Goal: Task Accomplishment & Management: Use online tool/utility

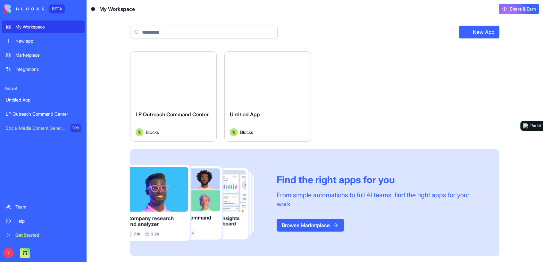
click at [481, 32] on link "New App" at bounding box center [478, 32] width 41 height 13
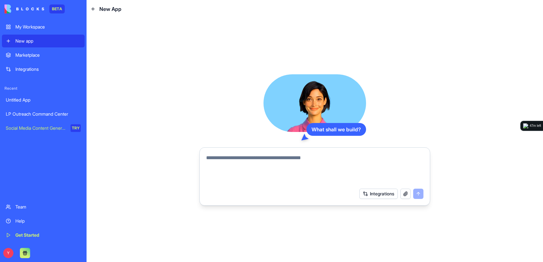
click at [17, 55] on div "Marketplace" at bounding box center [47, 55] width 65 height 6
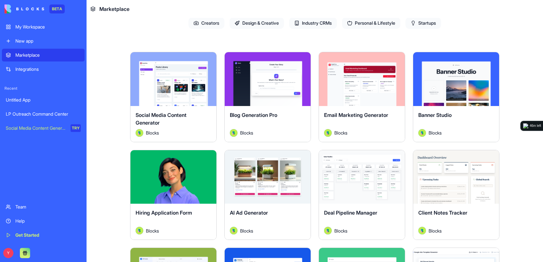
scroll to position [128, 0]
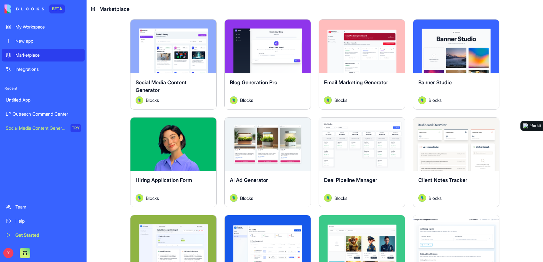
click at [359, 94] on div "Email Marketing Generator" at bounding box center [362, 87] width 76 height 18
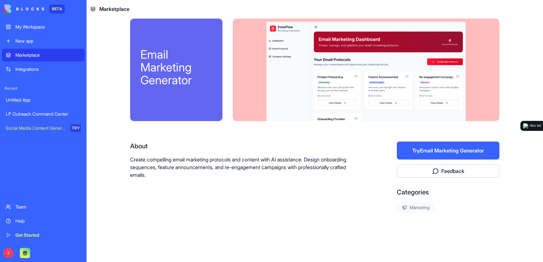
scroll to position [7, 0]
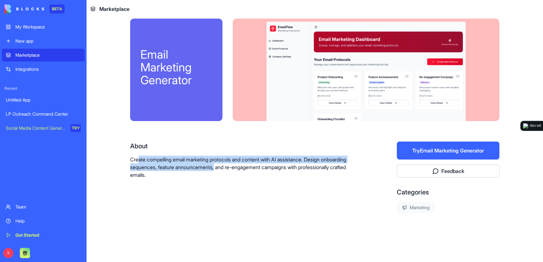
drag, startPoint x: 135, startPoint y: 159, endPoint x: 245, endPoint y: 168, distance: 110.6
click at [245, 168] on p "Create compelling email marketing protocols and content with AI assistance. Des…" at bounding box center [243, 167] width 226 height 23
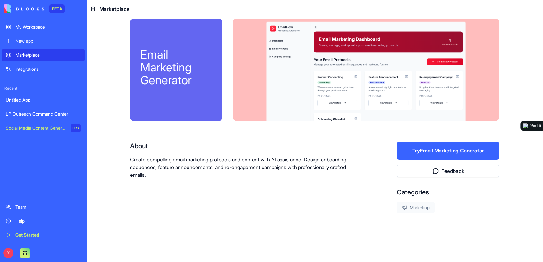
click at [284, 166] on p "Create compelling email marketing protocols and content with AI assistance. Des…" at bounding box center [243, 167] width 226 height 23
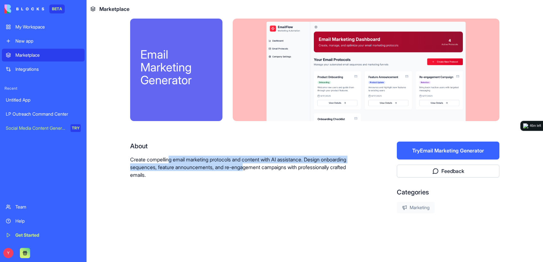
drag, startPoint x: 272, startPoint y: 168, endPoint x: 165, endPoint y: 161, distance: 107.9
click at [165, 161] on p "Create compelling email marketing protocols and content with AI assistance. Des…" at bounding box center [243, 167] width 226 height 23
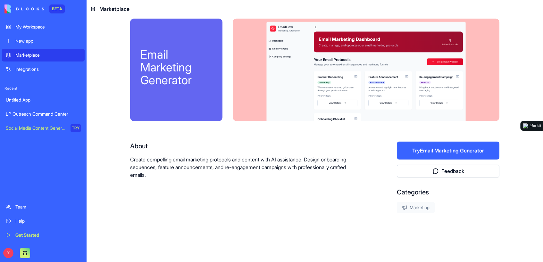
click at [164, 161] on p "Create compelling email marketing protocols and content with AI assistance. Des…" at bounding box center [243, 167] width 226 height 23
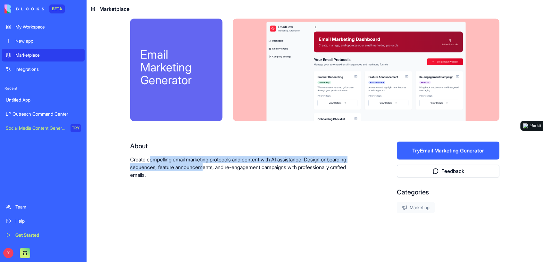
drag, startPoint x: 147, startPoint y: 162, endPoint x: 242, endPoint y: 171, distance: 95.6
click at [232, 171] on p "Create compelling email marketing protocols and content with AI assistance. Des…" at bounding box center [243, 167] width 226 height 23
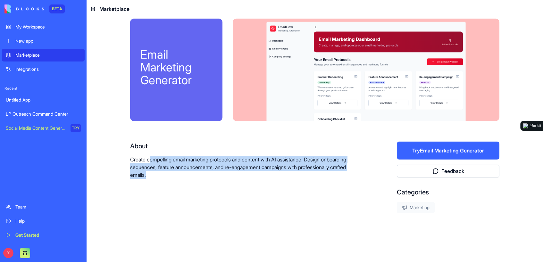
click at [242, 171] on p "Create compelling email marketing protocols and content with AI assistance. Des…" at bounding box center [243, 167] width 226 height 23
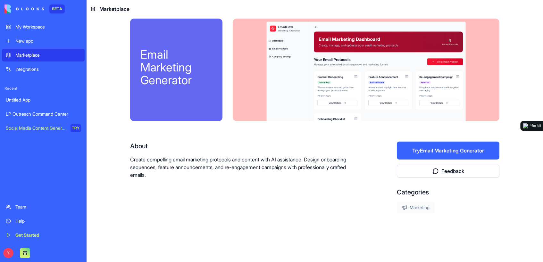
click at [208, 94] on div "Email Marketing Generator" at bounding box center [314, 70] width 369 height 103
click at [35, 26] on div "My Workspace" at bounding box center [47, 27] width 65 height 6
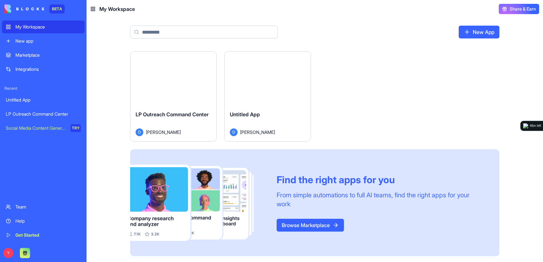
click at [480, 34] on link "New App" at bounding box center [478, 32] width 41 height 13
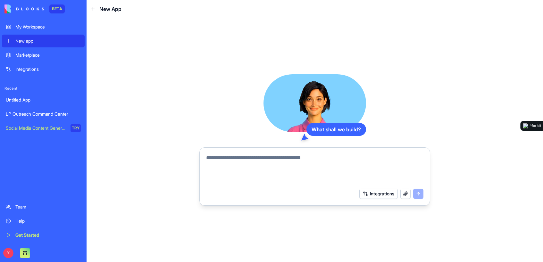
click at [383, 196] on button "Integrations" at bounding box center [378, 194] width 38 height 10
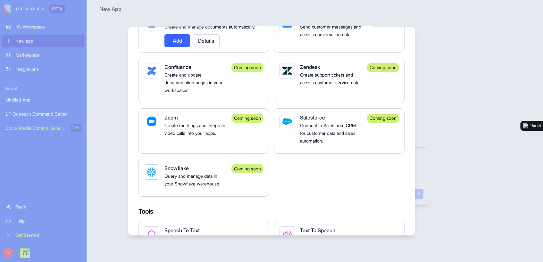
scroll to position [527, 0]
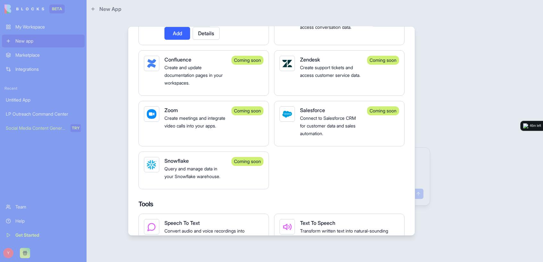
drag, startPoint x: 374, startPoint y: 163, endPoint x: 374, endPoint y: 168, distance: 4.5
drag, startPoint x: 374, startPoint y: 168, endPoint x: 296, endPoint y: 181, distance: 79.3
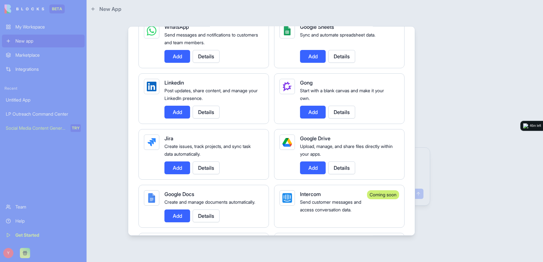
scroll to position [302, 0]
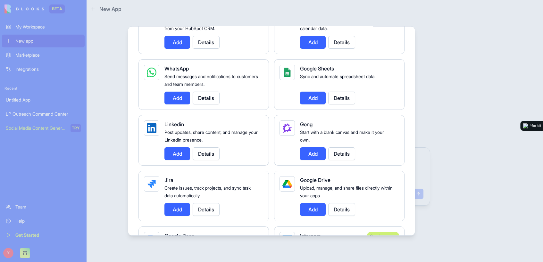
click at [171, 152] on button "Add" at bounding box center [177, 153] width 26 height 13
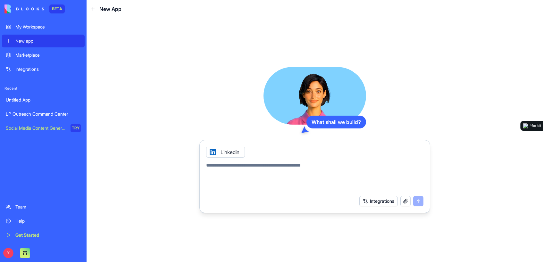
click at [232, 154] on div "Linkedin" at bounding box center [225, 152] width 39 height 11
click at [374, 205] on button "Integrations" at bounding box center [378, 201] width 38 height 10
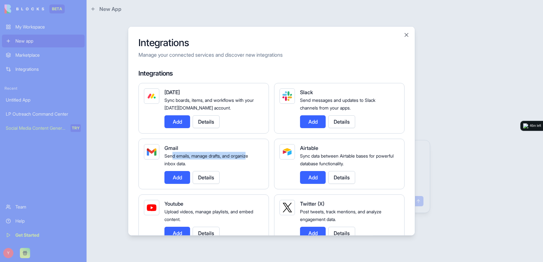
drag, startPoint x: 193, startPoint y: 154, endPoint x: 250, endPoint y: 154, distance: 56.7
click at [248, 154] on span "Send emails, manage drafts, and organize inbox data." at bounding box center [206, 159] width 84 height 13
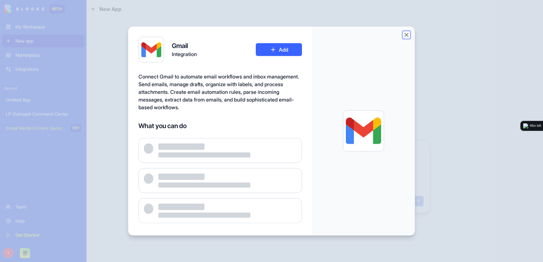
click at [407, 32] on button "Close" at bounding box center [406, 35] width 6 height 6
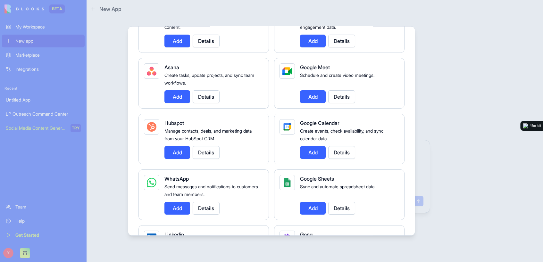
scroll to position [224, 0]
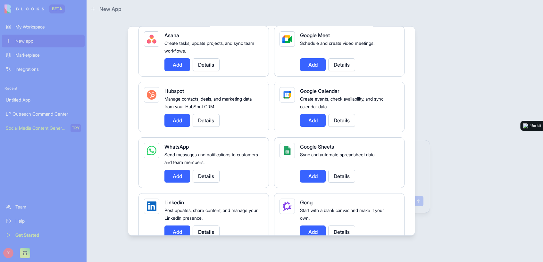
click at [308, 175] on button "Add" at bounding box center [313, 176] width 26 height 13
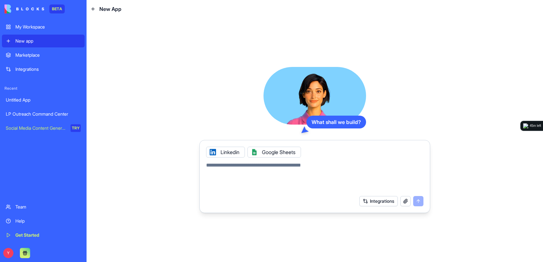
click at [310, 169] on textarea at bounding box center [314, 176] width 217 height 31
click at [404, 203] on button "button" at bounding box center [405, 201] width 10 height 10
click at [277, 150] on div "Google Sheets" at bounding box center [274, 152] width 54 height 11
click at [256, 152] on icon at bounding box center [253, 152] width 5 height 5
click at [248, 166] on textarea at bounding box center [314, 176] width 217 height 31
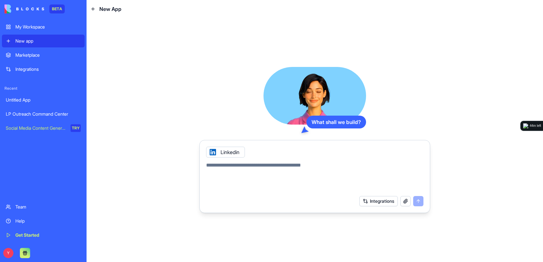
click at [378, 202] on button "Integrations" at bounding box center [378, 201] width 38 height 10
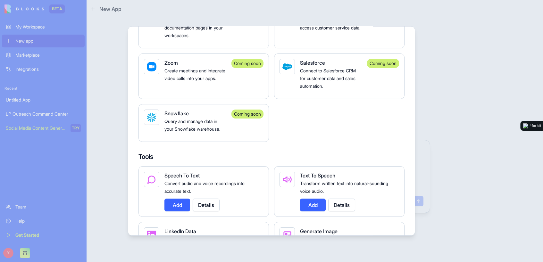
scroll to position [577, 0]
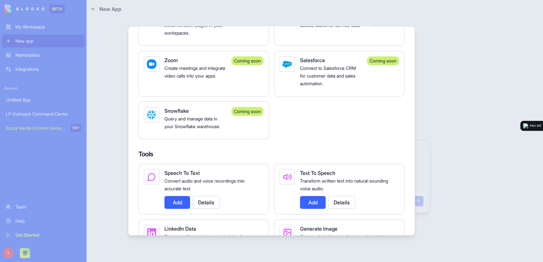
click at [484, 61] on div at bounding box center [271, 131] width 543 height 262
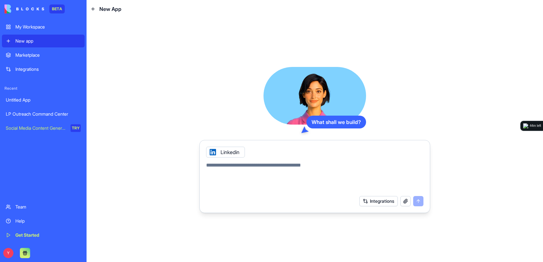
click at [403, 205] on button "button" at bounding box center [405, 201] width 10 height 10
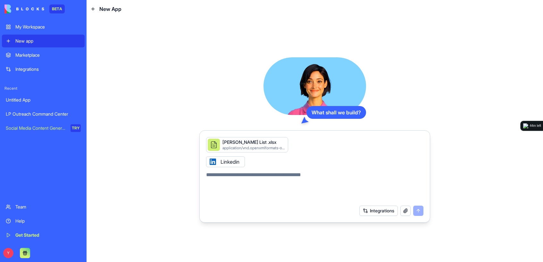
click at [284, 179] on textarea at bounding box center [314, 186] width 217 height 31
click at [252, 142] on div "[PERSON_NAME] List .xlsx" at bounding box center [253, 142] width 63 height 6
click at [258, 178] on textarea at bounding box center [314, 186] width 217 height 31
click at [240, 181] on textarea at bounding box center [314, 186] width 217 height 31
type textarea "*"
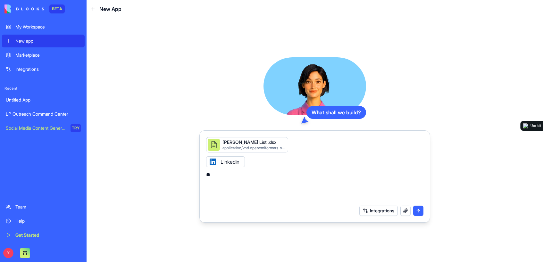
type textarea "*"
click at [395, 173] on textarea "**********" at bounding box center [315, 186] width 218 height 31
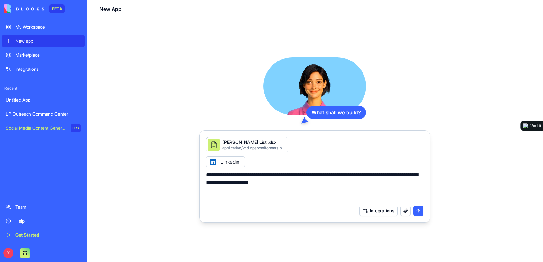
type textarea "**********"
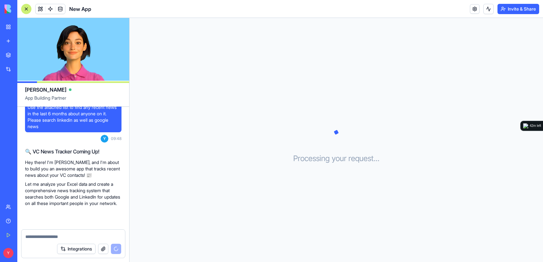
scroll to position [79, 0]
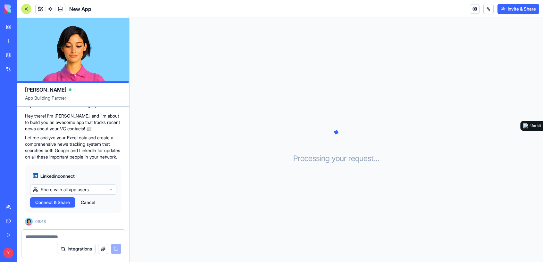
click at [110, 191] on html "BETA My Workspace New app Marketplace Integrations Recent Untitled App LP Outre…" at bounding box center [271, 131] width 543 height 262
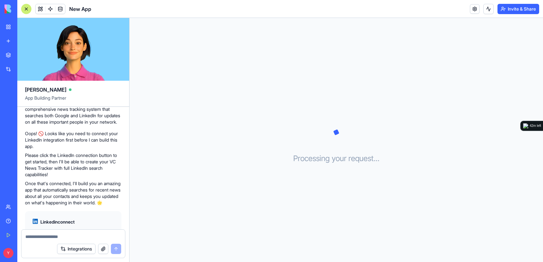
scroll to position [70, 0]
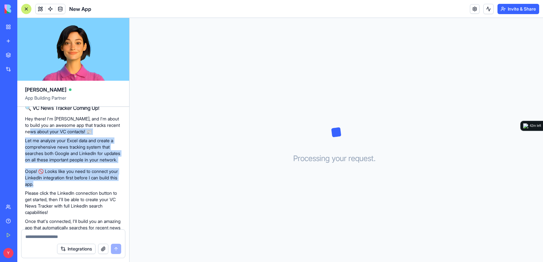
drag, startPoint x: 56, startPoint y: 165, endPoint x: 75, endPoint y: 191, distance: 32.4
click at [75, 191] on div "Shay GP List .xlsx application/vnd.openxmlformats-officedocument.spreadsheetml.…" at bounding box center [73, 174] width 112 height 277
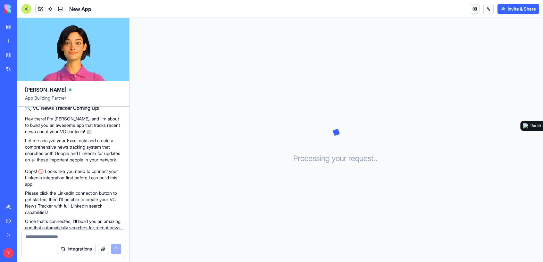
click at [80, 199] on p "Please click the LinkedIn connection button to get started, then I'll be able t…" at bounding box center [73, 203] width 96 height 26
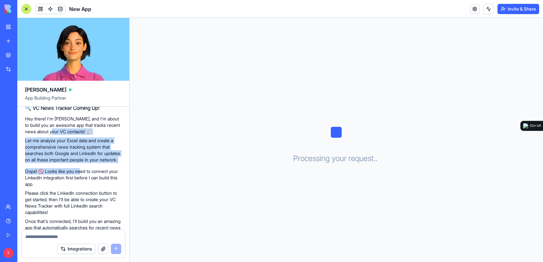
drag, startPoint x: 62, startPoint y: 134, endPoint x: 85, endPoint y: 186, distance: 57.1
click at [83, 180] on div "Shay GP List .xlsx application/vnd.openxmlformats-officedocument.spreadsheetml.…" at bounding box center [73, 174] width 112 height 277
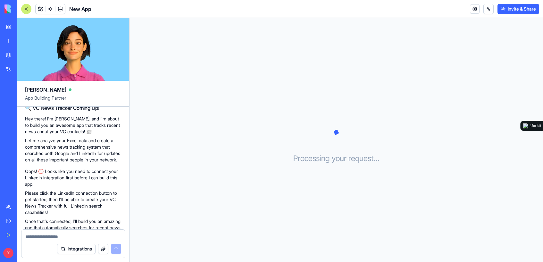
click at [85, 186] on p "Oops! 🚫 Looks like you need to connect your LinkedIn integration first before I…" at bounding box center [73, 177] width 96 height 19
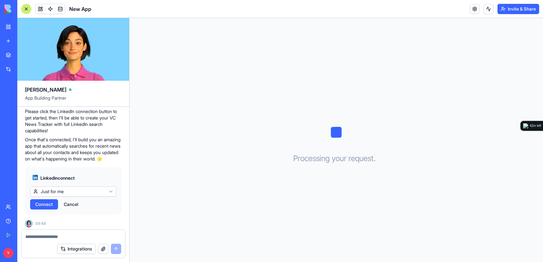
scroll to position [167, 0]
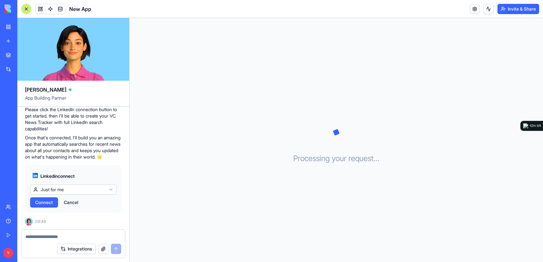
click at [48, 205] on span "Connect" at bounding box center [44, 202] width 18 height 6
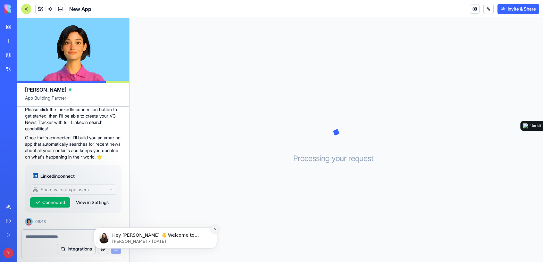
click at [215, 230] on icon "Dismiss notification" at bounding box center [215, 229] width 4 height 4
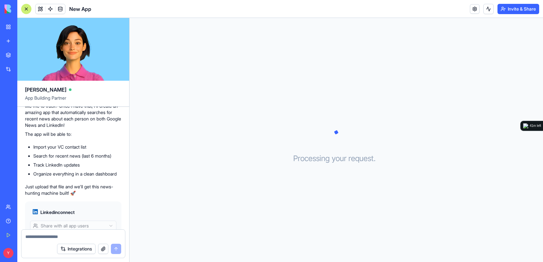
scroll to position [300, 0]
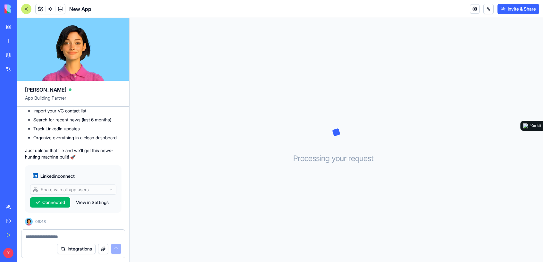
click at [104, 247] on button "button" at bounding box center [103, 249] width 10 height 10
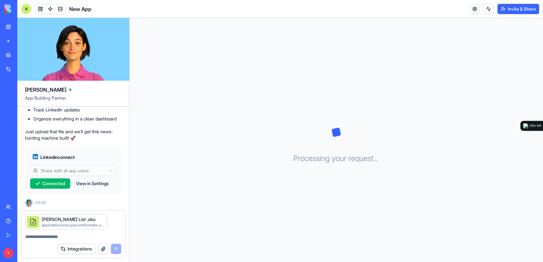
click at [117, 247] on div "Integrations" at bounding box center [89, 249] width 64 height 10
click at [111, 232] on div at bounding box center [72, 235] width 103 height 10
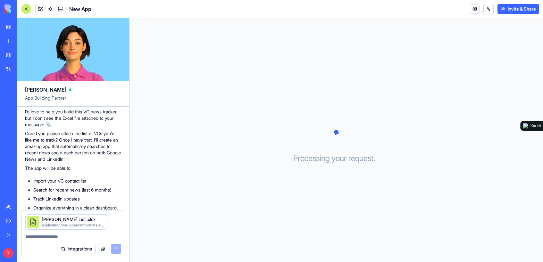
scroll to position [319, 0]
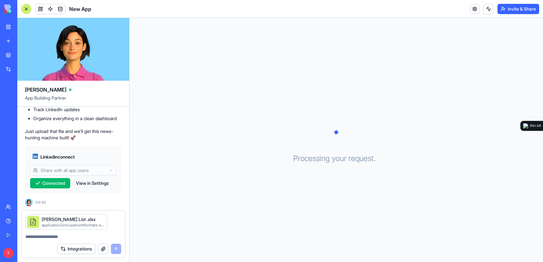
click at [96, 232] on div at bounding box center [72, 235] width 103 height 10
click at [50, 236] on textarea at bounding box center [73, 237] width 96 height 6
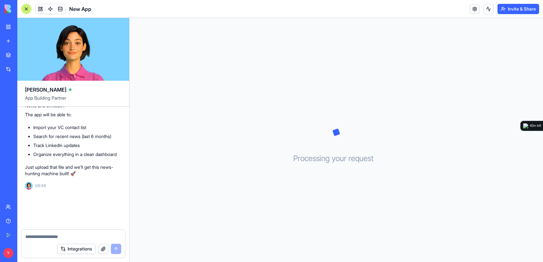
scroll to position [336, 0]
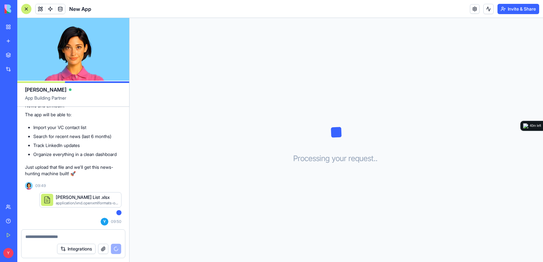
click at [74, 240] on textarea at bounding box center [73, 237] width 96 height 6
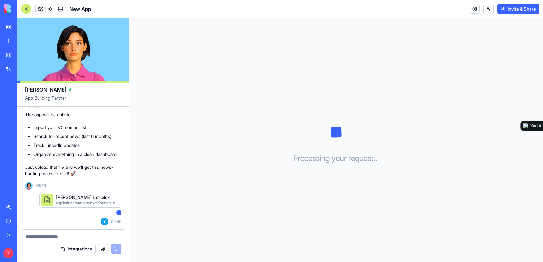
click at [115, 248] on div "Integrations" at bounding box center [89, 249] width 64 height 10
click at [105, 238] on textarea at bounding box center [73, 237] width 96 height 6
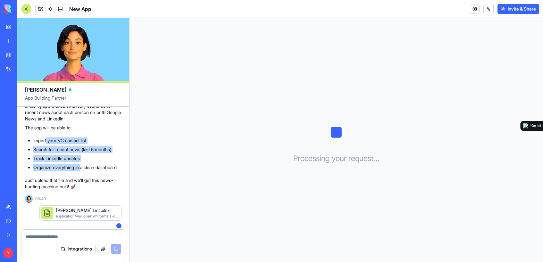
drag, startPoint x: 70, startPoint y: 164, endPoint x: 87, endPoint y: 185, distance: 26.9
click at [84, 181] on div "I'd love to help you build this VC news tracker, but I don't see the Excel file…" at bounding box center [73, 129] width 96 height 122
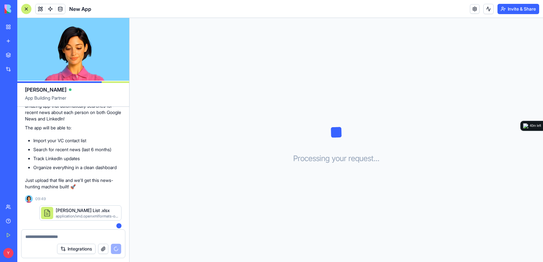
click at [87, 171] on li "Organize everything in a clean dashboard" at bounding box center [77, 167] width 88 height 6
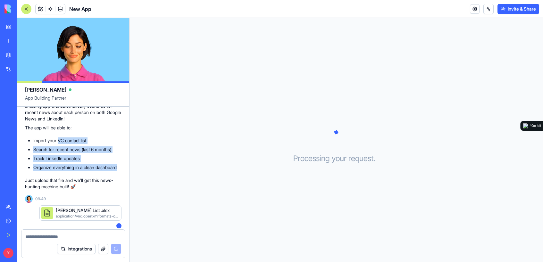
drag, startPoint x: 63, startPoint y: 160, endPoint x: 57, endPoint y: 142, distance: 18.5
click at [57, 144] on div "I'd love to help you build this VC news tracker, but I don't see the Excel file…" at bounding box center [73, 129] width 96 height 122
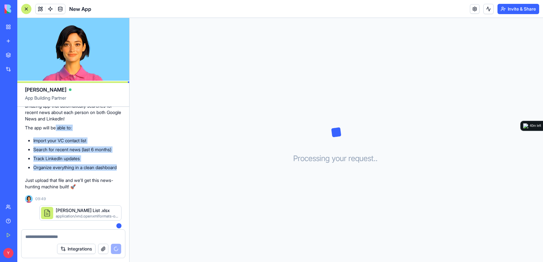
click at [59, 144] on li "Import your VC contact list" at bounding box center [77, 140] width 88 height 6
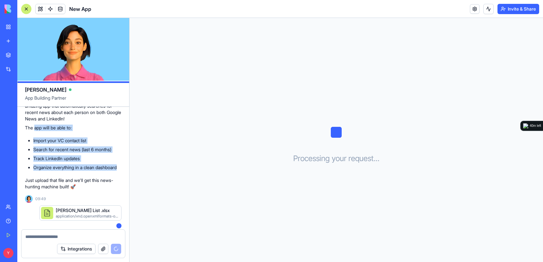
drag, startPoint x: 36, startPoint y: 144, endPoint x: 86, endPoint y: 190, distance: 68.5
click at [86, 190] on div "I'd love to help you build this VC news tracker, but I don't see the Excel file…" at bounding box center [73, 129] width 96 height 122
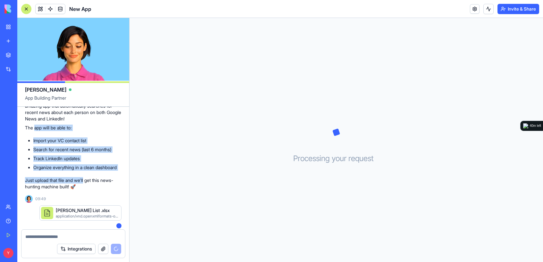
click at [86, 190] on div "I'd love to help you build this VC news tracker, but I don't see the Excel file…" at bounding box center [73, 129] width 96 height 122
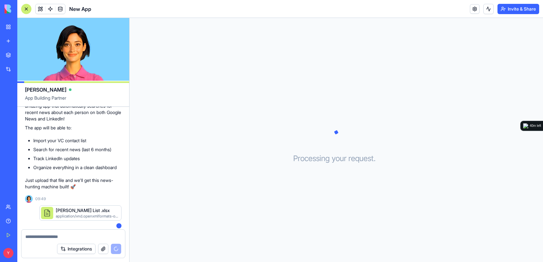
click at [78, 171] on li "Organize everything in a clean dashboard" at bounding box center [77, 167] width 88 height 6
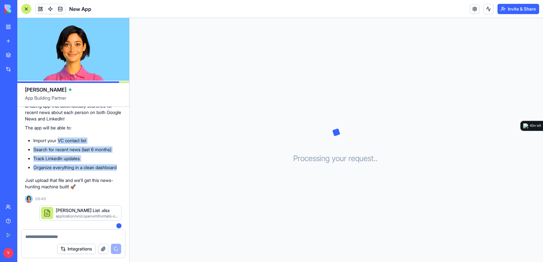
drag, startPoint x: 72, startPoint y: 184, endPoint x: 54, endPoint y: 136, distance: 51.9
click at [54, 136] on div "I'd love to help you build this VC news tracker, but I don't see the Excel file…" at bounding box center [73, 129] width 96 height 122
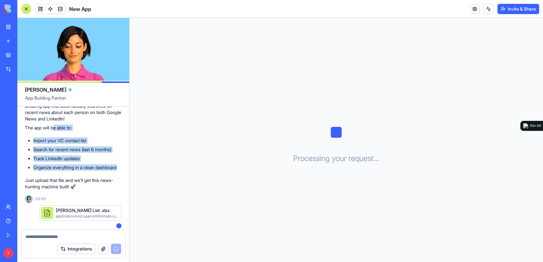
click at [85, 168] on ul "Import your VC contact list Search for recent news (last 6 months) Track Linked…" at bounding box center [73, 153] width 96 height 33
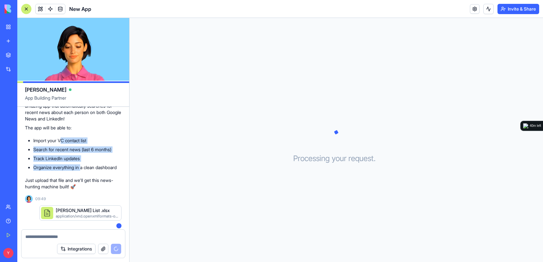
drag, startPoint x: 61, startPoint y: 152, endPoint x: 84, endPoint y: 184, distance: 40.0
click at [84, 171] on ul "Import your VC contact list Search for recent news (last 6 months) Track Linked…" at bounding box center [73, 153] width 96 height 33
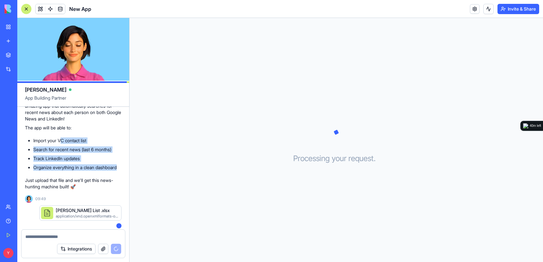
click at [84, 171] on li "Organize everything in a clean dashboard" at bounding box center [77, 167] width 88 height 6
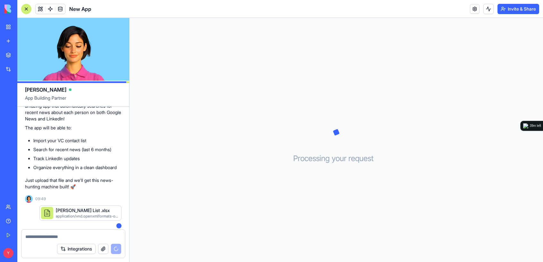
scroll to position [336, 0]
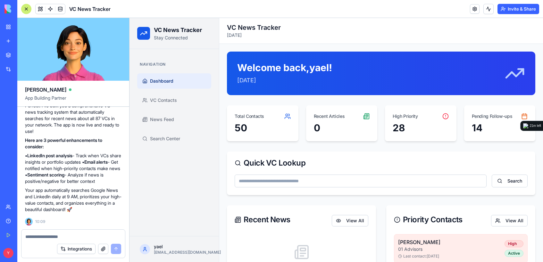
click at [352, 183] on input at bounding box center [361, 181] width 252 height 13
click at [445, 166] on div "Quick VC Lookup" at bounding box center [381, 163] width 293 height 8
click at [427, 182] on input at bounding box center [361, 181] width 252 height 13
type input "*"
click at [102, 237] on textarea at bounding box center [73, 237] width 96 height 6
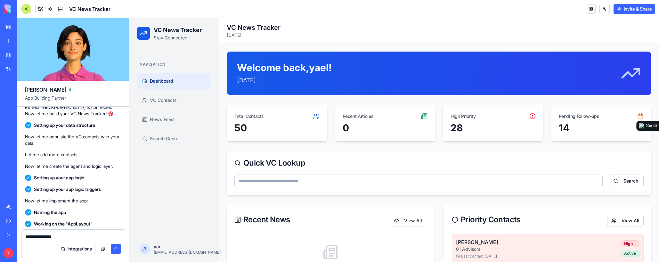
scroll to position [546, 0]
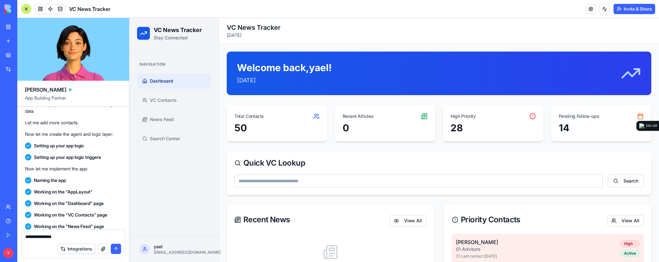
drag, startPoint x: 506, startPoint y: 82, endPoint x: 342, endPoint y: 83, distance: 164.7
click at [506, 82] on div "Welcome back, yael ! Wednesday, August 27, 2025" at bounding box center [439, 73] width 404 height 23
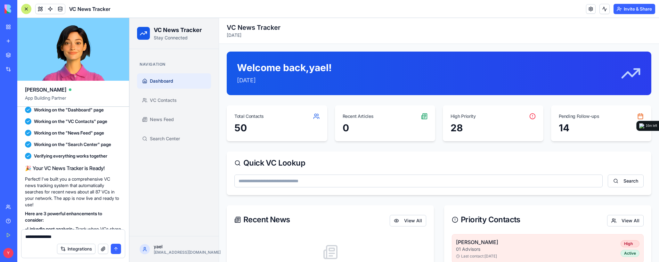
scroll to position [642, 0]
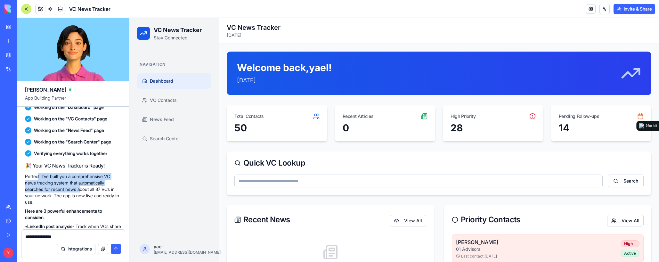
drag, startPoint x: 39, startPoint y: 194, endPoint x: 90, endPoint y: 210, distance: 53.7
click at [90, 205] on p "Perfect! I've built you a comprehensive VC news tracking system that automatica…" at bounding box center [73, 189] width 96 height 32
drag, startPoint x: 92, startPoint y: 212, endPoint x: 47, endPoint y: 201, distance: 46.9
click at [47, 201] on p "Perfect! I've built you a comprehensive VC news tracking system that automatica…" at bounding box center [73, 189] width 96 height 32
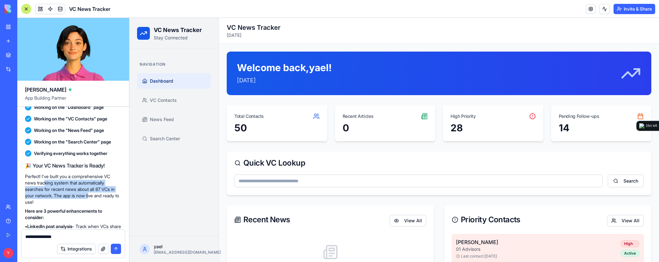
click at [50, 202] on p "Perfect! I've built you a comprehensive VC news tracking system that automatica…" at bounding box center [73, 189] width 96 height 32
drag, startPoint x: 56, startPoint y: 194, endPoint x: 99, endPoint y: 210, distance: 46.0
click at [99, 205] on p "Perfect! I've built you a comprehensive VC news tracking system that automatica…" at bounding box center [73, 189] width 96 height 32
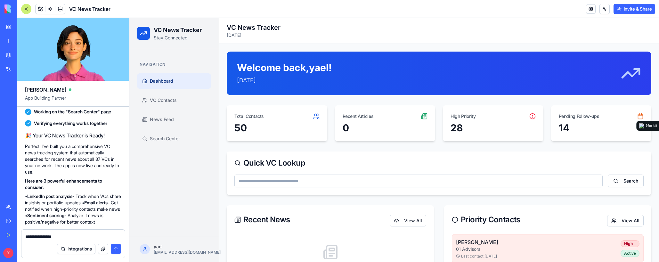
scroll to position [706, 0]
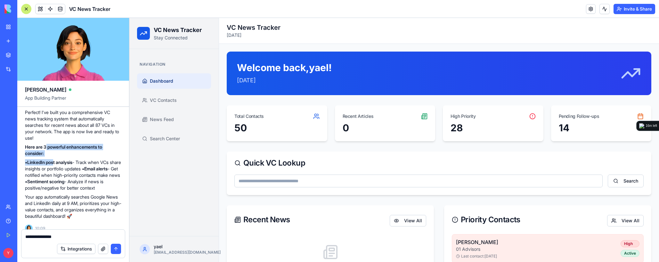
drag, startPoint x: 46, startPoint y: 164, endPoint x: 81, endPoint y: 194, distance: 45.6
click at [79, 194] on div "🎉 Your VC News Tracker is Ready! Perfect! I've built you a comprehensive VC new…" at bounding box center [73, 159] width 96 height 122
click at [81, 191] on p "• LinkedIn post analysis - Track when VCs share insights or portfolio updates •…" at bounding box center [73, 175] width 96 height 32
drag, startPoint x: 58, startPoint y: 173, endPoint x: 58, endPoint y: 157, distance: 16.0
click at [58, 157] on div "🎉 Your VC News Tracker is Ready! Perfect! I've built you a comprehensive VC new…" at bounding box center [73, 159] width 96 height 122
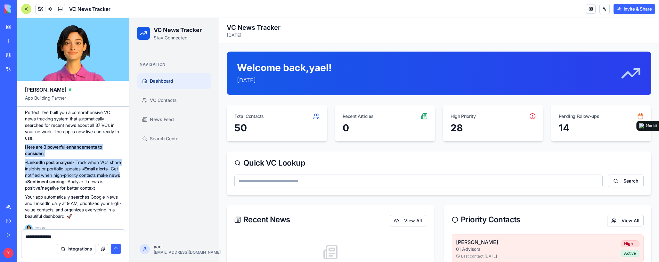
click at [74, 191] on p "• LinkedIn post analysis - Track when VCs share insights or portfolio updates •…" at bounding box center [73, 175] width 96 height 32
drag, startPoint x: 36, startPoint y: 183, endPoint x: 101, endPoint y: 195, distance: 66.5
click at [99, 191] on p "• LinkedIn post analysis - Track when VCs share insights or portfolio updates •…" at bounding box center [73, 175] width 96 height 32
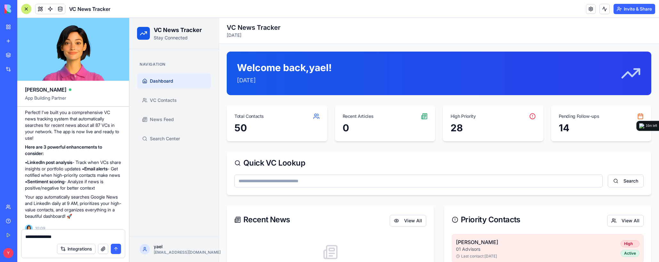
click at [103, 191] on p "• LinkedIn post analysis - Track when VCs share insights or portfolio updates •…" at bounding box center [73, 175] width 96 height 32
drag, startPoint x: 37, startPoint y: 180, endPoint x: 115, endPoint y: 203, distance: 80.7
click at [115, 191] on p "• LinkedIn post analysis - Track when VCs share insights or portfolio updates •…" at bounding box center [73, 175] width 96 height 32
click at [118, 191] on p "• LinkedIn post analysis - Track when VCs share insights or portfolio updates •…" at bounding box center [73, 175] width 96 height 32
drag, startPoint x: 62, startPoint y: 195, endPoint x: 56, endPoint y: 152, distance: 42.9
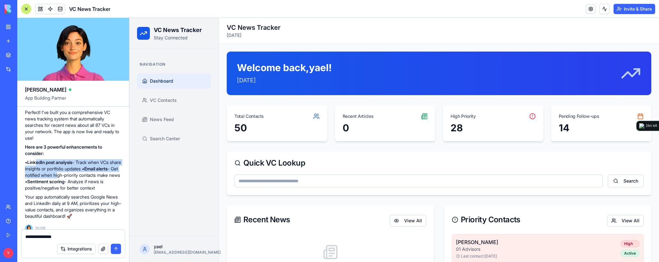
click at [52, 163] on div "🎉 Your VC News Tracker is Ready! Perfect! I've built you a comprehensive VC new…" at bounding box center [73, 159] width 96 height 122
click at [62, 141] on p "Perfect! I've built you a comprehensive VC news tracking system that automatica…" at bounding box center [73, 125] width 96 height 32
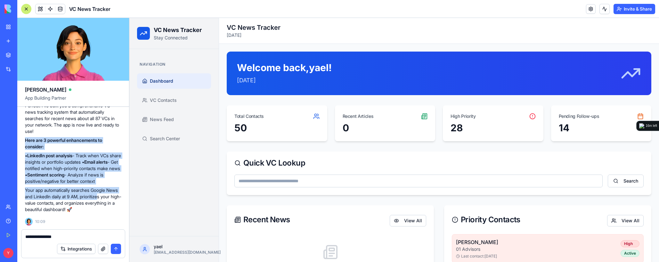
drag, startPoint x: 76, startPoint y: 135, endPoint x: 119, endPoint y: 201, distance: 78.7
click at [118, 200] on div "🎉 Your VC News Tracker is Ready! Perfect! I've built you a comprehensive VC new…" at bounding box center [73, 152] width 96 height 122
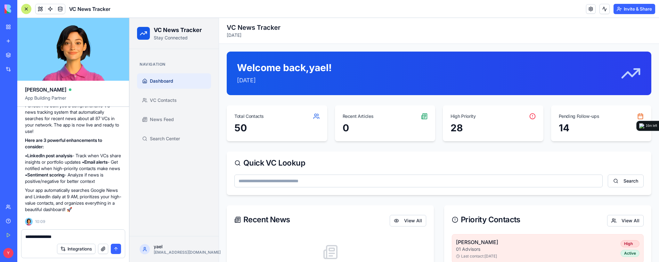
click at [80, 201] on p "Your app automatically searches Google News and LinkedIn daily at 9 AM, priorit…" at bounding box center [73, 200] width 96 height 26
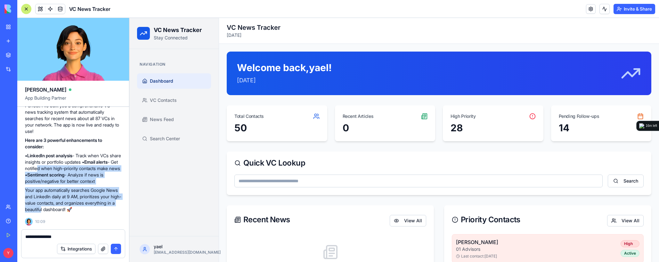
drag, startPoint x: 62, startPoint y: 183, endPoint x: 60, endPoint y: 156, distance: 26.3
click at [61, 159] on div "🎉 Your VC News Tracker is Ready! Perfect! I've built you a comprehensive VC new…" at bounding box center [73, 152] width 96 height 122
click at [60, 186] on div "🎉 Your VC News Tracker is Ready! Perfect! I've built you a comprehensive VC new…" at bounding box center [73, 152] width 96 height 122
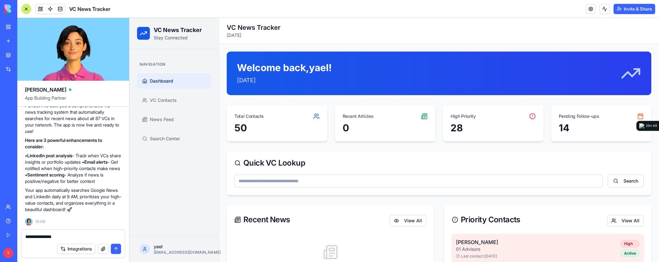
click at [48, 158] on p "• LinkedIn post analysis - Track when VCs share insights or portfolio updates •…" at bounding box center [73, 168] width 96 height 32
drag, startPoint x: 59, startPoint y: 183, endPoint x: 93, endPoint y: 196, distance: 36.0
click at [93, 196] on div "🎉 Your VC News Tracker is Ready! Perfect! I've built you a comprehensive VC new…" at bounding box center [73, 152] width 96 height 122
drag, startPoint x: 101, startPoint y: 203, endPoint x: 73, endPoint y: 191, distance: 30.2
click at [73, 191] on p "Your app automatically searches Google News and LinkedIn daily at 9 AM, priorit…" at bounding box center [73, 200] width 96 height 26
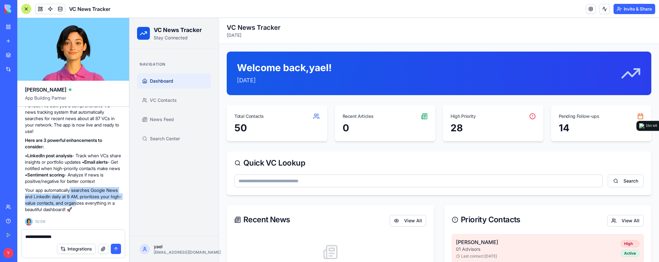
click at [73, 191] on p "Your app automatically searches Google News and LinkedIn daily at 9 AM, priorit…" at bounding box center [73, 200] width 96 height 26
drag, startPoint x: 52, startPoint y: 188, endPoint x: 91, endPoint y: 199, distance: 40.7
click at [90, 199] on p "Your app automatically searches Google News and LinkedIn daily at 9 AM, priorit…" at bounding box center [73, 200] width 96 height 26
click at [91, 199] on p "Your app automatically searches Google News and LinkedIn daily at 9 AM, priorit…" at bounding box center [73, 200] width 96 height 26
drag, startPoint x: 98, startPoint y: 208, endPoint x: 58, endPoint y: 190, distance: 44.0
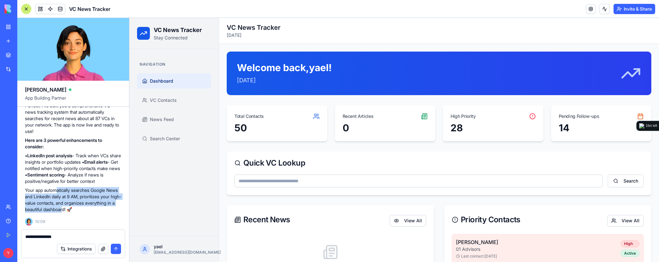
click at [58, 190] on p "Your app automatically searches Google News and LinkedIn daily at 9 AM, priorit…" at bounding box center [73, 200] width 96 height 26
drag, startPoint x: 40, startPoint y: 193, endPoint x: 91, endPoint y: 202, distance: 51.7
click at [91, 202] on p "Your app automatically searches Google News and LinkedIn daily at 9 AM, priorit…" at bounding box center [73, 200] width 96 height 26
click at [94, 207] on p "Your app automatically searches Google News and LinkedIn daily at 9 AM, priorit…" at bounding box center [73, 200] width 96 height 26
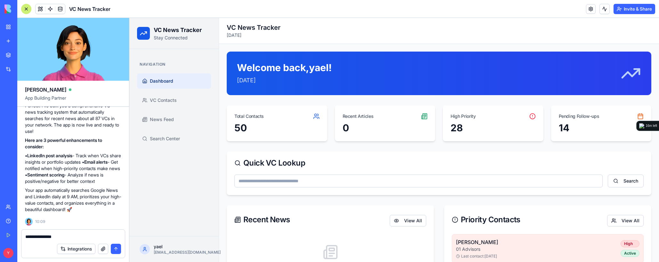
click at [81, 235] on textarea "**********" at bounding box center [73, 237] width 96 height 6
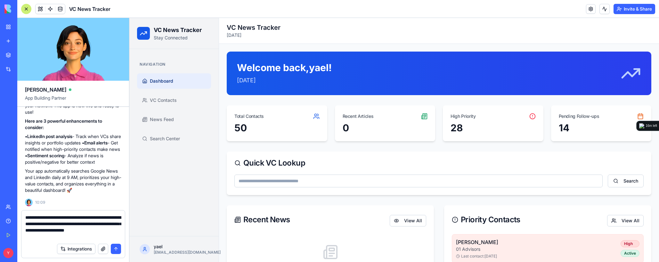
type textarea "**********"
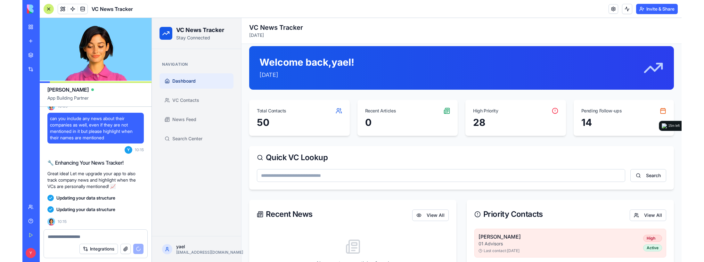
scroll to position [0, 0]
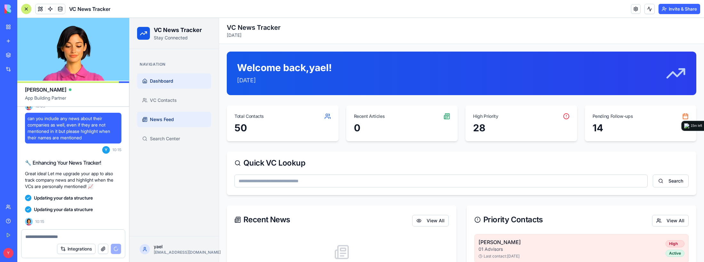
click at [180, 117] on link "News Feed" at bounding box center [174, 119] width 74 height 15
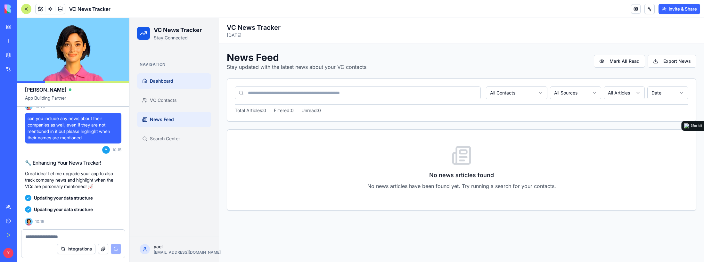
click at [163, 84] on span "Dashboard" at bounding box center [161, 81] width 23 height 6
click at [158, 76] on link "Dashboard" at bounding box center [174, 80] width 74 height 15
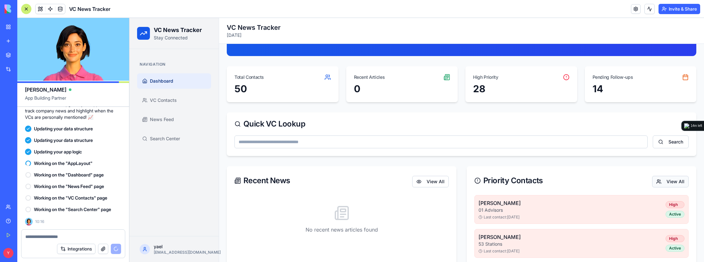
scroll to position [64, 0]
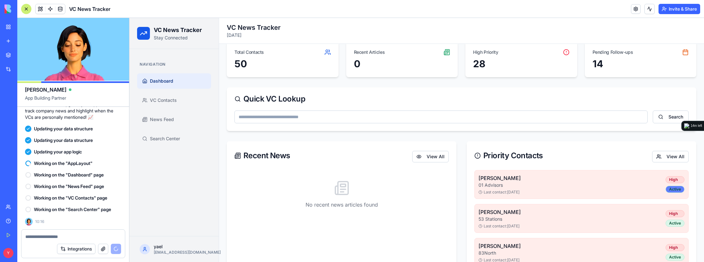
click at [542, 189] on div "Active" at bounding box center [675, 189] width 19 height 7
click at [542, 181] on div "High" at bounding box center [675, 179] width 19 height 7
click at [474, 156] on icon at bounding box center [477, 155] width 6 height 6
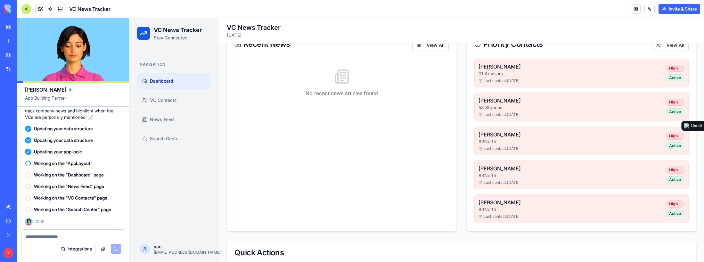
scroll to position [116, 0]
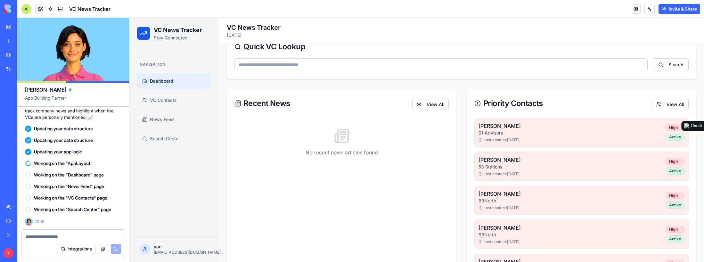
drag, startPoint x: 534, startPoint y: 145, endPoint x: 526, endPoint y: 143, distance: 8.2
click at [530, 144] on div "David Fischer 01 Advisors Last contact: 3/31/2024 High Active Jason Pritzker 53…" at bounding box center [581, 200] width 214 height 165
click at [502, 141] on p "Last contact: 3/31/2024" at bounding box center [572, 139] width 187 height 5
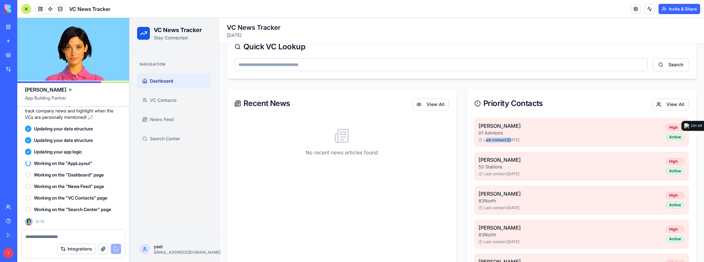
drag, startPoint x: 483, startPoint y: 143, endPoint x: 511, endPoint y: 137, distance: 27.8
click at [510, 137] on div "David Fischer 01 Advisors Last contact: 3/31/2024 High Active" at bounding box center [581, 132] width 214 height 29
click at [517, 137] on div "David Fischer 01 Advisors Last contact: 3/31/2024" at bounding box center [572, 132] width 187 height 21
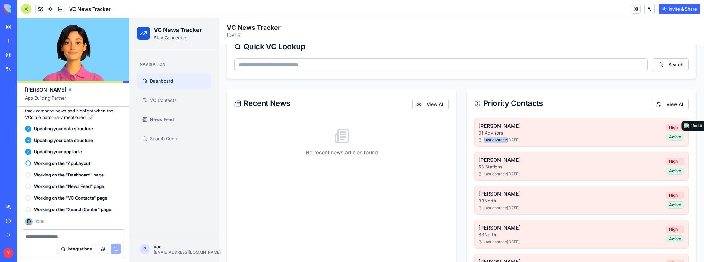
drag, startPoint x: 526, startPoint y: 139, endPoint x: 486, endPoint y: 139, distance: 40.4
click at [486, 139] on p "Last contact: 3/31/2024" at bounding box center [572, 139] width 187 height 5
click at [485, 138] on p "Last contact: 3/31/2024" at bounding box center [572, 139] width 187 height 5
drag, startPoint x: 485, startPoint y: 138, endPoint x: 522, endPoint y: 139, distance: 36.5
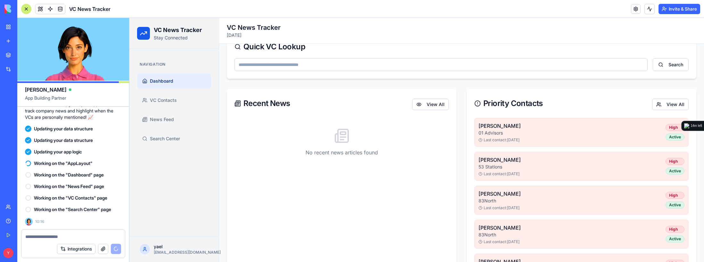
click at [522, 139] on p "Last contact: 3/31/2024" at bounding box center [572, 139] width 187 height 5
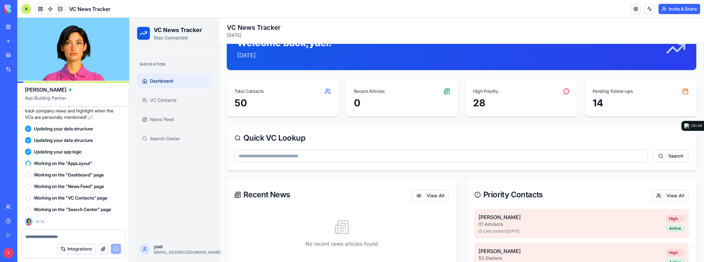
scroll to position [96, 0]
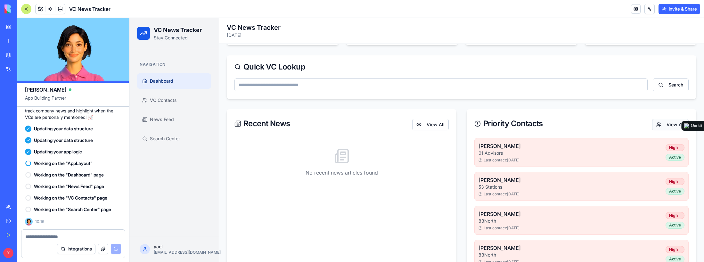
click at [542, 129] on button "View All" at bounding box center [670, 125] width 37 height 12
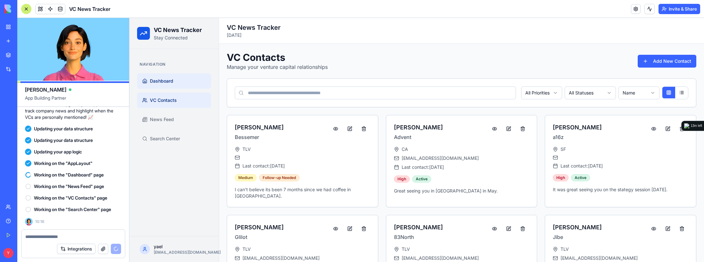
click at [177, 81] on link "Dashboard" at bounding box center [174, 80] width 74 height 15
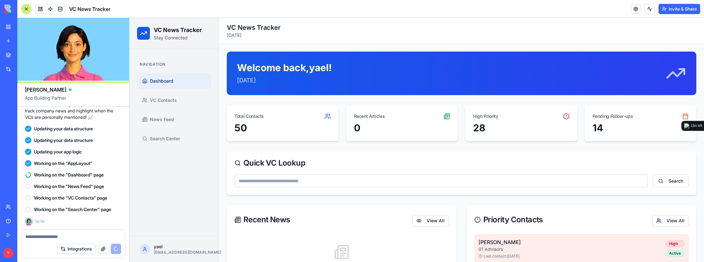
click at [89, 235] on textarea at bounding box center [73, 237] width 96 height 6
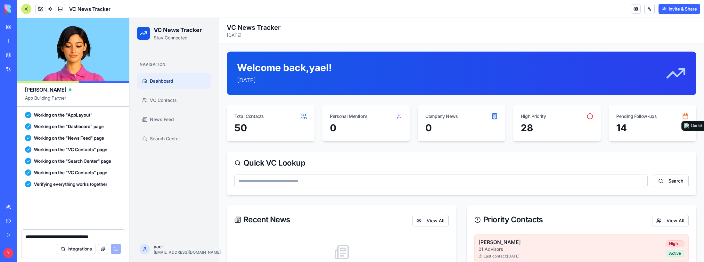
scroll to position [1112, 0]
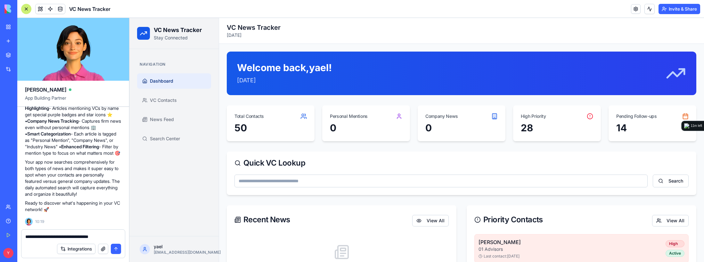
drag, startPoint x: 111, startPoint y: 235, endPoint x: 114, endPoint y: 238, distance: 4.4
click at [111, 235] on textarea "**********" at bounding box center [73, 237] width 96 height 6
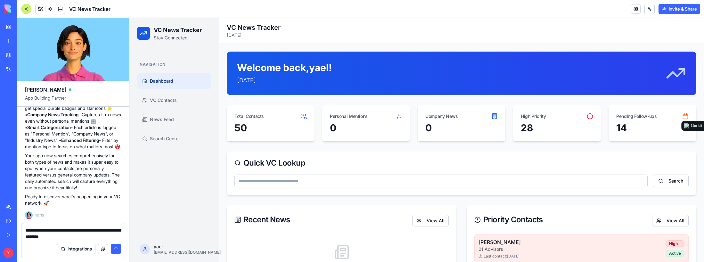
type textarea "**********"
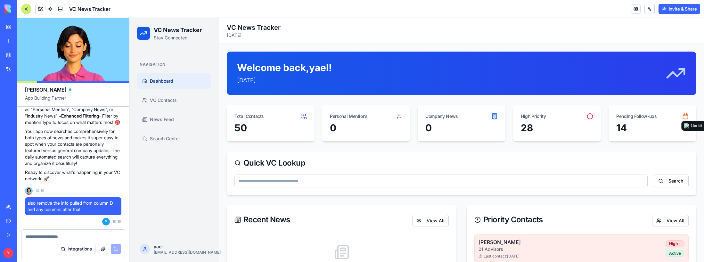
scroll to position [1047, 0]
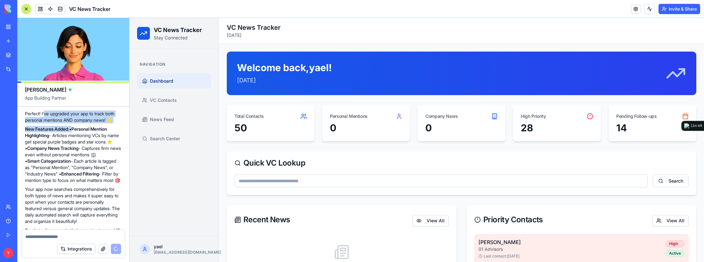
drag, startPoint x: 46, startPoint y: 136, endPoint x: 76, endPoint y: 155, distance: 35.9
click at [76, 153] on div "🎉 Your Enhanced VC News Tracker is Ready! Perfect! I've upgraded your app to tr…" at bounding box center [73, 165] width 96 height 149
click at [77, 161] on p "New Features Added: • Personal Mention Highlighting - Articles mentioning VCs b…" at bounding box center [73, 155] width 96 height 58
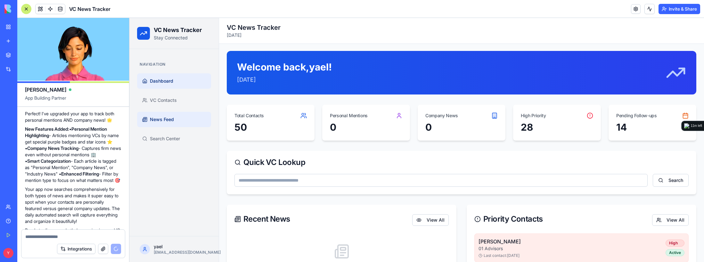
scroll to position [0, 0]
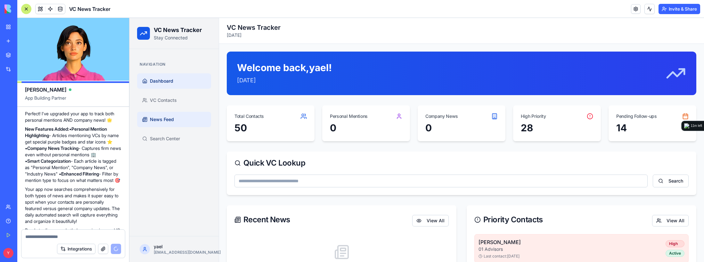
click at [171, 118] on span "News Feed" at bounding box center [162, 119] width 24 height 6
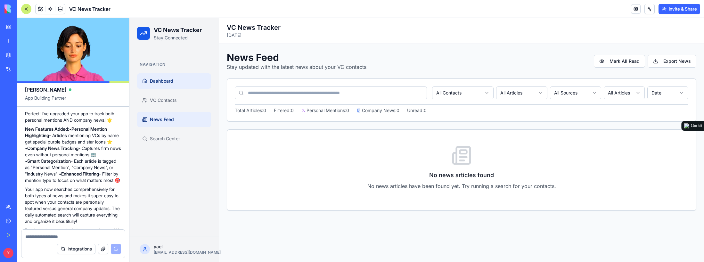
click at [176, 84] on link "Dashboard" at bounding box center [174, 80] width 74 height 15
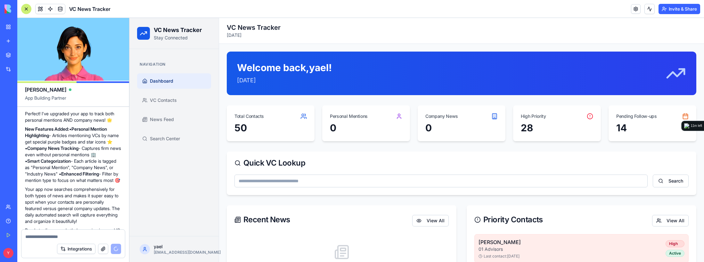
drag, startPoint x: 59, startPoint y: 145, endPoint x: 104, endPoint y: 180, distance: 57.2
click at [104, 179] on div "🎉 Your Enhanced VC News Tracker is Ready! Perfect! I've upgraded your app to tr…" at bounding box center [73, 165] width 96 height 149
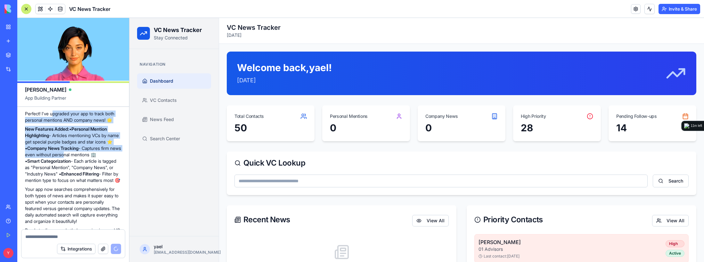
click at [71, 123] on p "Perfect! I've upgraded your app to track both personal mentions AND company new…" at bounding box center [73, 117] width 96 height 13
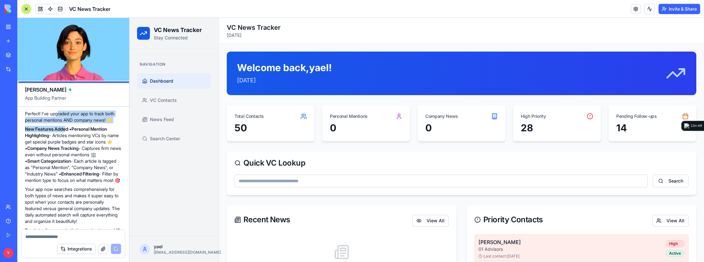
click at [85, 175] on div "🎉 Your Enhanced VC News Tracker is Ready! Perfect! I've upgraded your app to tr…" at bounding box center [73, 165] width 96 height 149
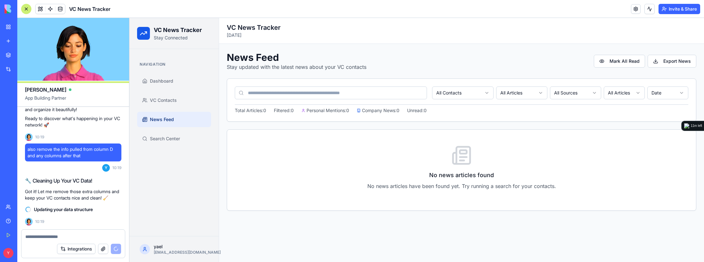
scroll to position [1139, 0]
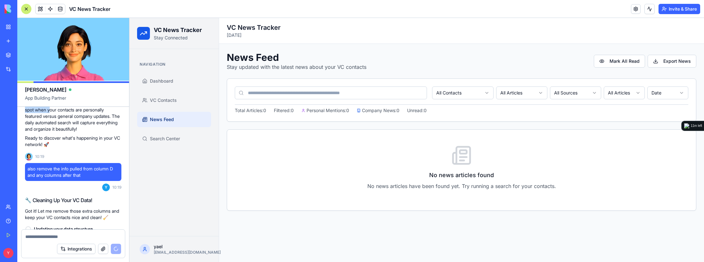
drag, startPoint x: 45, startPoint y: 127, endPoint x: 68, endPoint y: 159, distance: 40.4
click at [68, 148] on div "🎉 Your Enhanced VC News Tracker is Ready! Perfect! I've upgraded your app to tr…" at bounding box center [73, 73] width 96 height 149
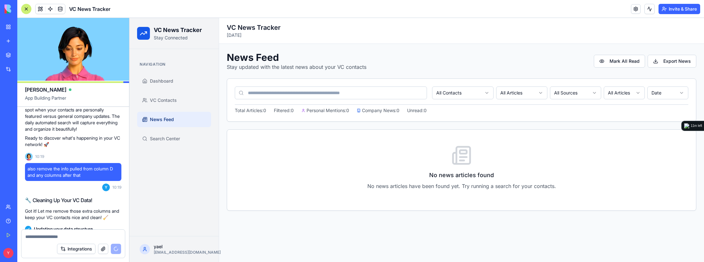
click at [92, 132] on p "Your app now searches comprehensively for both types of news and makes it super…" at bounding box center [73, 113] width 96 height 38
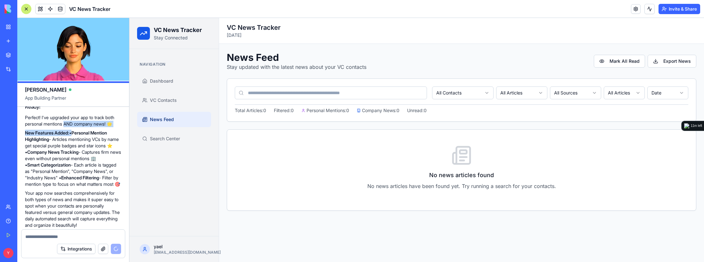
drag, startPoint x: 78, startPoint y: 165, endPoint x: 99, endPoint y: 177, distance: 24.4
click at [84, 170] on div "🎉 Your Enhanced VC News Tracker is Ready! Perfect! I've upgraded your app to tr…" at bounding box center [73, 169] width 96 height 149
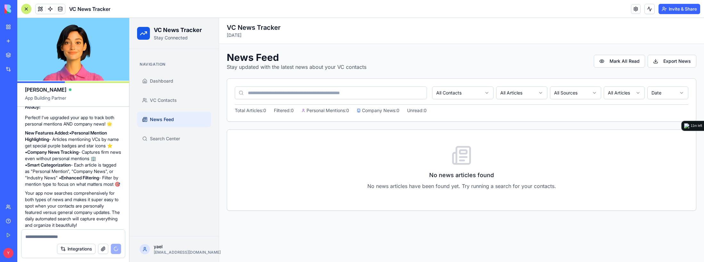
click at [78, 155] on strong "Company News Tracking" at bounding box center [52, 151] width 51 height 5
drag, startPoint x: 73, startPoint y: 175, endPoint x: 92, endPoint y: 189, distance: 23.5
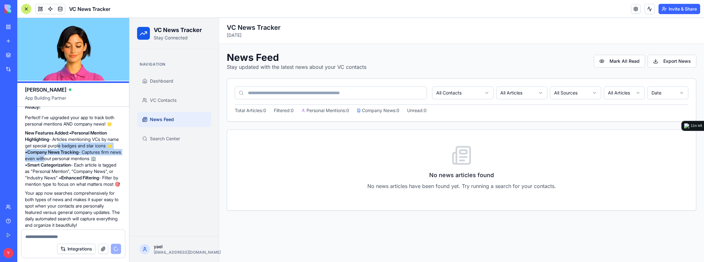
click at [88, 187] on p "New Features Added: • Personal Mention Highlighting - Articles mentioning VCs b…" at bounding box center [73, 159] width 96 height 58
click at [92, 187] on p "New Features Added: • Personal Mention Highlighting - Articles mentioning VCs b…" at bounding box center [73, 159] width 96 height 58
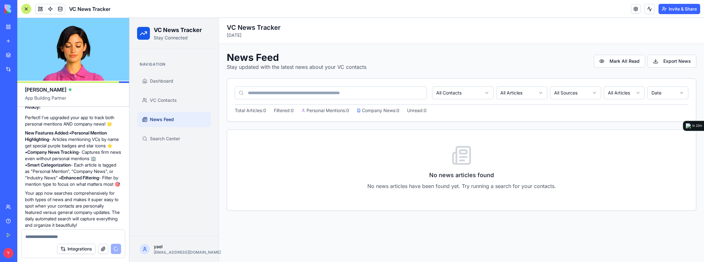
click at [384, 110] on span "Company News: 0" at bounding box center [378, 110] width 43 height 6
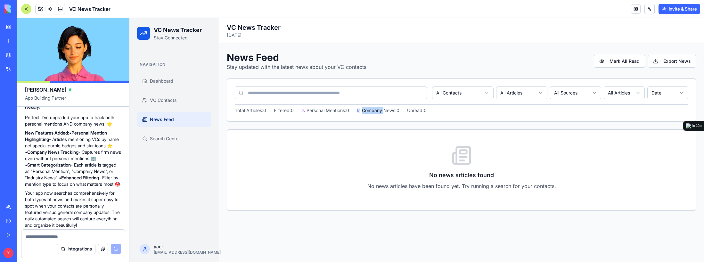
click at [384, 110] on span "Company News: 0" at bounding box center [378, 110] width 43 height 6
click at [432, 50] on div "News Feed Stay updated with the latest news about your VC contacts Mark All Rea…" at bounding box center [461, 131] width 485 height 175
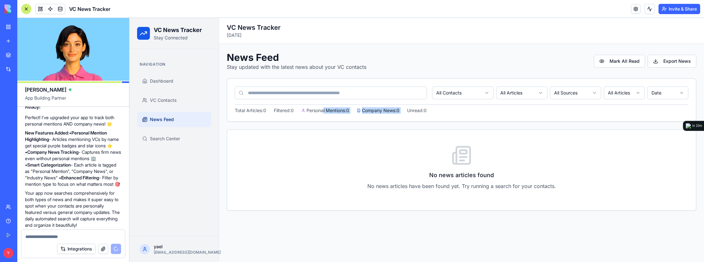
drag, startPoint x: 325, startPoint y: 110, endPoint x: 429, endPoint y: 112, distance: 103.2
click at [420, 111] on div "Total Articles: 0 Filtered: 0 Personal Mentions: 0 Company News: 0 Unread: 0" at bounding box center [462, 108] width 454 height 9
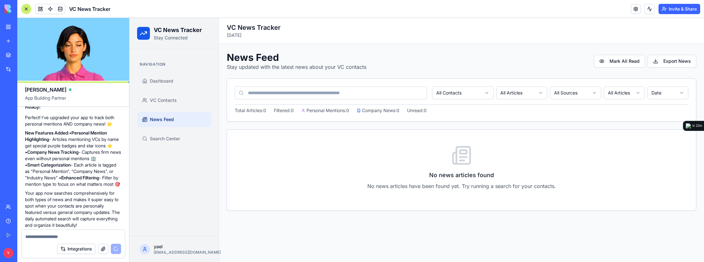
click at [427, 112] on span "Unread: 0" at bounding box center [417, 110] width 20 height 6
click at [245, 109] on span "Total Articles: 0" at bounding box center [250, 110] width 31 height 6
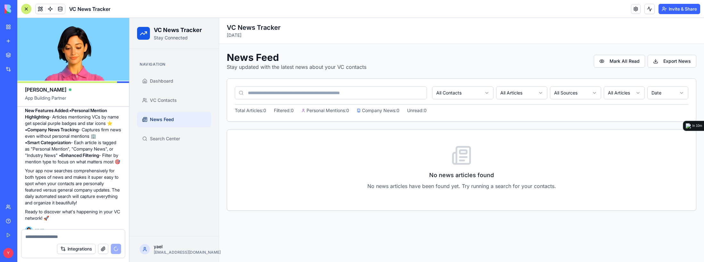
scroll to position [1075, 0]
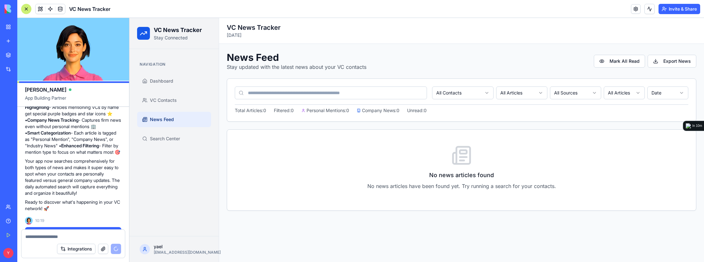
drag, startPoint x: 67, startPoint y: 163, endPoint x: 86, endPoint y: 186, distance: 30.4
click at [86, 155] on p "New Features Added: • Personal Mention Highlighting - Articles mentioning VCs b…" at bounding box center [73, 127] width 96 height 58
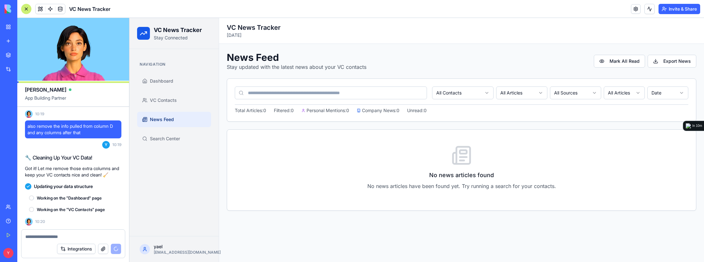
click at [100, 187] on div "Updating your data structure" at bounding box center [73, 186] width 96 height 6
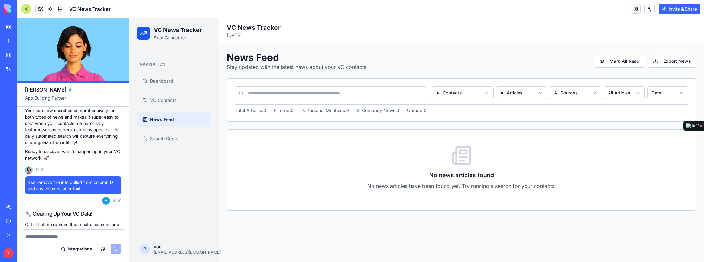
scroll to position [1194, 0]
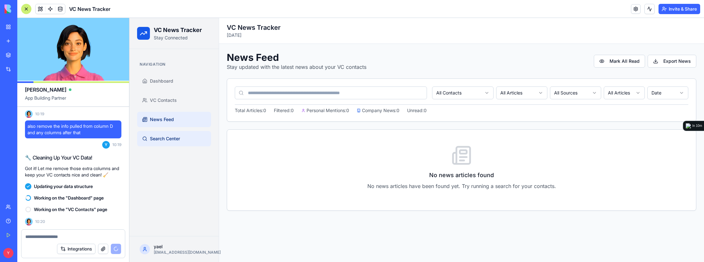
click at [178, 136] on span "Search Center" at bounding box center [165, 139] width 30 height 6
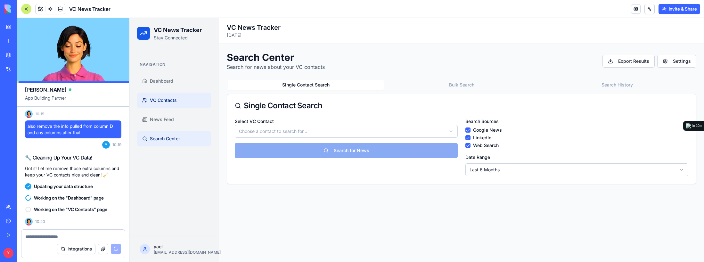
click at [177, 98] on span "VC Contacts" at bounding box center [163, 100] width 27 height 6
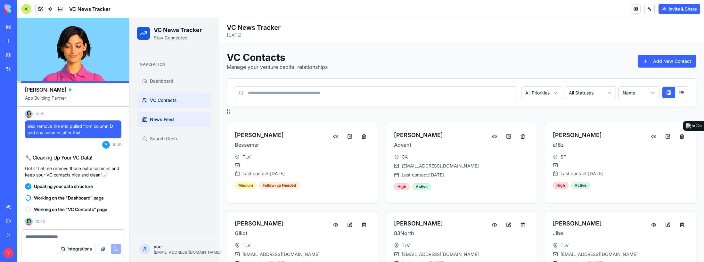
click at [158, 117] on span "News Feed" at bounding box center [162, 119] width 24 height 6
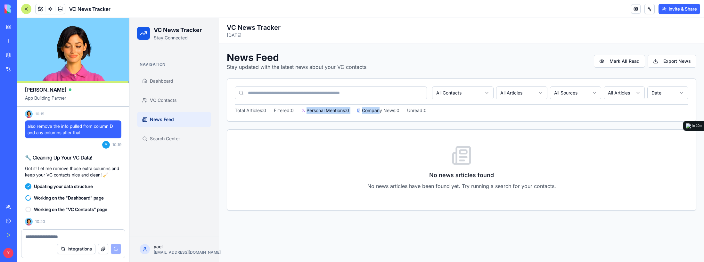
drag, startPoint x: 385, startPoint y: 110, endPoint x: 302, endPoint y: 110, distance: 83.0
click at [303, 110] on div "Total Articles: 0 Filtered: 0 Personal Mentions: 0 Company News: 0 Unread: 0" at bounding box center [462, 108] width 454 height 9
click at [302, 110] on div "Total Articles: 0 Filtered: 0 Personal Mentions: 0 Company News: 0 Unread: 0" at bounding box center [462, 108] width 454 height 9
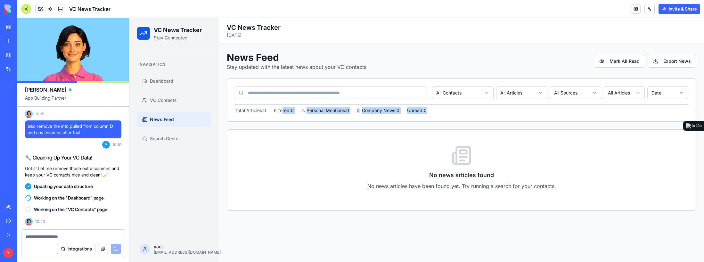
drag, startPoint x: 286, startPoint y: 110, endPoint x: 445, endPoint y: 117, distance: 159.7
click at [440, 117] on div "All Contacts All Articles All Sources All Articles Date Total Articles: 0 Filte…" at bounding box center [461, 100] width 469 height 43
click at [452, 116] on div "All Contacts All Articles All Sources All Articles Date Total Articles: 0 Filte…" at bounding box center [461, 100] width 469 height 43
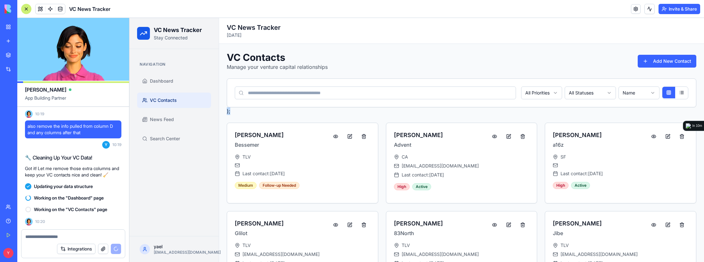
drag, startPoint x: 230, startPoint y: 112, endPoint x: 222, endPoint y: 111, distance: 8.1
click at [72, 238] on textarea at bounding box center [73, 237] width 96 height 6
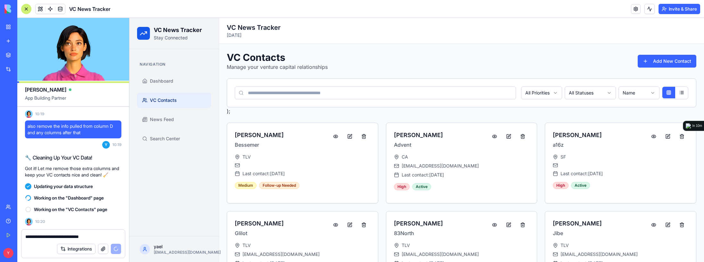
drag, startPoint x: 98, startPoint y: 237, endPoint x: 69, endPoint y: 239, distance: 29.3
click at [69, 239] on textarea "**********" at bounding box center [73, 237] width 96 height 6
type textarea "**********"
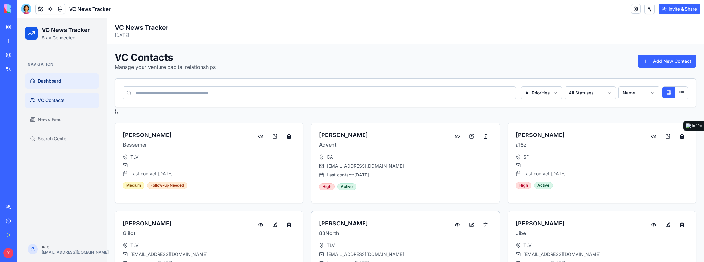
click at [49, 78] on span "Dashboard" at bounding box center [49, 81] width 23 height 6
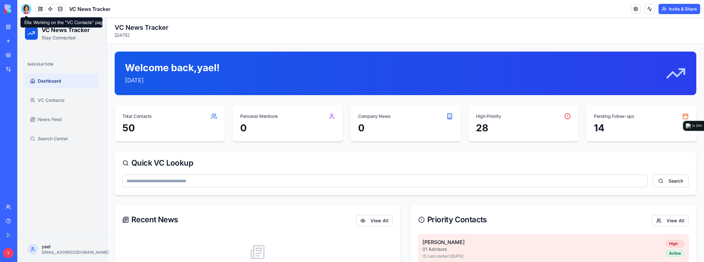
click at [25, 10] on div at bounding box center [26, 9] width 10 height 10
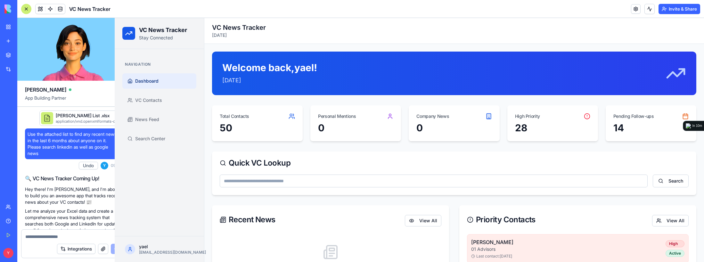
scroll to position [1226, 0]
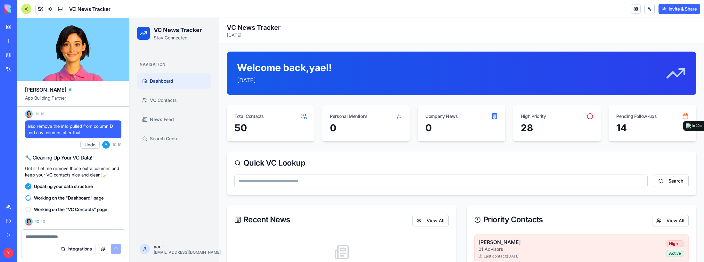
click at [79, 235] on textarea at bounding box center [73, 237] width 96 height 6
click at [65, 238] on textarea at bounding box center [73, 237] width 96 height 6
type textarea "**********"
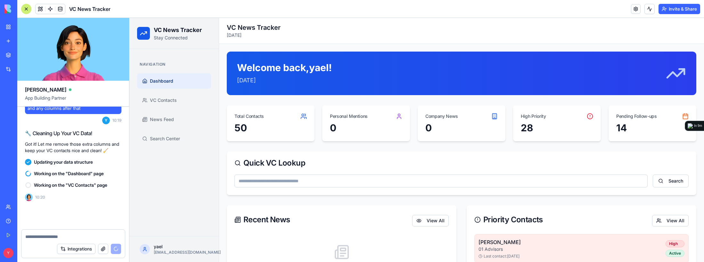
scroll to position [1257, 0]
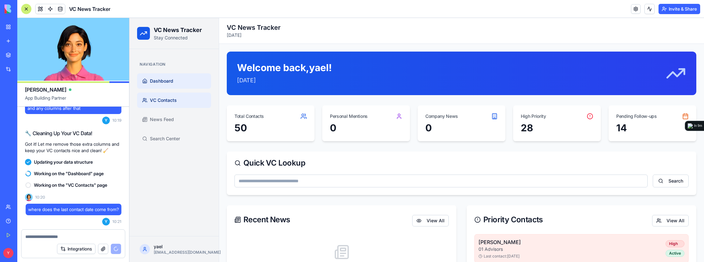
click at [169, 105] on link "VC Contacts" at bounding box center [174, 100] width 74 height 15
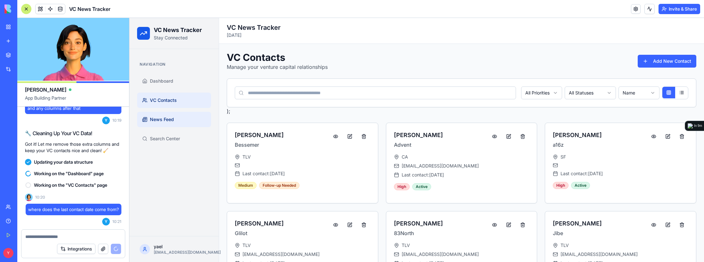
click at [172, 119] on span "News Feed" at bounding box center [162, 119] width 24 height 6
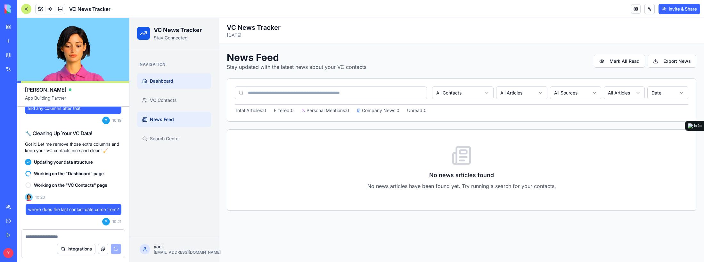
click at [176, 84] on link "Dashboard" at bounding box center [174, 80] width 74 height 15
click at [165, 84] on span "Dashboard" at bounding box center [161, 81] width 23 height 6
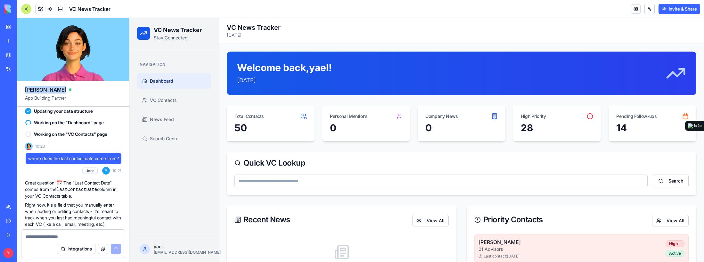
scroll to position [1407, 0]
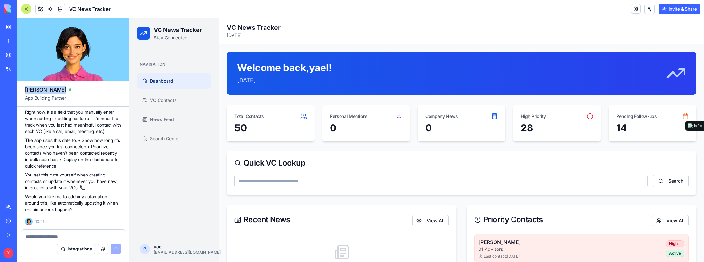
drag, startPoint x: 60, startPoint y: 72, endPoint x: 64, endPoint y: 51, distance: 21.5
click at [64, 51] on div "Ella App Building Partner" at bounding box center [73, 62] width 112 height 89
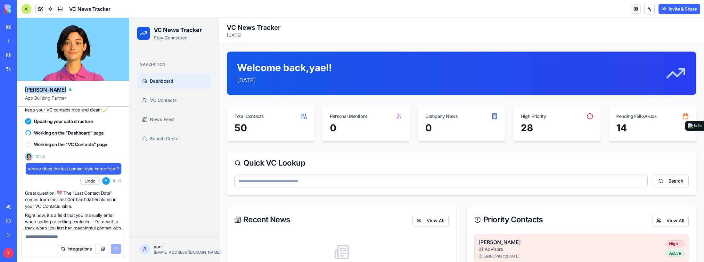
scroll to position [1343, 0]
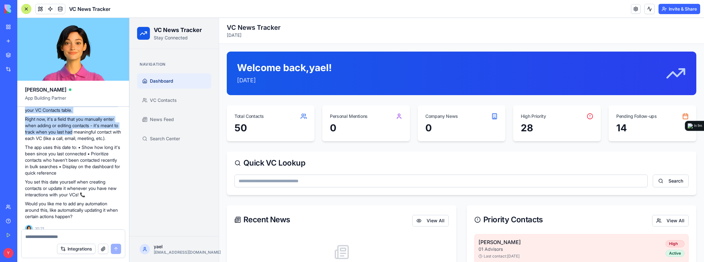
drag, startPoint x: 74, startPoint y: 178, endPoint x: 88, endPoint y: 190, distance: 18.4
click at [83, 184] on div "Great question! 📅 The "Last Contact Date" comes from the lastContactDate column…" at bounding box center [73, 157] width 96 height 126
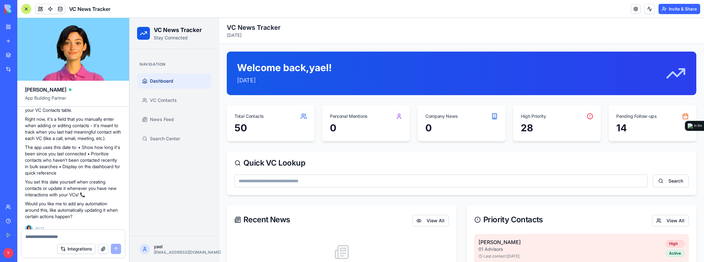
click at [92, 176] on p "The app uses this date to: • Show how long it's been since you last connected •…" at bounding box center [73, 160] width 96 height 32
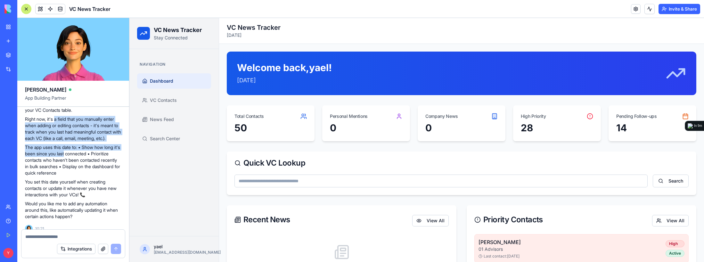
drag, startPoint x: 70, startPoint y: 203, endPoint x: 55, endPoint y: 169, distance: 37.0
click at [55, 169] on div "Great question! 📅 The "Last Contact Date" comes from the lastContactDate column…" at bounding box center [73, 157] width 96 height 126
click at [55, 142] on p "Right now, it's a field that you manually enter when adding or editing contacts…" at bounding box center [73, 129] width 96 height 26
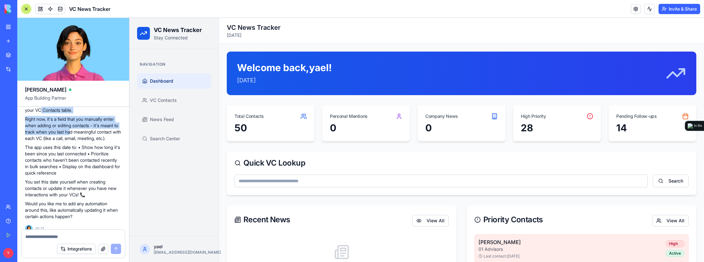
drag, startPoint x: 39, startPoint y: 164, endPoint x: 93, endPoint y: 193, distance: 61.6
click at [88, 188] on div "Great question! 📅 The "Last Contact Date" comes from the lastContactDate column…" at bounding box center [73, 157] width 96 height 126
click at [93, 142] on p "Right now, it's a field that you manually enter when adding or editing contacts…" at bounding box center [73, 129] width 96 height 26
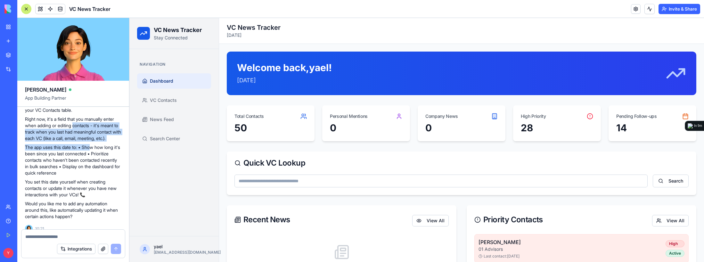
drag, startPoint x: 93, startPoint y: 199, endPoint x: 74, endPoint y: 172, distance: 33.8
click at [74, 173] on div "Great question! 📅 The "Last Contact Date" comes from the lastContactDate column…" at bounding box center [73, 157] width 96 height 126
click at [74, 142] on p "Right now, it's a field that you manually enter when adding or editing contacts…" at bounding box center [73, 129] width 96 height 26
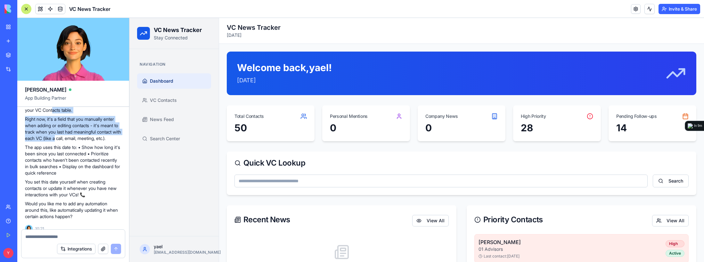
drag, startPoint x: 51, startPoint y: 164, endPoint x: 86, endPoint y: 188, distance: 43.1
click at [86, 188] on div "Great question! 📅 The "Last Contact Date" comes from the lastContactDate column…" at bounding box center [73, 157] width 96 height 126
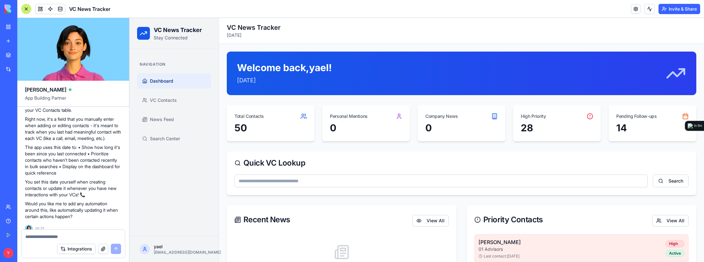
click at [93, 142] on p "Right now, it's a field that you manually enter when adding or editing contacts…" at bounding box center [73, 129] width 96 height 26
drag, startPoint x: 89, startPoint y: 186, endPoint x: 68, endPoint y: 172, distance: 25.2
click at [68, 142] on p "Right now, it's a field that you manually enter when adding or editing contacts…" at bounding box center [73, 129] width 96 height 26
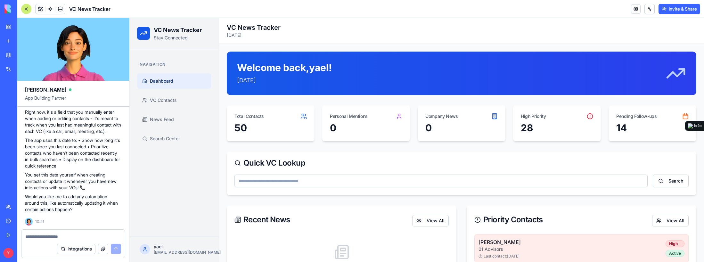
scroll to position [1407, 0]
click at [59, 235] on textarea at bounding box center [73, 237] width 96 height 6
type textarea "**********"
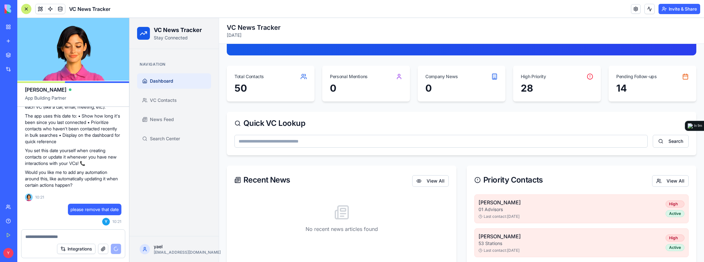
scroll to position [0, 0]
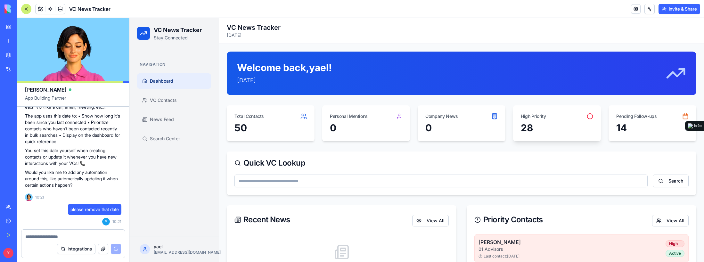
click at [587, 115] on icon at bounding box center [590, 116] width 6 height 6
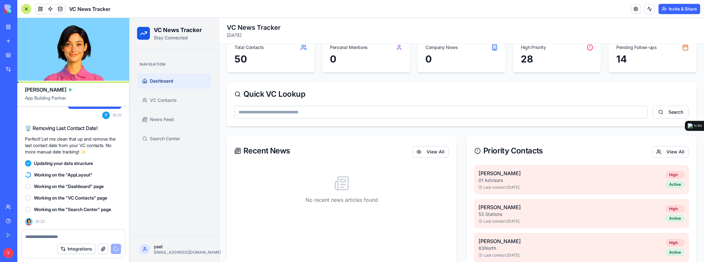
scroll to position [64, 0]
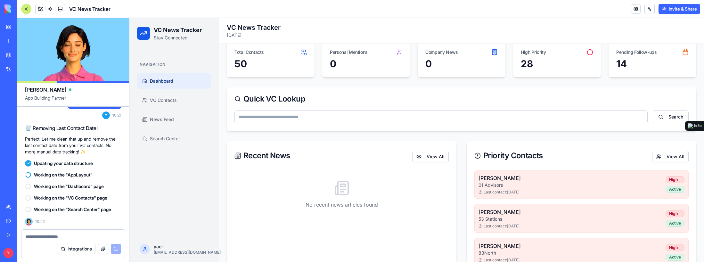
click at [69, 235] on textarea at bounding box center [73, 237] width 96 height 6
type textarea "**********"
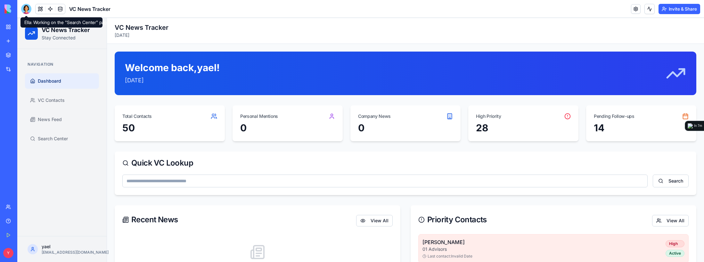
click at [26, 9] on div at bounding box center [26, 9] width 10 height 10
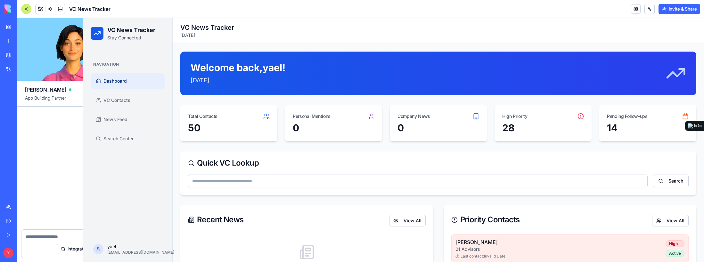
scroll to position [1538, 0]
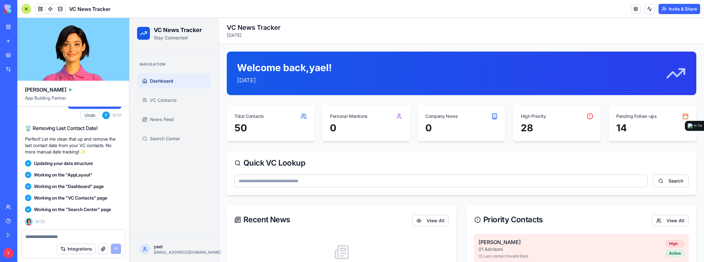
click at [88, 233] on div at bounding box center [72, 235] width 103 height 10
click at [85, 237] on textarea at bounding box center [73, 237] width 96 height 6
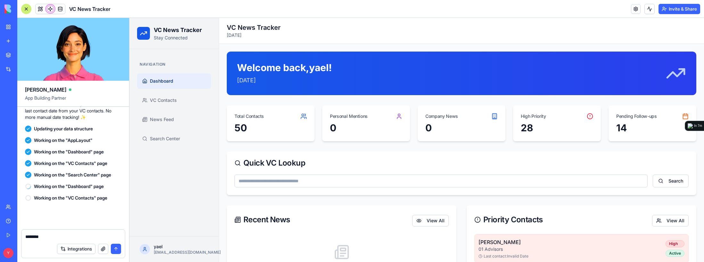
scroll to position [1549, 0]
type textarea "**********"
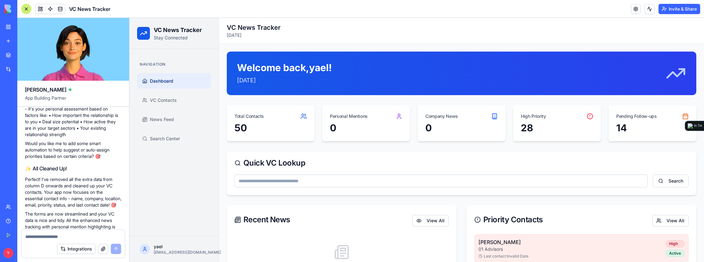
scroll to position [1666, 0]
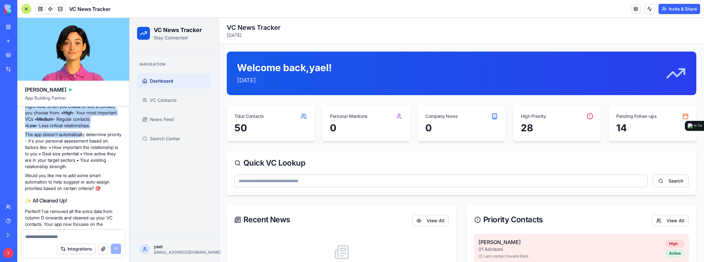
drag, startPoint x: 62, startPoint y: 168, endPoint x: 109, endPoint y: 200, distance: 56.1
click at [91, 191] on div "Great question! 🤔 The priority field is something you set manually when adding …" at bounding box center [73, 136] width 96 height 110
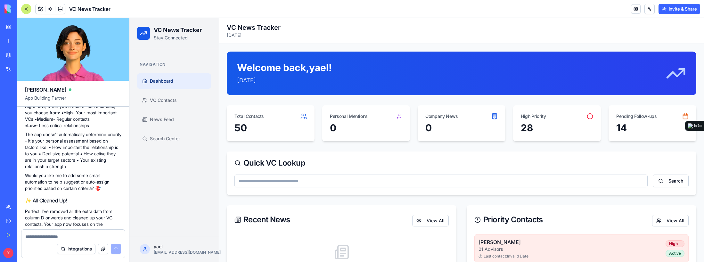
click at [93, 170] on p "The app doesn't automatically determine priority - it's your personal assessmen…" at bounding box center [73, 150] width 96 height 38
drag, startPoint x: 57, startPoint y: 165, endPoint x: 111, endPoint y: 182, distance: 56.3
click at [102, 129] on p "Right now, when you create or edit a contact, you choose from: • High - Your mo…" at bounding box center [73, 116] width 96 height 26
click at [98, 129] on p "Right now, when you create or edit a contact, you choose from: • High - Your mo…" at bounding box center [73, 116] width 96 height 26
drag, startPoint x: 72, startPoint y: 178, endPoint x: 54, endPoint y: 167, distance: 21.7
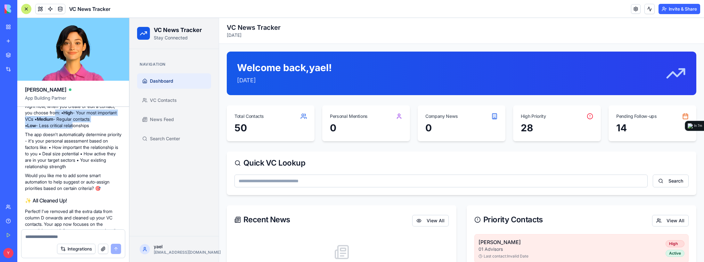
click at [54, 129] on p "Right now, when you create or edit a contact, you choose from: • High - Your mo…" at bounding box center [73, 116] width 96 height 26
drag, startPoint x: 41, startPoint y: 189, endPoint x: 79, endPoint y: 206, distance: 41.1
click at [74, 192] on div "Great question! 🤔 The priority field is something you set manually when adding …" at bounding box center [73, 136] width 96 height 110
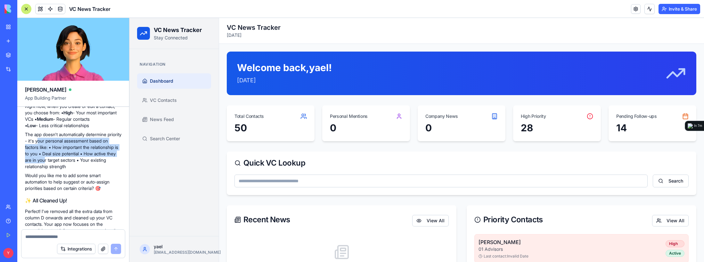
drag, startPoint x: 81, startPoint y: 214, endPoint x: 54, endPoint y: 200, distance: 30.4
click at [54, 170] on p "The app doesn't automatically determine priority - it's your personal assessmen…" at bounding box center [73, 150] width 96 height 38
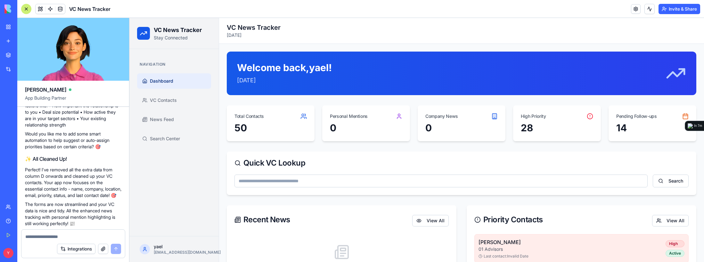
scroll to position [1794, 0]
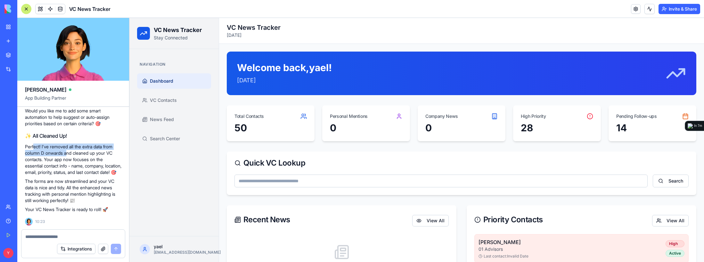
drag, startPoint x: 35, startPoint y: 143, endPoint x: 91, endPoint y: 154, distance: 57.2
click at [81, 152] on p "Perfect! I've removed all the extra data from column D onwards and cleaned up y…" at bounding box center [73, 160] width 96 height 32
click at [93, 160] on p "Perfect! I've removed all the extra data from column D onwards and cleaned up y…" at bounding box center [73, 160] width 96 height 32
drag, startPoint x: 81, startPoint y: 162, endPoint x: 46, endPoint y: 143, distance: 39.6
click at [46, 144] on p "Perfect! I've removed all the extra data from column D onwards and cleaned up y…" at bounding box center [73, 160] width 96 height 32
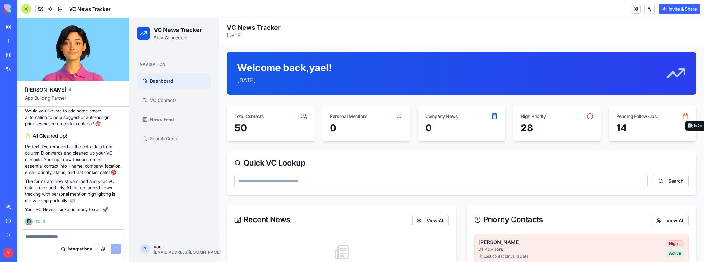
click at [46, 144] on p "Perfect! I've removed all the extra data from column D onwards and cleaned up y…" at bounding box center [73, 160] width 96 height 32
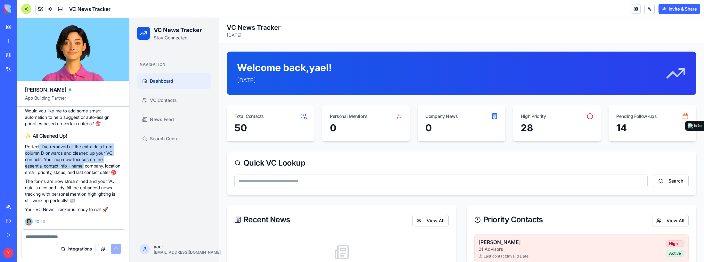
drag, startPoint x: 40, startPoint y: 141, endPoint x: 101, endPoint y: 169, distance: 66.1
click at [96, 167] on p "Perfect! I've removed all the extra data from column D onwards and cleaned up y…" at bounding box center [73, 160] width 96 height 32
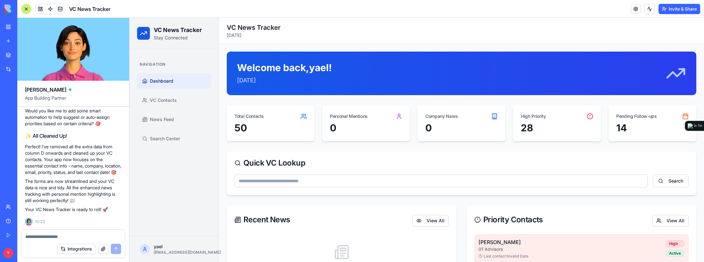
click at [101, 169] on p "Perfect! I've removed all the extra data from column D onwards and cleaned up y…" at bounding box center [73, 160] width 96 height 32
drag, startPoint x: 34, startPoint y: 139, endPoint x: 92, endPoint y: 157, distance: 60.3
click at [90, 157] on p "Perfect! I've removed all the extra data from column D onwards and cleaned up y…" at bounding box center [73, 160] width 96 height 32
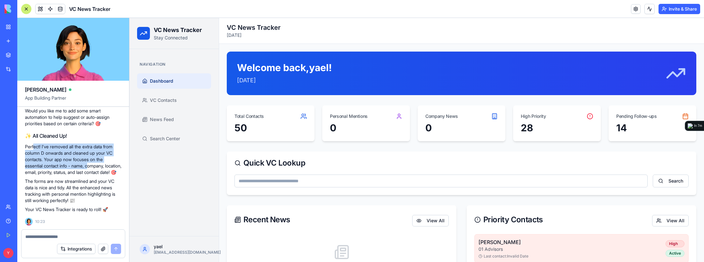
click at [92, 158] on p "Perfect! I've removed all the extra data from column D onwards and cleaned up y…" at bounding box center [73, 160] width 96 height 32
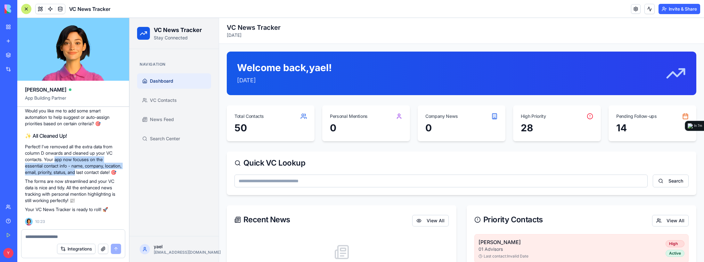
drag, startPoint x: 99, startPoint y: 168, endPoint x: 47, endPoint y: 148, distance: 55.3
click at [47, 148] on p "Perfect! I've removed all the extra data from column D onwards and cleaned up y…" at bounding box center [73, 160] width 96 height 32
click at [48, 146] on p "Perfect! I've removed all the extra data from column D onwards and cleaned up y…" at bounding box center [73, 160] width 96 height 32
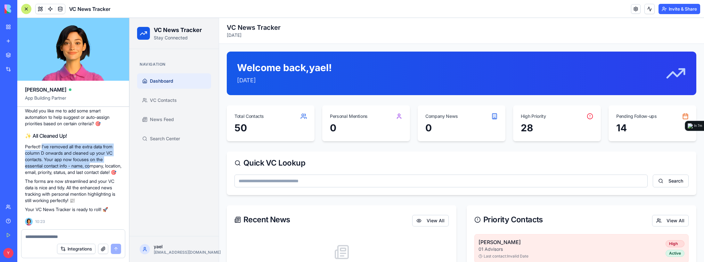
drag, startPoint x: 93, startPoint y: 162, endPoint x: 97, endPoint y: 164, distance: 4.2
click at [95, 163] on p "Perfect! I've removed all the extra data from column D onwards and cleaned up y…" at bounding box center [73, 160] width 96 height 32
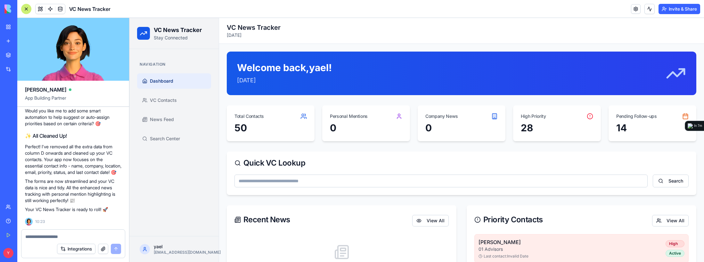
click at [97, 164] on p "Perfect! I've removed all the extra data from column D onwards and cleaned up y…" at bounding box center [73, 160] width 96 height 32
drag, startPoint x: 97, startPoint y: 166, endPoint x: 65, endPoint y: 151, distance: 35.4
click at [74, 156] on p "Perfect! I've removed all the extra data from column D onwards and cleaned up y…" at bounding box center [73, 160] width 96 height 32
click at [65, 150] on p "Perfect! I've removed all the extra data from column D onwards and cleaned up y…" at bounding box center [73, 160] width 96 height 32
drag, startPoint x: 52, startPoint y: 144, endPoint x: 99, endPoint y: 169, distance: 53.4
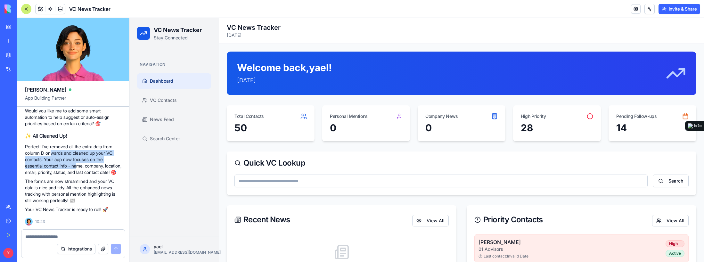
click at [97, 168] on p "Perfect! I've removed all the extra data from column D onwards and cleaned up y…" at bounding box center [73, 160] width 96 height 32
click at [97, 164] on p "Perfect! I've removed all the extra data from column D onwards and cleaned up y…" at bounding box center [73, 160] width 96 height 32
click at [74, 234] on textarea at bounding box center [73, 237] width 96 height 6
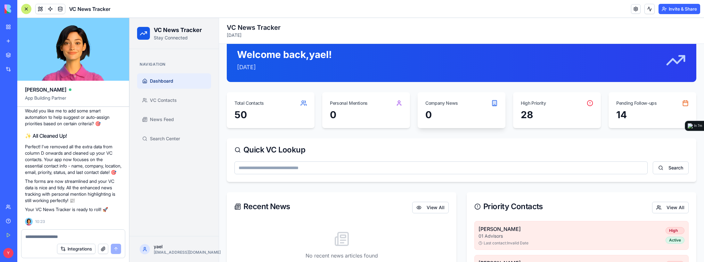
scroll to position [0, 0]
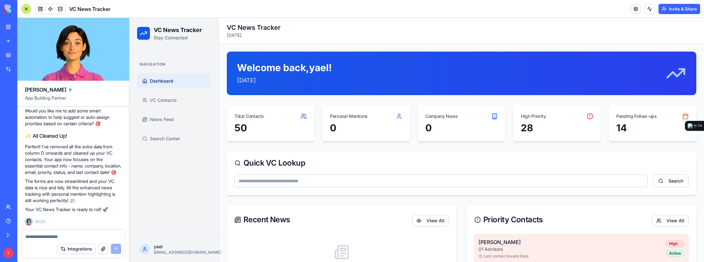
click at [102, 237] on textarea at bounding box center [73, 237] width 96 height 6
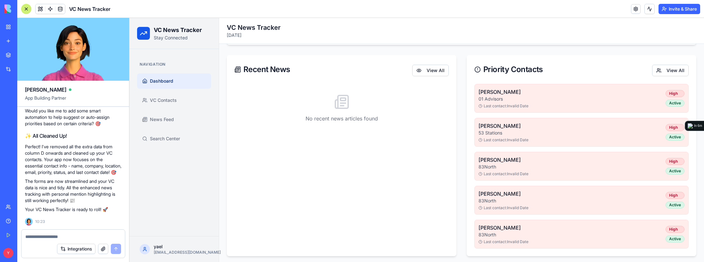
scroll to position [148, 0]
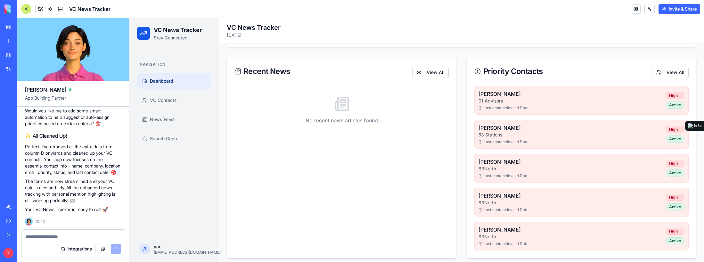
click at [324, 105] on div "No recent news articles found" at bounding box center [342, 110] width 214 height 49
click at [87, 233] on div at bounding box center [72, 235] width 103 height 10
click at [60, 235] on textarea at bounding box center [73, 237] width 96 height 6
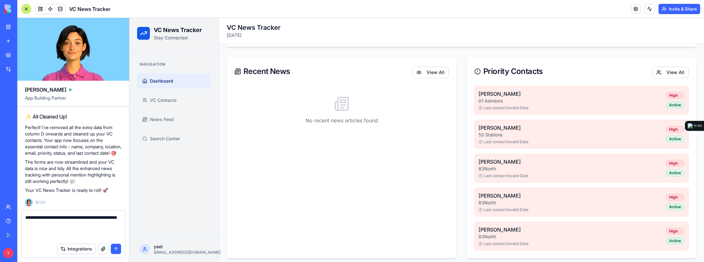
paste textarea "**********"
type textarea "**********"
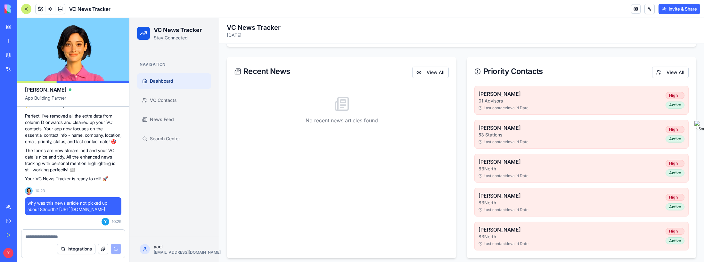
scroll to position [1920, 0]
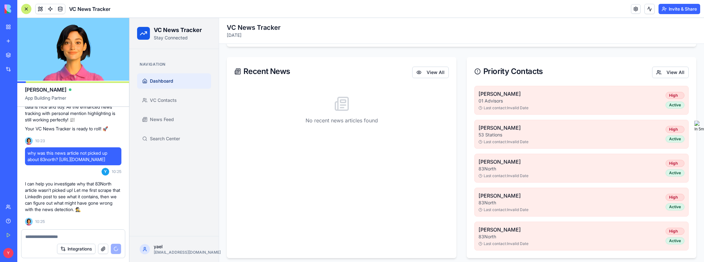
click at [462, 14] on header "VC News Tracker Invite & Share" at bounding box center [360, 9] width 687 height 18
click at [52, 235] on textarea at bounding box center [73, 237] width 96 height 6
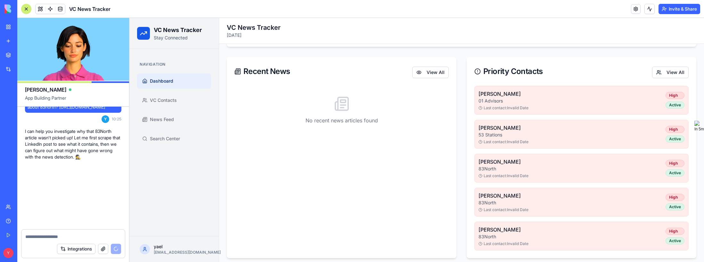
scroll to position [1972, 0]
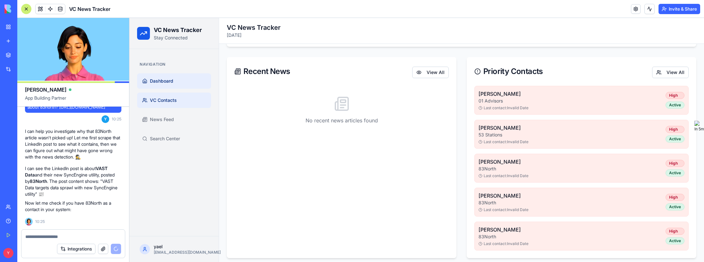
click at [164, 103] on link "VC Contacts" at bounding box center [174, 100] width 74 height 15
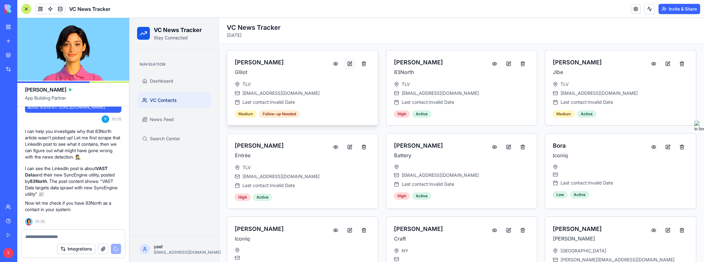
click at [349, 61] on button at bounding box center [349, 64] width 13 height 12
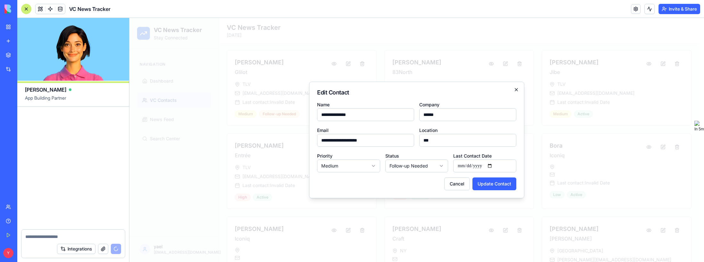
scroll to position [2210, 0]
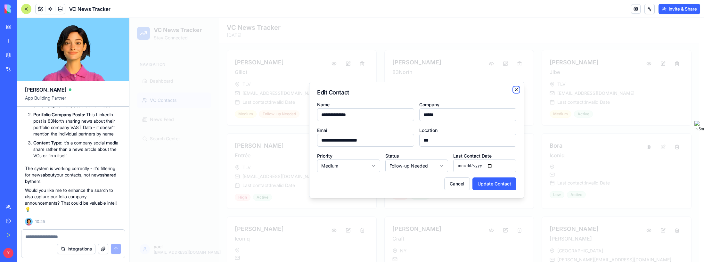
click at [518, 91] on icon "button" at bounding box center [516, 89] width 5 height 5
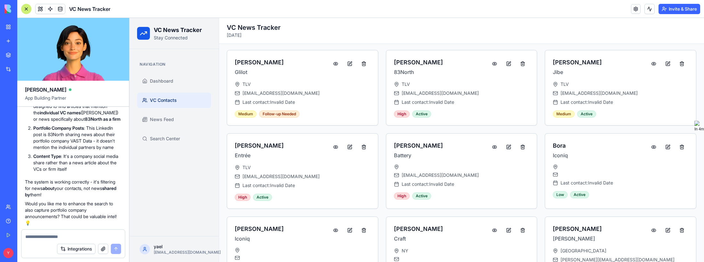
scroll to position [2178, 0]
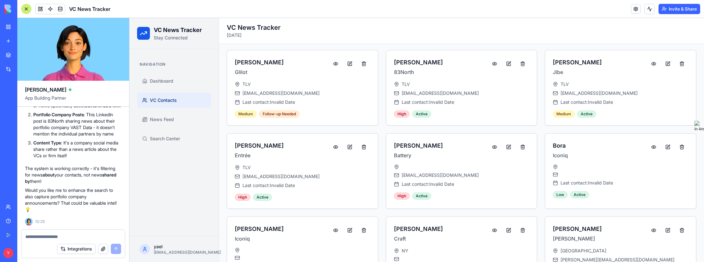
drag, startPoint x: 60, startPoint y: 121, endPoint x: 99, endPoint y: 125, distance: 39.7
click at [98, 109] on p "Search Focus : Your news search is designed to find articles that mention the i…" at bounding box center [77, 96] width 88 height 26
click at [104, 109] on p "Search Focus : Your news search is designed to find articles that mention the i…" at bounding box center [77, 96] width 88 height 26
drag, startPoint x: 112, startPoint y: 132, endPoint x: 53, endPoint y: 119, distance: 60.8
click at [53, 109] on p "Search Focus : Your news search is designed to find articles that mention the i…" at bounding box center [77, 96] width 88 height 26
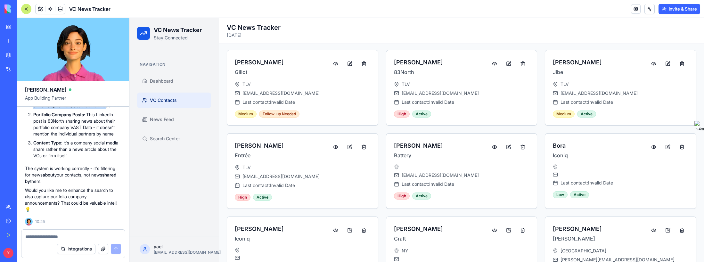
click at [60, 102] on strong "individual VC names" at bounding box center [60, 98] width 41 height 5
drag, startPoint x: 98, startPoint y: 127, endPoint x: 112, endPoint y: 133, distance: 15.5
click at [106, 109] on p "Search Focus : Your news search is designed to find articles that mention the i…" at bounding box center [77, 96] width 88 height 26
click at [115, 108] on strong "83North as a firm" at bounding box center [103, 105] width 36 height 5
drag, startPoint x: 73, startPoint y: 130, endPoint x: 57, endPoint y: 129, distance: 15.4
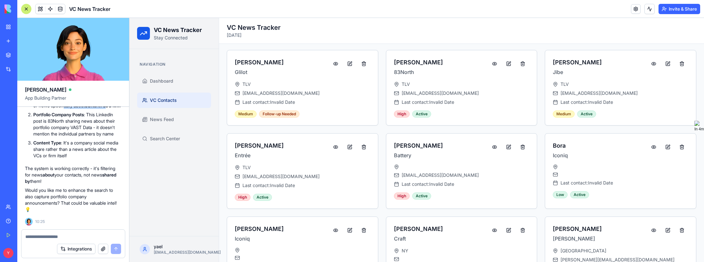
click at [57, 109] on p "Search Focus : Your news search is designed to find articles that mention the i…" at bounding box center [77, 96] width 88 height 26
click at [58, 102] on strong "individual VC names" at bounding box center [60, 98] width 41 height 5
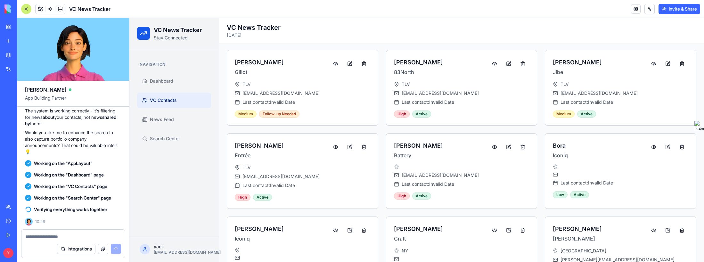
scroll to position [2126, 0]
drag, startPoint x: 55, startPoint y: 160, endPoint x: 104, endPoint y: 165, distance: 49.6
click at [103, 79] on p "Portfolio Company Posts : This LinkedIn post is 83North sharing news about thei…" at bounding box center [77, 67] width 88 height 26
click at [111, 79] on p "Portfolio Company Posts : This LinkedIn post is 83North sharing news about thei…" at bounding box center [77, 67] width 88 height 26
drag, startPoint x: 59, startPoint y: 181, endPoint x: 80, endPoint y: 189, distance: 21.9
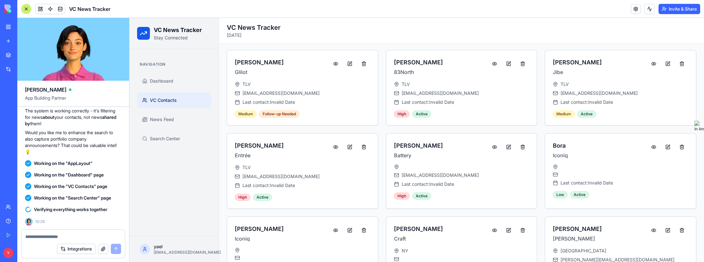
click at [79, 101] on p "Content Type : It's a company social media share rather than a news article abo…" at bounding box center [77, 91] width 88 height 19
click at [81, 101] on p "Content Type : It's a company social media share rather than a news article abo…" at bounding box center [77, 91] width 88 height 19
drag, startPoint x: 69, startPoint y: 188, endPoint x: 58, endPoint y: 183, distance: 12.0
click at [58, 101] on p "Content Type : It's a company social media share rather than a news article abo…" at bounding box center [77, 91] width 88 height 19
click at [45, 88] on strong "Content Type" at bounding box center [47, 84] width 28 height 5
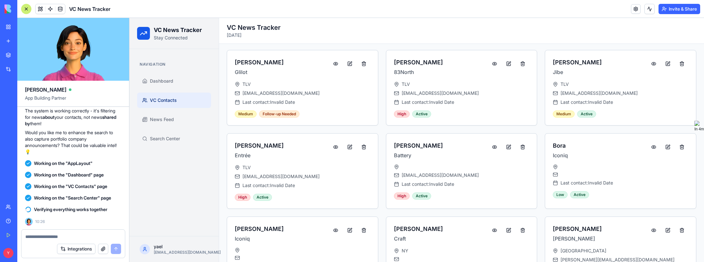
scroll to position [2222, 0]
click at [48, 235] on textarea at bounding box center [73, 237] width 96 height 6
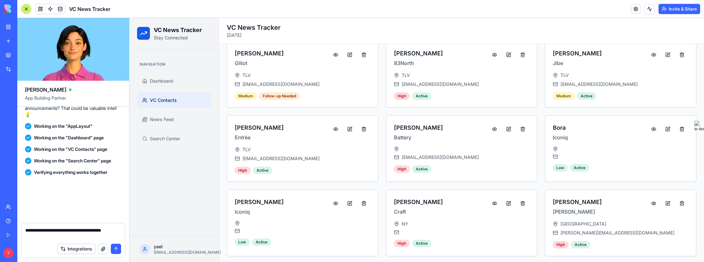
scroll to position [2266, 0]
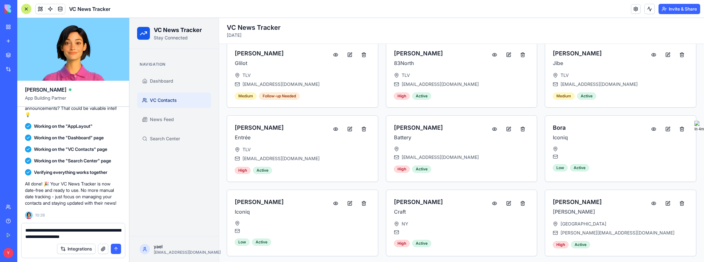
type textarea "**********"
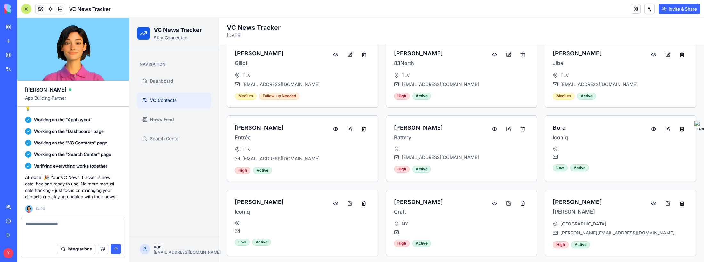
scroll to position [2296, 0]
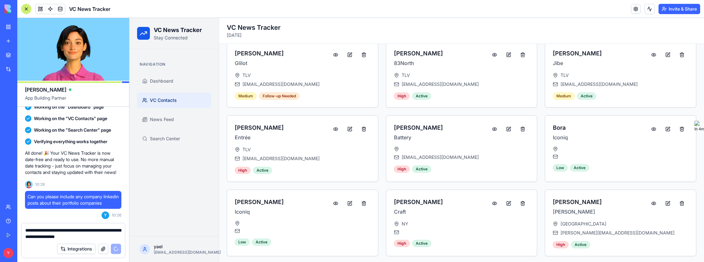
type textarea "**********"
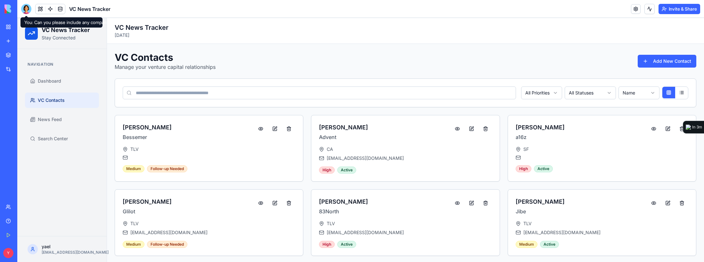
click at [25, 10] on div at bounding box center [26, 9] width 10 height 10
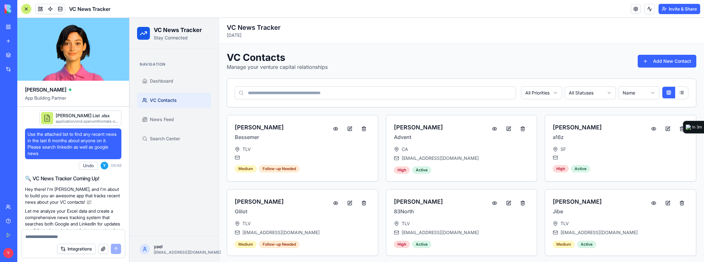
scroll to position [2296, 0]
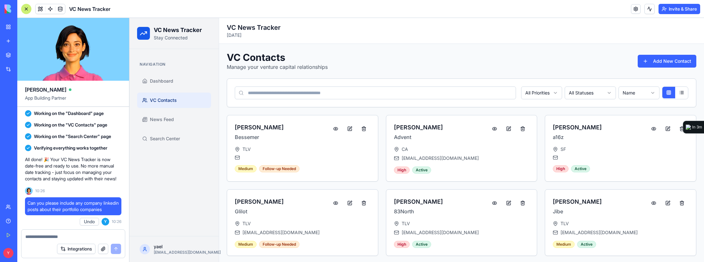
click at [55, 234] on textarea at bounding box center [73, 237] width 96 height 6
click at [56, 236] on textarea at bounding box center [73, 237] width 96 height 6
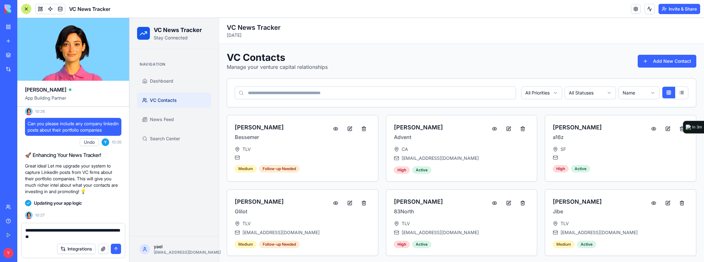
scroll to position [2376, 0]
click at [81, 236] on textarea "**********" at bounding box center [73, 233] width 96 height 13
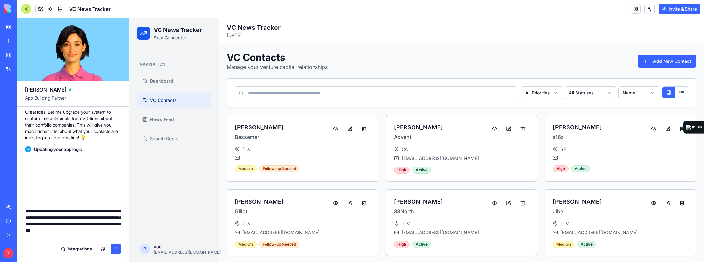
scroll to position [2430, 0]
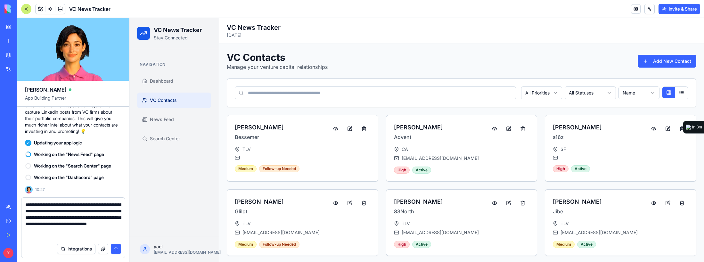
type textarea "**********"
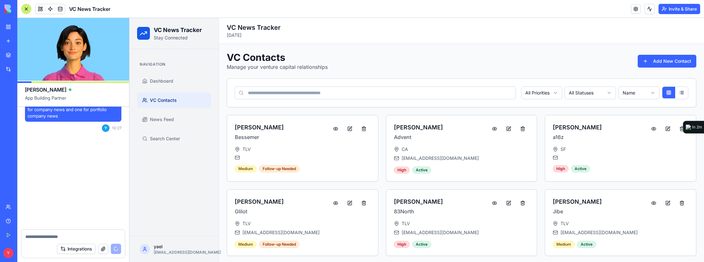
scroll to position [2560, 0]
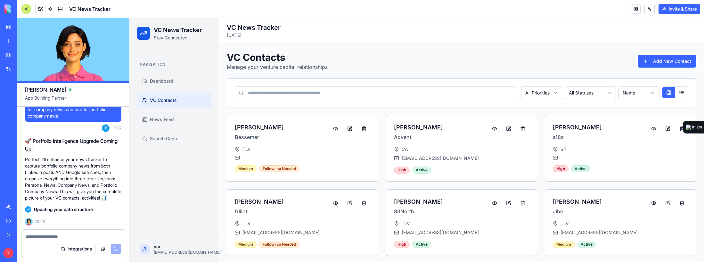
click at [174, 101] on span "VC Contacts" at bounding box center [163, 100] width 27 height 6
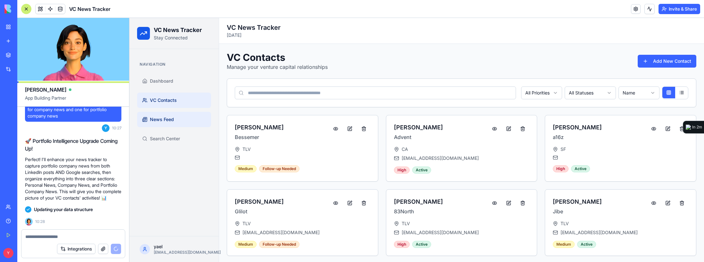
click at [172, 116] on span "News Feed" at bounding box center [162, 119] width 24 height 6
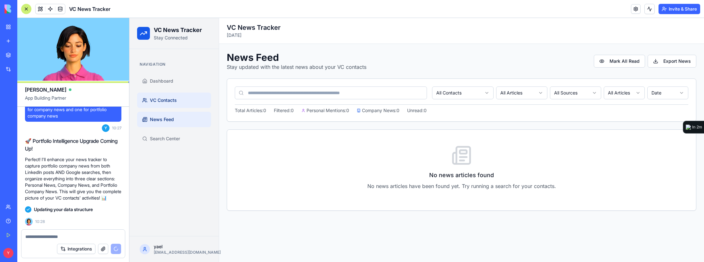
click at [168, 101] on span "VC Contacts" at bounding box center [163, 100] width 27 height 6
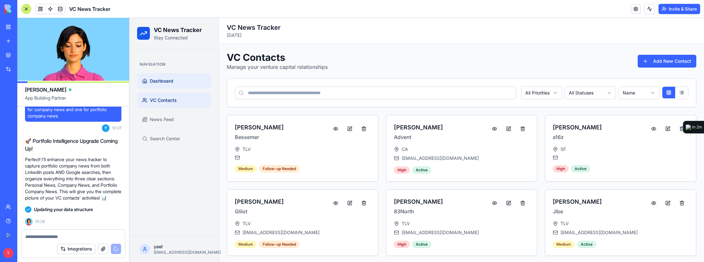
click at [167, 84] on link "Dashboard" at bounding box center [174, 80] width 74 height 15
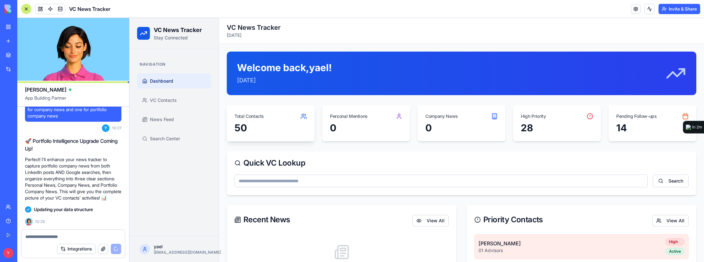
click at [305, 109] on div "Total Contacts" at bounding box center [271, 113] width 88 height 17
click at [297, 115] on div "Total Contacts" at bounding box center [271, 113] width 88 height 17
click at [300, 115] on icon at bounding box center [303, 116] width 6 height 6
click at [244, 124] on div "50" at bounding box center [271, 128] width 72 height 12
click at [277, 132] on div "50" at bounding box center [271, 128] width 72 height 12
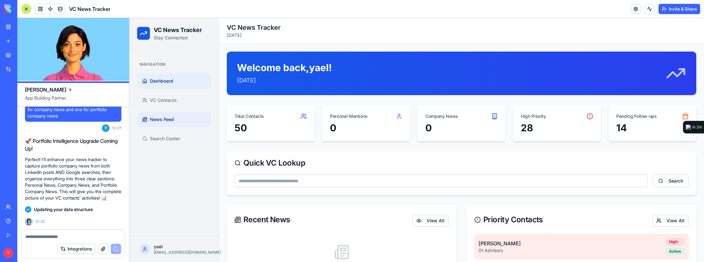
click at [164, 118] on span "News Feed" at bounding box center [162, 119] width 24 height 6
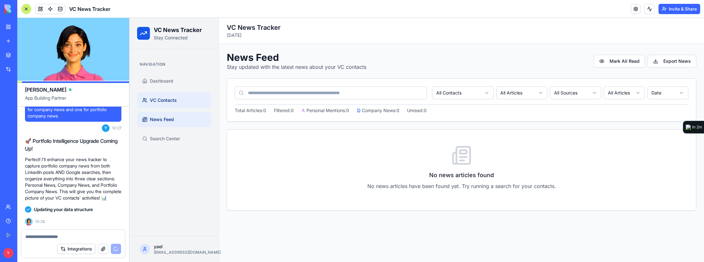
click at [167, 101] on span "VC Contacts" at bounding box center [163, 100] width 27 height 6
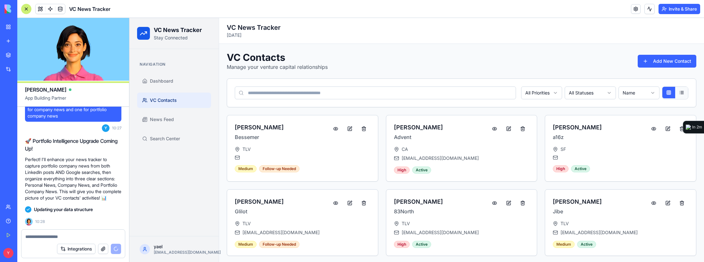
click at [681, 89] on button at bounding box center [681, 93] width 13 height 12
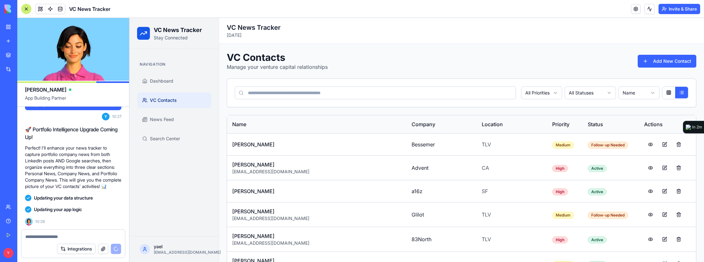
click at [311, 91] on input at bounding box center [375, 92] width 281 height 13
click at [168, 82] on span "Dashboard" at bounding box center [161, 81] width 23 height 6
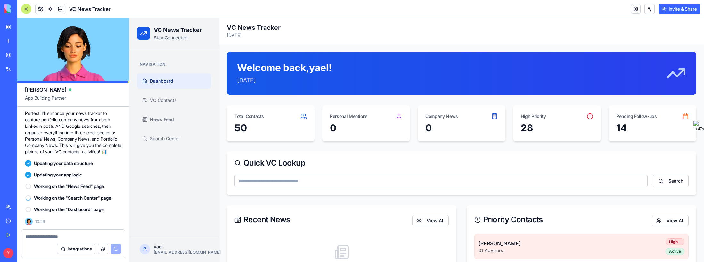
scroll to position [2537, 0]
click at [80, 252] on button "Integrations" at bounding box center [76, 249] width 38 height 10
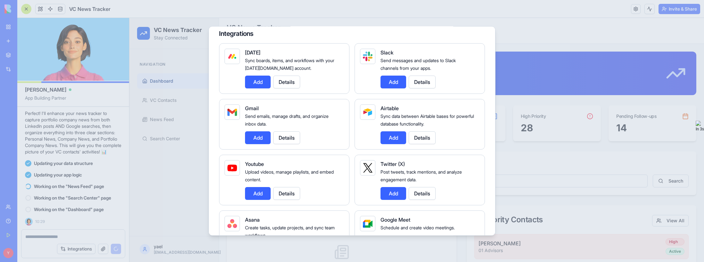
scroll to position [0, 0]
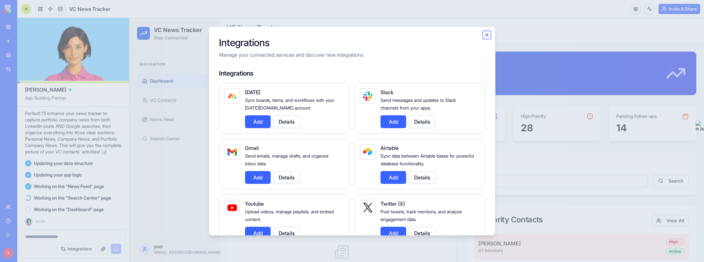
click at [488, 36] on button "Close" at bounding box center [487, 35] width 6 height 6
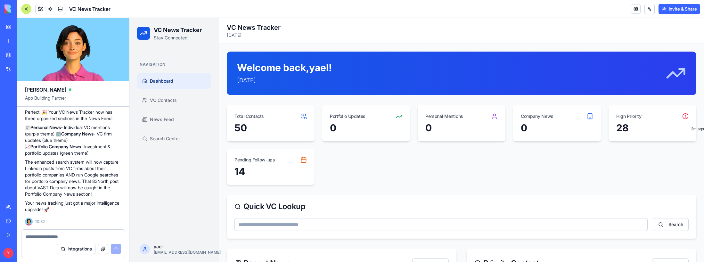
scroll to position [2624, 0]
drag, startPoint x: 31, startPoint y: 169, endPoint x: 94, endPoint y: 184, distance: 64.5
click at [94, 69] on p "Oops! Something went wrong with the update. Let me try a different approach and…" at bounding box center [73, 57] width 96 height 26
click at [61, 69] on p "Oops! Something went wrong with the update. Let me try a different approach and…" at bounding box center [73, 57] width 96 height 26
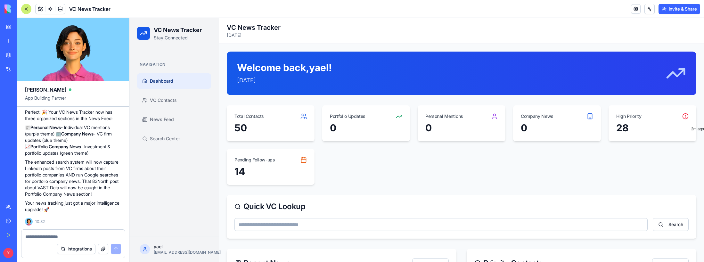
drag, startPoint x: 59, startPoint y: 172, endPoint x: 94, endPoint y: 197, distance: 42.4
click at [93, 195] on div "Perfect! 🎉 Your VC News Tracker now has three organized sections in the News Fe…" at bounding box center [73, 161] width 96 height 104
click at [93, 156] on p "📰 Personal News - Individual VC mentions (purple theme) 🏢 Company News - VC fir…" at bounding box center [73, 140] width 96 height 32
click at [166, 100] on span "VC Contacts" at bounding box center [163, 100] width 27 height 6
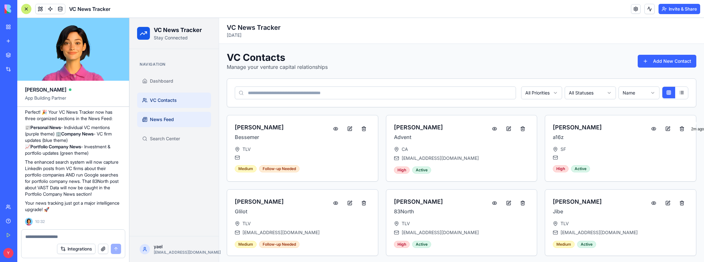
click at [161, 120] on span "News Feed" at bounding box center [162, 119] width 24 height 6
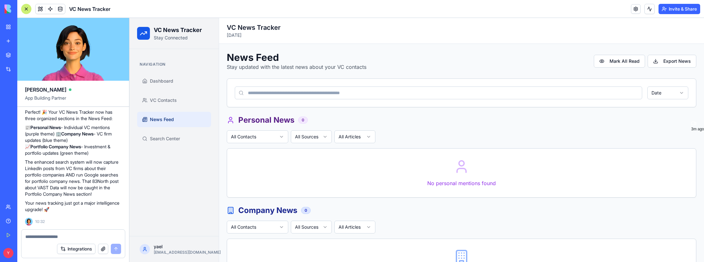
scroll to position [2753, 0]
click at [61, 235] on textarea at bounding box center [73, 237] width 96 height 6
click at [108, 235] on textarea "**********" at bounding box center [73, 237] width 96 height 6
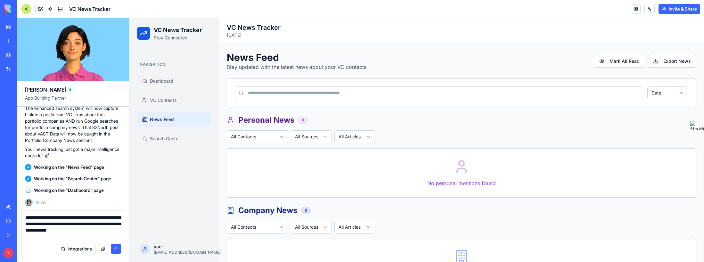
scroll to position [2718, 0]
click at [61, 236] on textarea "**********" at bounding box center [73, 227] width 96 height 26
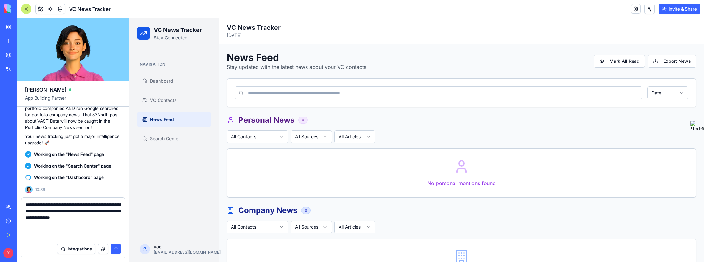
paste textarea "**********"
type textarea "**********"
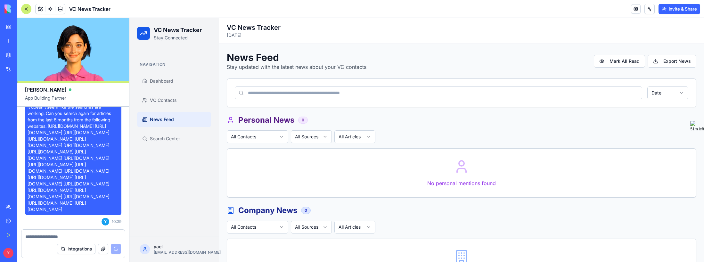
scroll to position [2943, 0]
click at [165, 80] on span "Dashboard" at bounding box center [161, 81] width 23 height 6
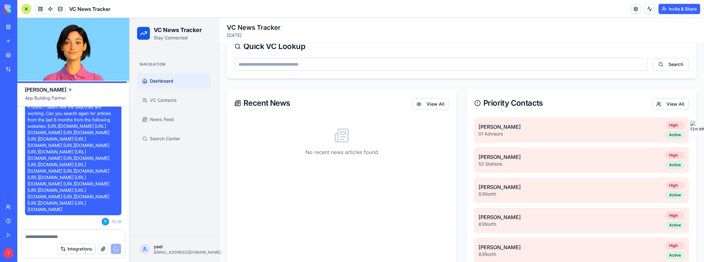
scroll to position [1, 0]
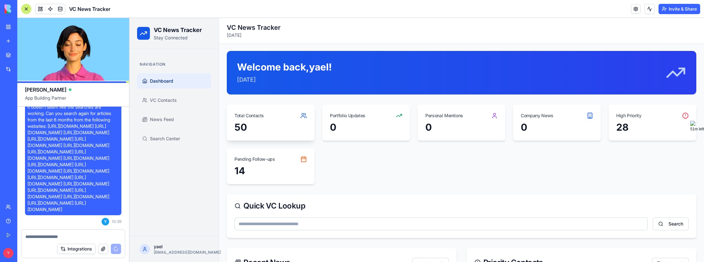
click at [294, 129] on div "50" at bounding box center [271, 127] width 72 height 12
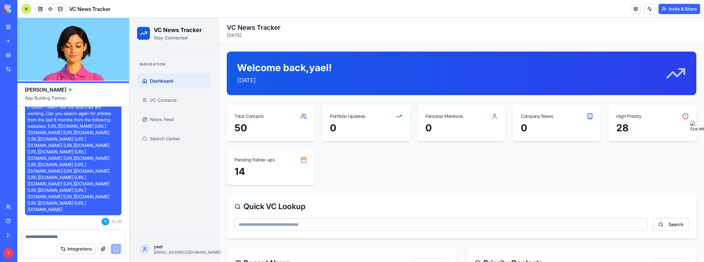
scroll to position [160, 0]
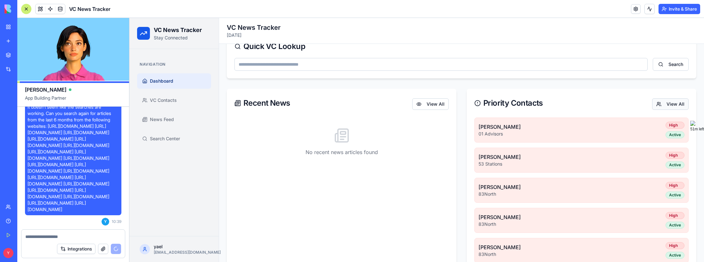
click at [670, 108] on button "View All" at bounding box center [670, 104] width 37 height 12
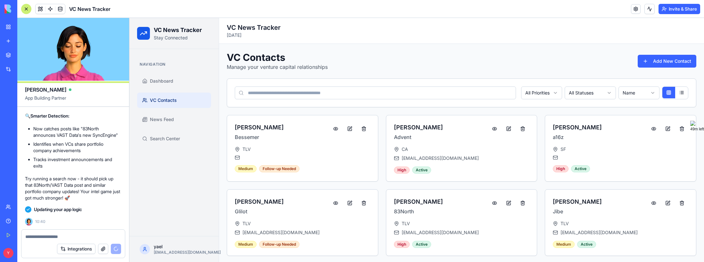
scroll to position [3450, 0]
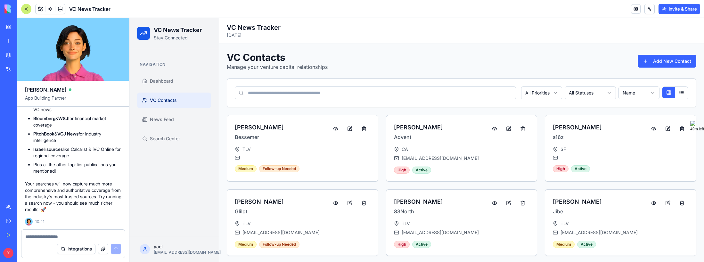
click at [523, 68] on div "VC Contacts Manage your venture capital relationships Add New Contact" at bounding box center [462, 61] width 470 height 19
click at [169, 123] on link "News Feed" at bounding box center [174, 119] width 74 height 15
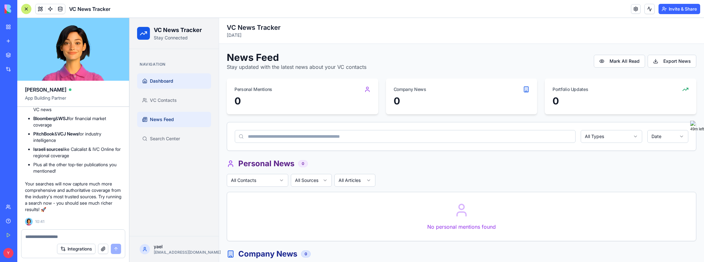
click at [167, 82] on span "Dashboard" at bounding box center [161, 81] width 23 height 6
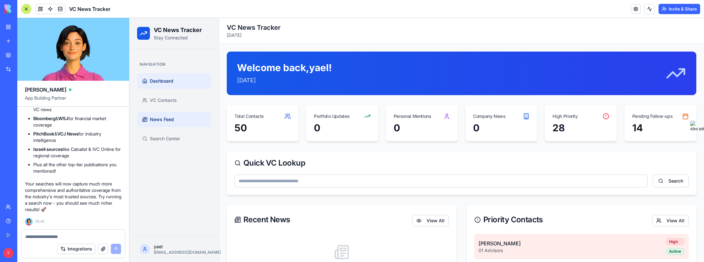
click at [167, 119] on span "News Feed" at bounding box center [162, 119] width 24 height 6
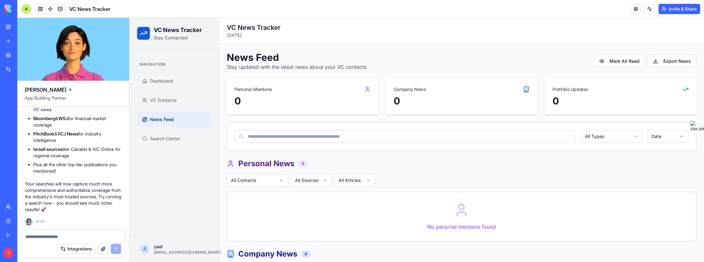
scroll to position [3450, 0]
click at [48, 235] on textarea at bounding box center [73, 237] width 96 height 6
type textarea "**********"
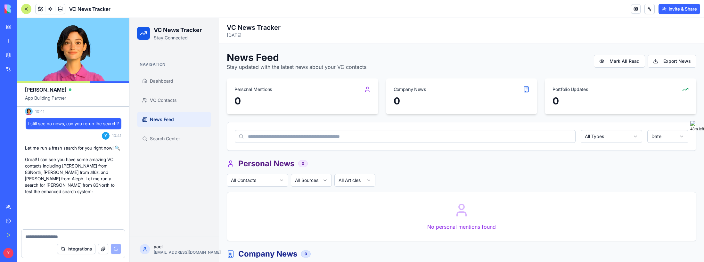
scroll to position [3579, 0]
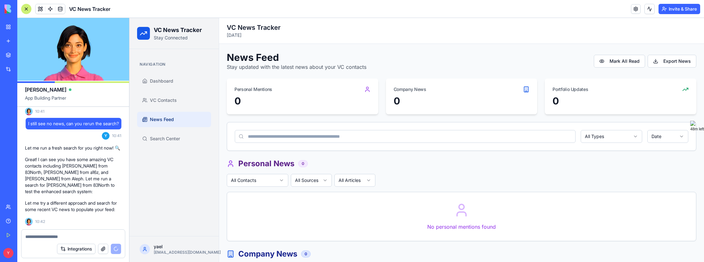
click at [91, 248] on button "Integrations" at bounding box center [76, 249] width 38 height 10
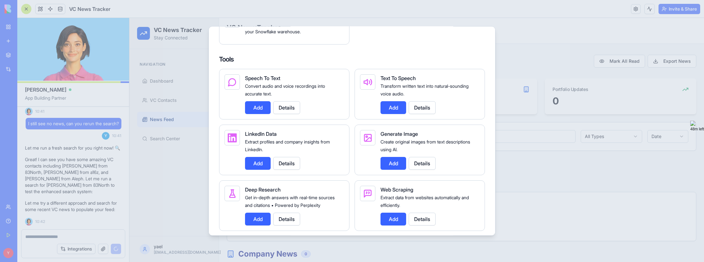
scroll to position [673, 0]
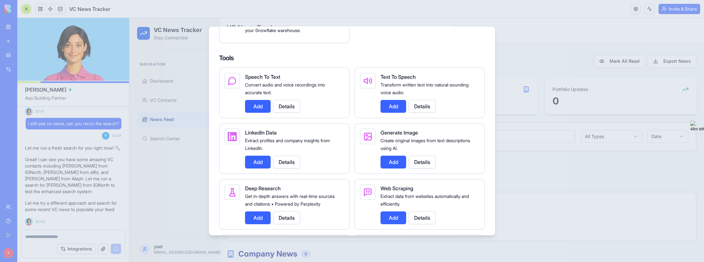
click at [264, 12] on div at bounding box center [352, 131] width 704 height 262
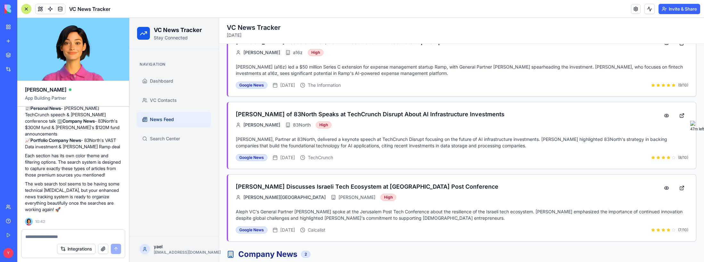
scroll to position [226, 0]
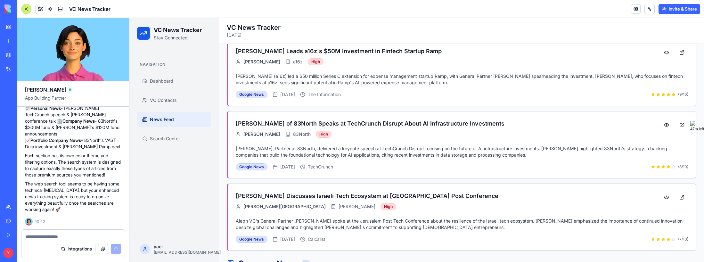
click at [78, 237] on textarea at bounding box center [73, 237] width 96 height 6
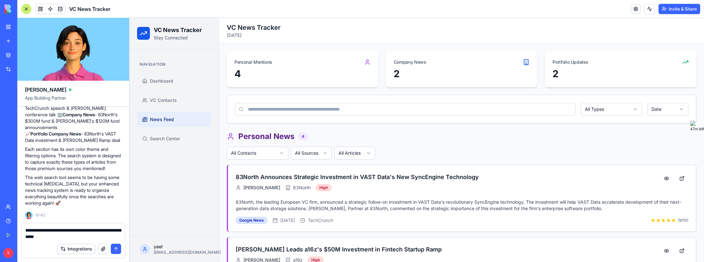
scroll to position [0, 0]
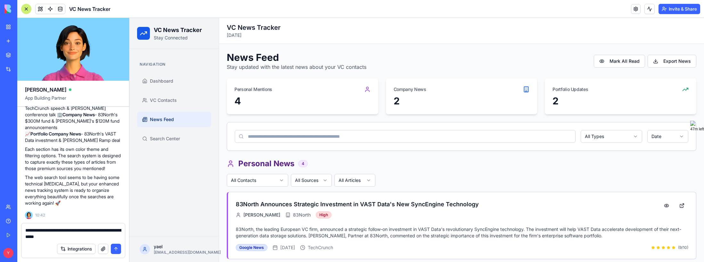
click at [78, 235] on textarea "**********" at bounding box center [73, 233] width 96 height 13
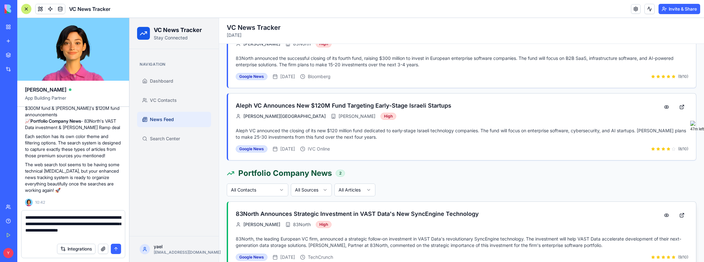
scroll to position [545, 0]
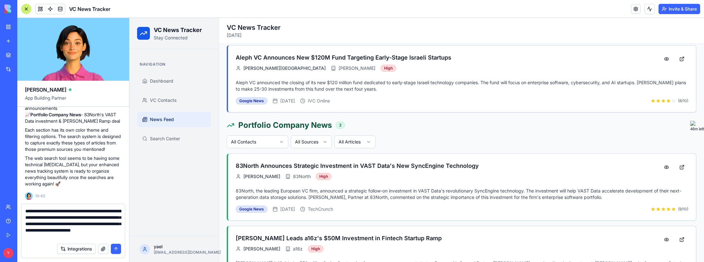
click at [56, 237] on textarea "**********" at bounding box center [73, 224] width 96 height 32
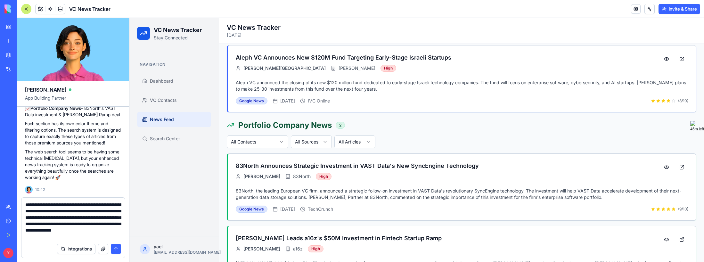
click at [116, 239] on textarea "**********" at bounding box center [73, 221] width 96 height 38
type textarea "**********"
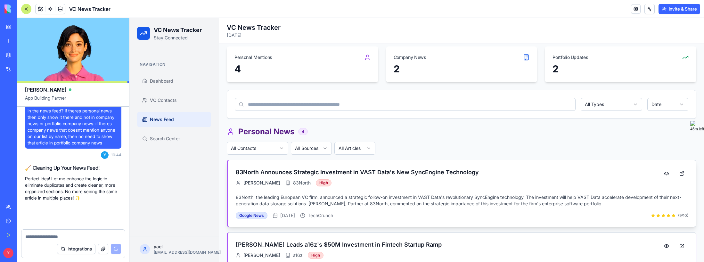
scroll to position [3902, 0]
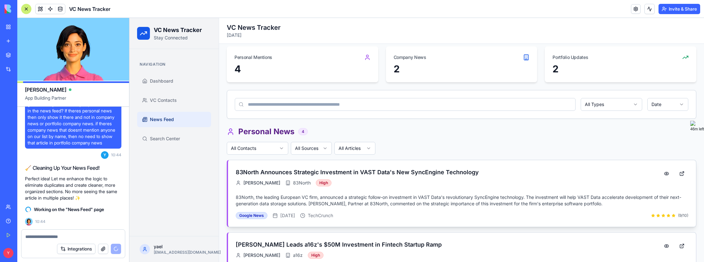
click at [395, 173] on h3 "83North Announces Strategic Investment in VAST Data's New SyncEngine Technology" at bounding box center [445, 172] width 419 height 9
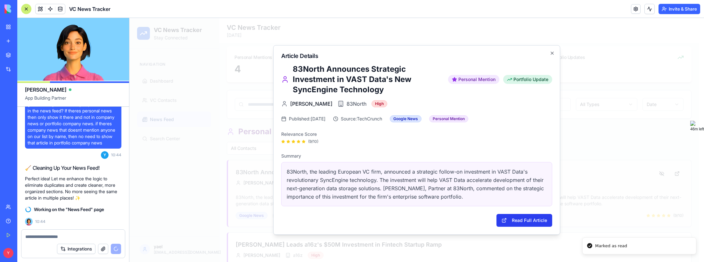
click at [532, 225] on button "Read Full Article" at bounding box center [525, 220] width 56 height 13
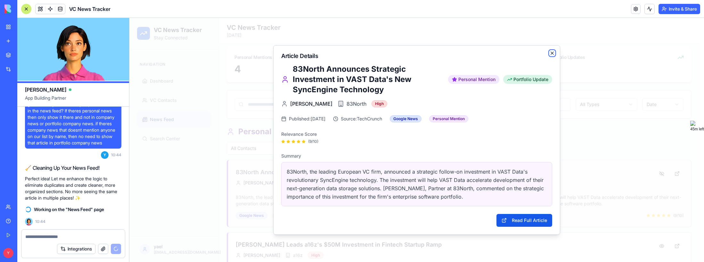
click at [554, 52] on icon "button" at bounding box center [552, 53] width 3 height 3
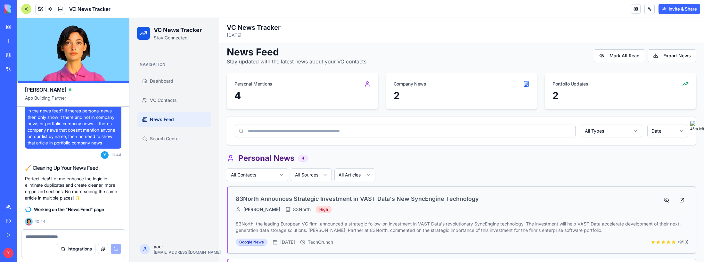
scroll to position [0, 0]
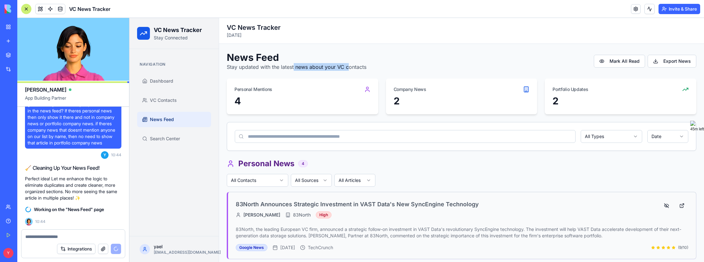
drag, startPoint x: 350, startPoint y: 66, endPoint x: 291, endPoint y: 63, distance: 59.3
click at [292, 64] on p "Stay updated with the latest news about your VC contacts" at bounding box center [297, 67] width 140 height 8
click at [290, 63] on p "Stay updated with the latest news about your VC contacts" at bounding box center [297, 67] width 140 height 8
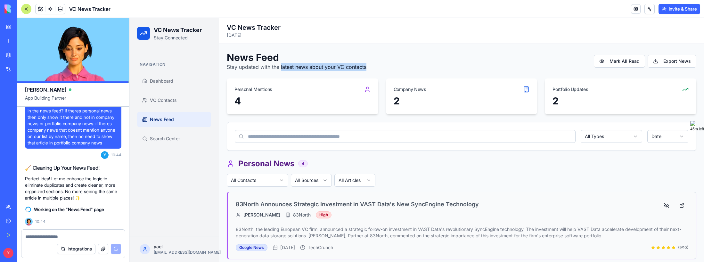
drag, startPoint x: 289, startPoint y: 63, endPoint x: 382, endPoint y: 64, distance: 92.3
click at [382, 64] on div "News Feed Stay updated with the latest news about your VC contacts [PERSON_NAME…" at bounding box center [462, 61] width 470 height 19
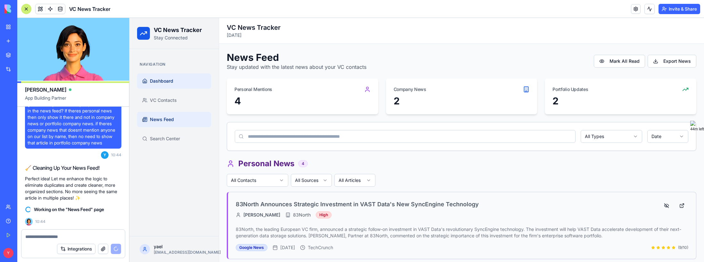
click at [165, 80] on span "Dashboard" at bounding box center [161, 81] width 23 height 6
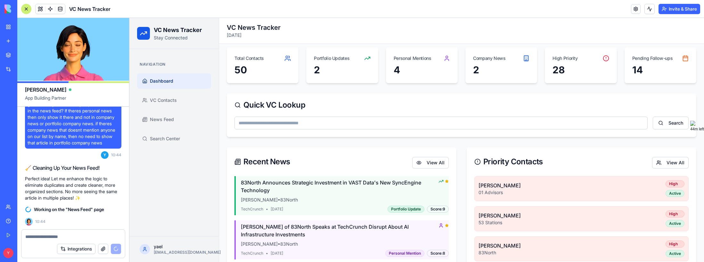
scroll to position [64, 0]
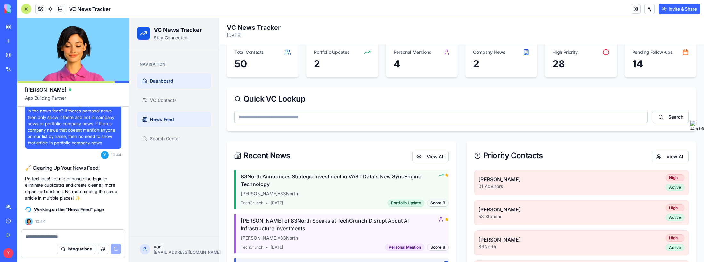
click at [165, 121] on span "News Feed" at bounding box center [162, 119] width 24 height 6
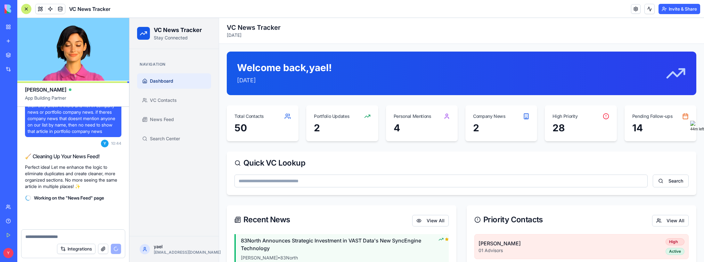
scroll to position [3914, 0]
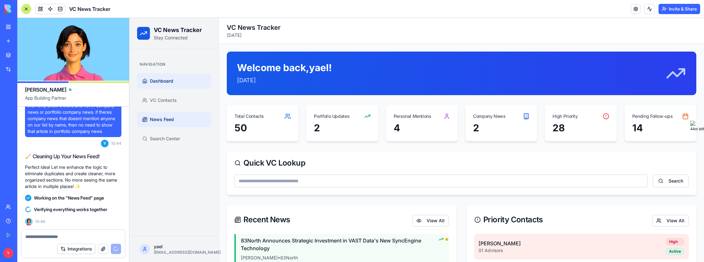
click at [165, 116] on span "News Feed" at bounding box center [162, 119] width 24 height 6
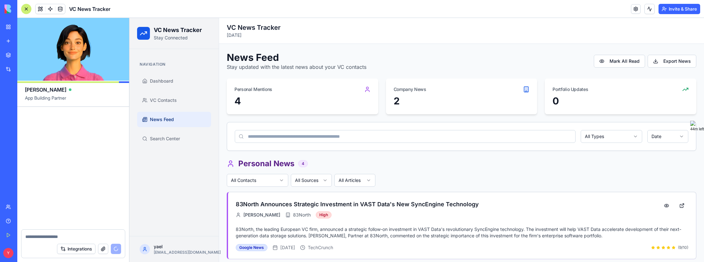
scroll to position [4051, 0]
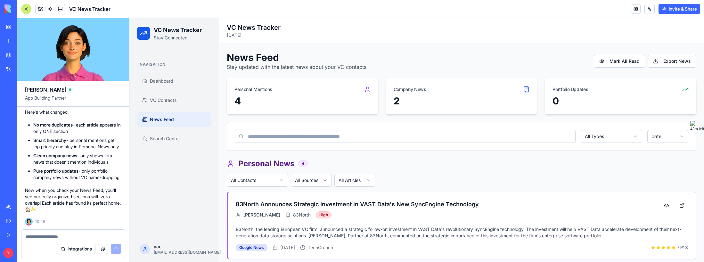
click at [301, 140] on input at bounding box center [405, 136] width 341 height 13
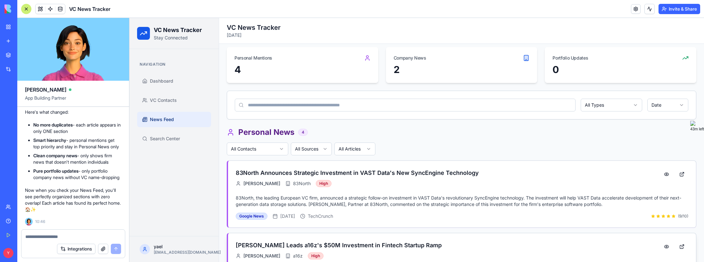
scroll to position [0, 0]
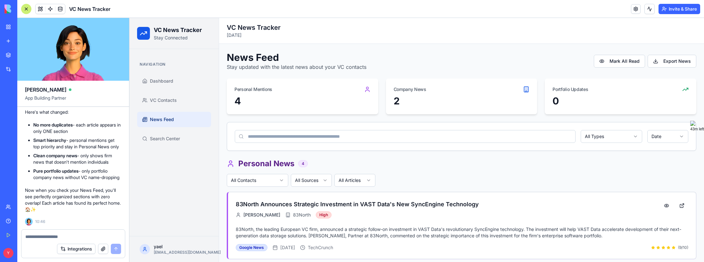
click at [82, 237] on textarea at bounding box center [73, 237] width 96 height 6
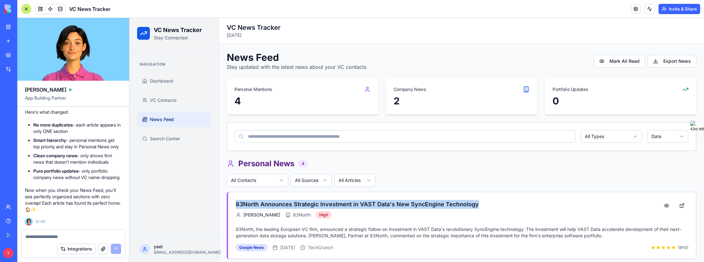
drag, startPoint x: 481, startPoint y: 204, endPoint x: 226, endPoint y: 209, distance: 254.4
copy h3 "83North Announces Strategic Investment in VAST Data's New SyncEngine Technology"
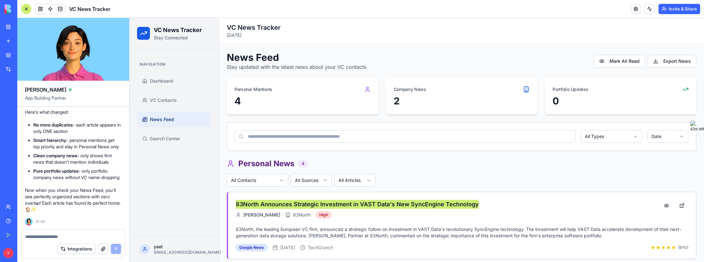
click at [71, 239] on textarea at bounding box center [73, 237] width 96 height 6
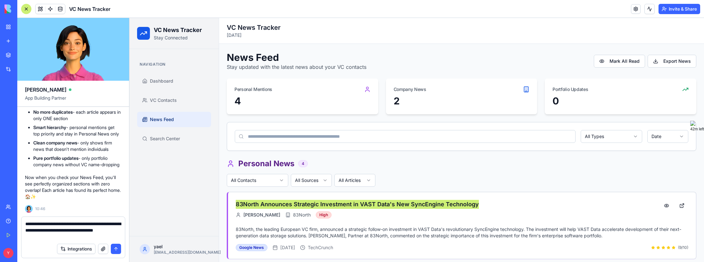
type textarea "**********"
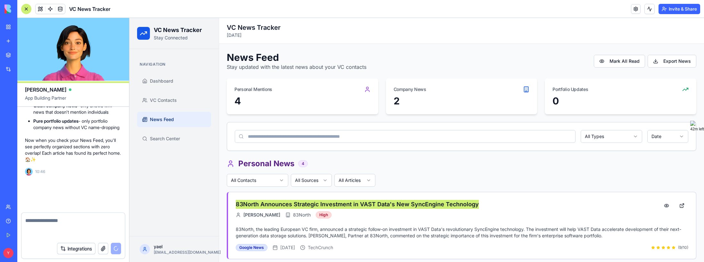
scroll to position [4088, 0]
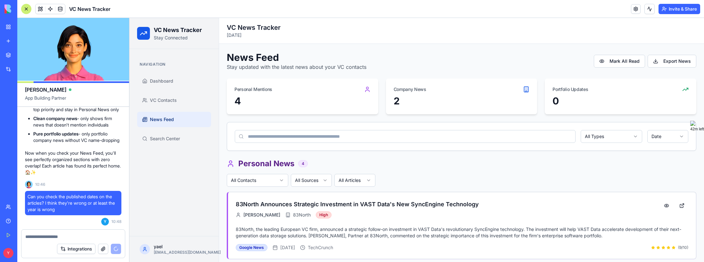
click at [434, 167] on div "Personal News 4" at bounding box center [462, 164] width 470 height 10
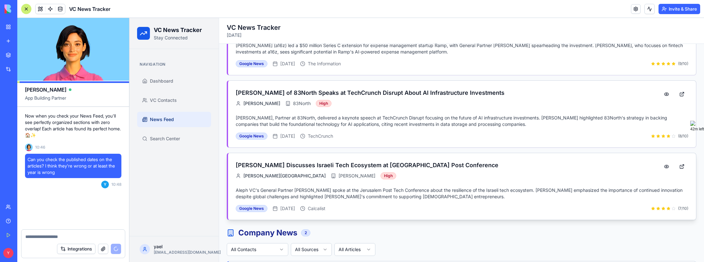
scroll to position [4125, 0]
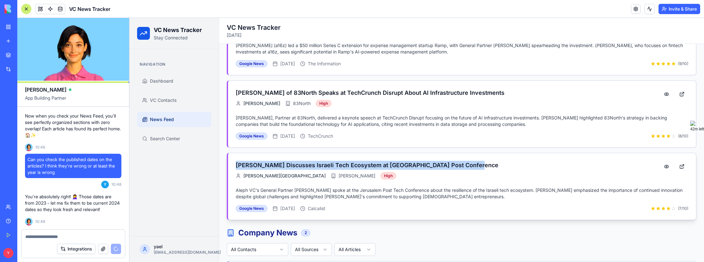
drag, startPoint x: 482, startPoint y: 159, endPoint x: 234, endPoint y: 159, distance: 247.6
click at [234, 159] on div "Michael Eisenberg Discusses Israeli Tech Ecosystem at Jerusalem Post Conference…" at bounding box center [462, 186] width 468 height 67
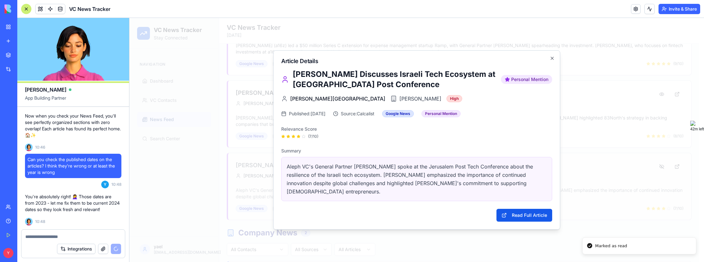
drag, startPoint x: 404, startPoint y: 97, endPoint x: 408, endPoint y: 93, distance: 5.2
click at [407, 96] on div "Michael Eisenberg Discusses Israeli Tech Ecosystem at Jerusalem Post Conference…" at bounding box center [416, 104] width 271 height 70
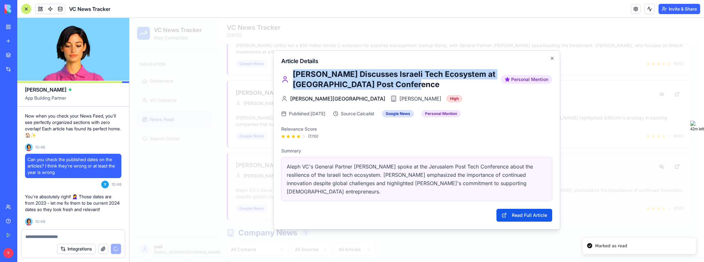
drag, startPoint x: 404, startPoint y: 90, endPoint x: 293, endPoint y: 78, distance: 111.8
click at [293, 78] on h2 "[PERSON_NAME] Discusses Israeli Tech Ecosystem at [GEOGRAPHIC_DATA] Post Confer…" at bounding box center [395, 79] width 204 height 21
copy h2 "[PERSON_NAME] Discusses Israeli Tech Ecosystem at [GEOGRAPHIC_DATA] Post Confer…"
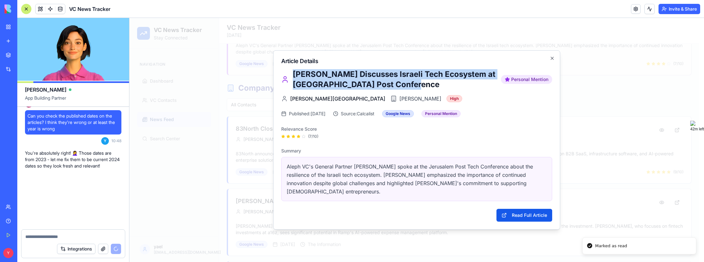
scroll to position [4309, 0]
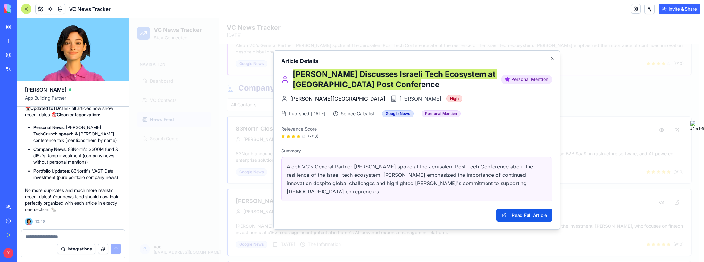
click at [104, 235] on textarea at bounding box center [73, 237] width 96 height 6
click at [103, 234] on textarea "**********" at bounding box center [73, 237] width 96 height 6
drag, startPoint x: 110, startPoint y: 235, endPoint x: 117, endPoint y: 237, distance: 8.0
click at [110, 235] on textarea "**********" at bounding box center [73, 237] width 96 height 6
click at [115, 232] on div "**********" at bounding box center [72, 235] width 103 height 10
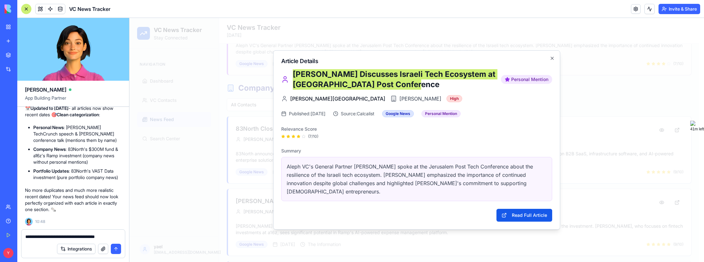
click at [116, 235] on textarea "**********" at bounding box center [73, 237] width 96 height 6
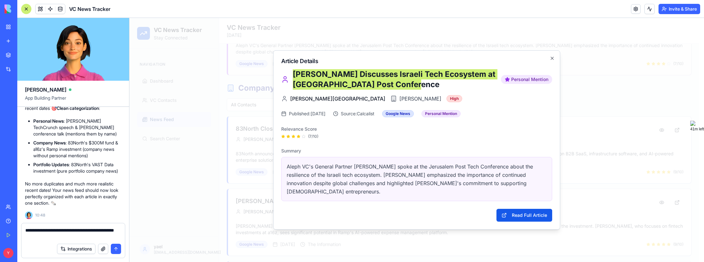
scroll to position [4316, 0]
type textarea "**********"
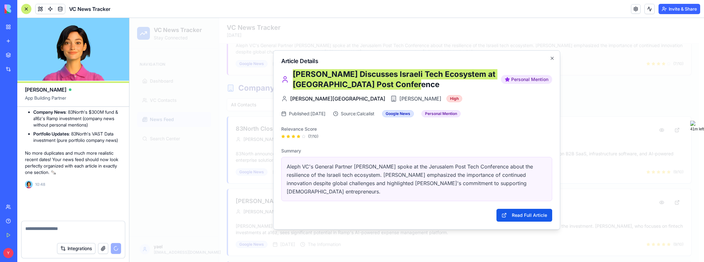
scroll to position [4340, 0]
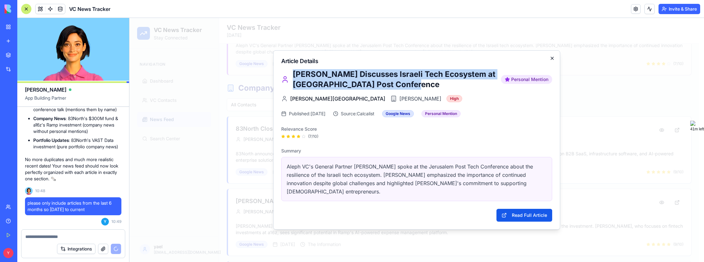
click at [550, 61] on icon "button" at bounding box center [552, 58] width 5 height 5
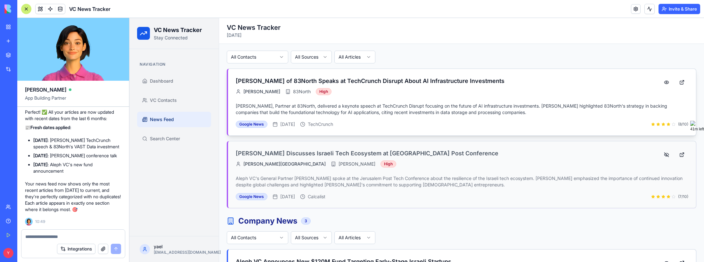
scroll to position [146, 0]
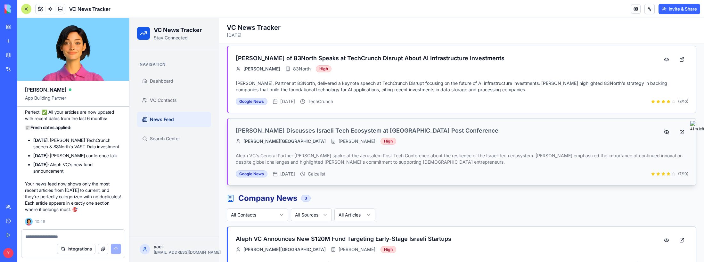
click at [365, 159] on p "Aleph VC's General Partner [PERSON_NAME] spoke at the Jerusalem Post Tech Confe…" at bounding box center [462, 158] width 453 height 13
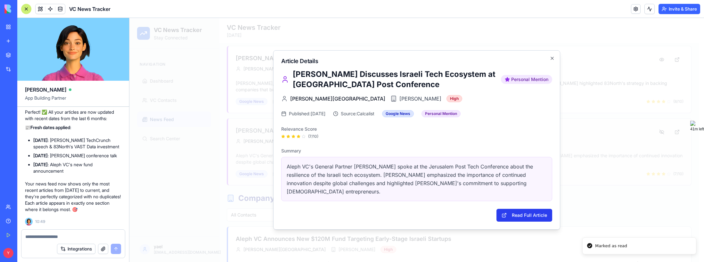
click at [532, 209] on button "Read Full Article" at bounding box center [525, 215] width 56 height 13
click at [61, 235] on textarea at bounding box center [73, 237] width 96 height 6
click at [70, 236] on textarea "**********" at bounding box center [73, 237] width 96 height 6
click at [118, 237] on textarea "**********" at bounding box center [73, 237] width 96 height 6
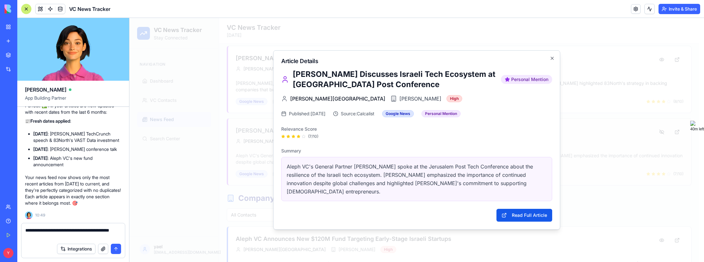
type textarea "**********"
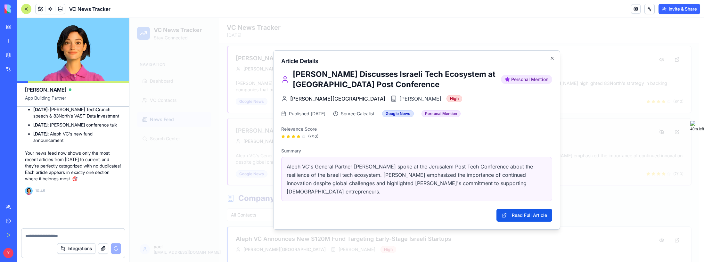
scroll to position [4554, 0]
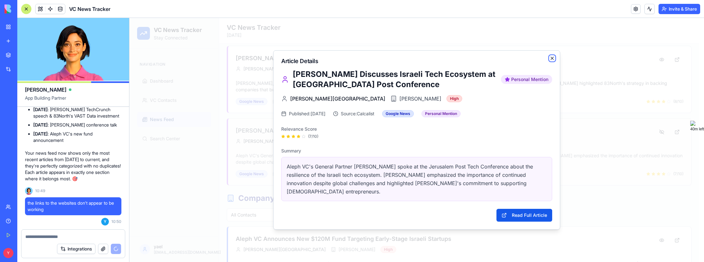
click at [552, 61] on icon "button" at bounding box center [552, 58] width 5 height 5
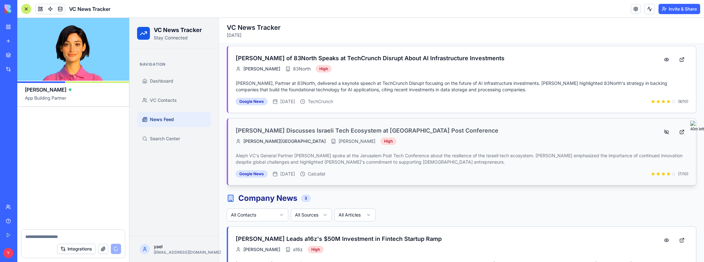
scroll to position [4762, 0]
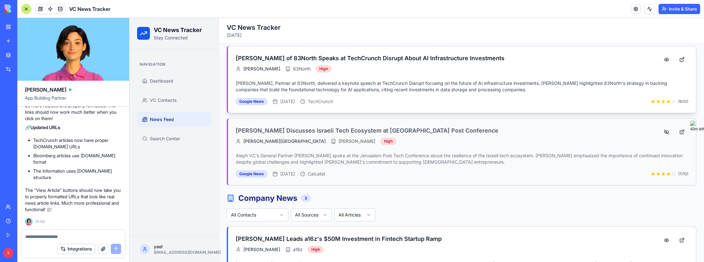
click at [391, 90] on p "[PERSON_NAME], Partner at 83North, delivered a keynote speech at TechCrunch Dis…" at bounding box center [462, 86] width 453 height 13
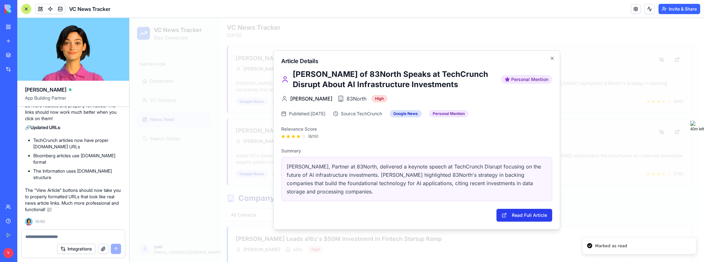
click at [522, 216] on button "Read Full Article" at bounding box center [525, 215] width 56 height 13
click at [554, 58] on div "Article Details [PERSON_NAME] of 83North Speaks at TechCrunch Disrupt About AI …" at bounding box center [416, 139] width 287 height 179
click at [585, 33] on div at bounding box center [416, 140] width 575 height 244
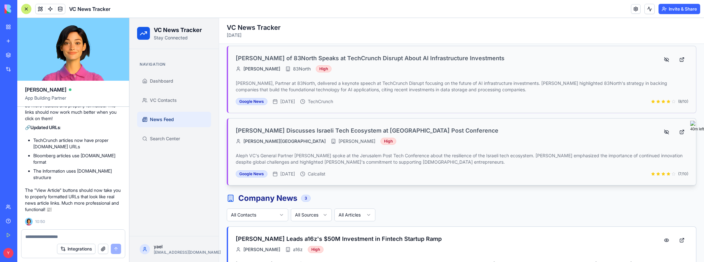
click at [559, 152] on p "Aleph VC's General Partner [PERSON_NAME] spoke at the Jerusalem Post Tech Confe…" at bounding box center [462, 158] width 453 height 13
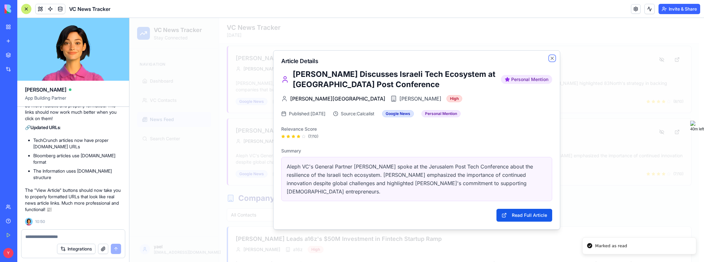
click at [550, 61] on icon "button" at bounding box center [552, 58] width 5 height 5
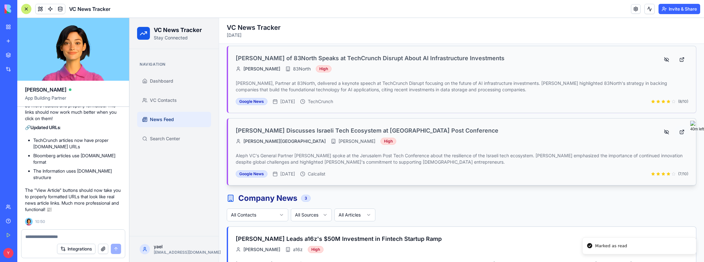
click at [676, 133] on button at bounding box center [682, 132] width 13 height 12
drag, startPoint x: 45, startPoint y: 129, endPoint x: 92, endPoint y: 183, distance: 71.1
click at [92, 122] on p "Perfect! ✅ I've updated all the article URLs to be more realistic and properly …" at bounding box center [73, 109] width 96 height 26
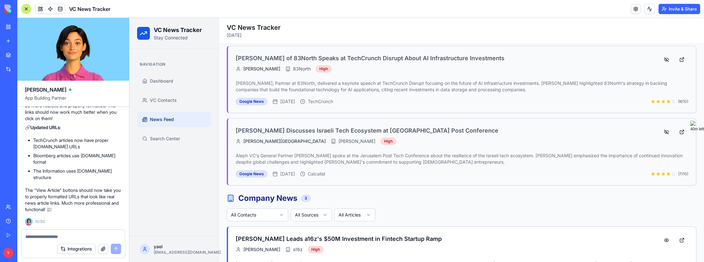
drag, startPoint x: 81, startPoint y: 189, endPoint x: 46, endPoint y: 164, distance: 42.0
click at [47, 165] on div "Perfect! ✅ I've updated all the article URLs to be more realistic and properly …" at bounding box center [73, 154] width 96 height 117
click at [51, 122] on p "Perfect! ✅ I've updated all the article URLs to be more realistic and properly …" at bounding box center [73, 109] width 96 height 26
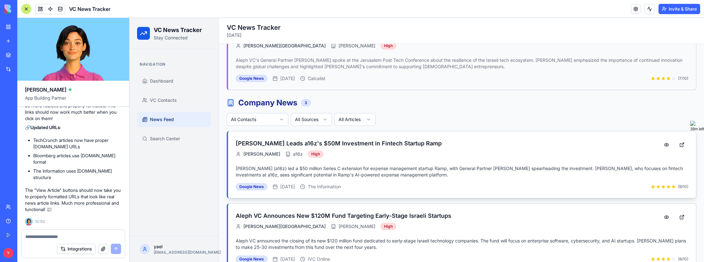
scroll to position [242, 0]
drag, startPoint x: 59, startPoint y: 188, endPoint x: 89, endPoint y: 199, distance: 32.3
click at [86, 198] on p "The "View Article" buttons should now take you to properly formatted URLs that …" at bounding box center [73, 200] width 96 height 26
click at [89, 199] on p "The "View Article" buttons should now take you to properly formatted URLs that …" at bounding box center [73, 200] width 96 height 26
click at [62, 235] on textarea at bounding box center [73, 237] width 96 height 6
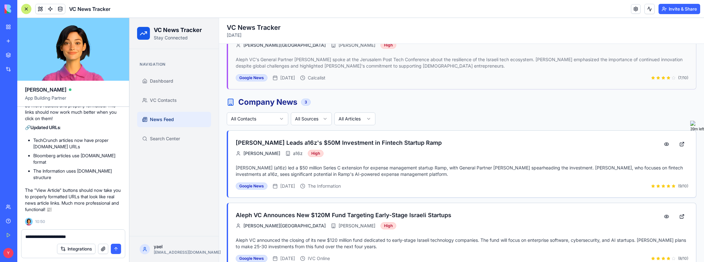
type textarea "**********"
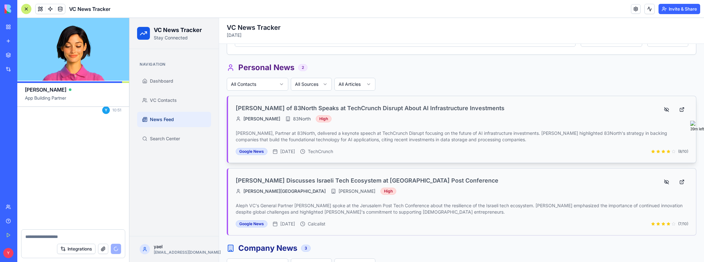
scroll to position [4904, 0]
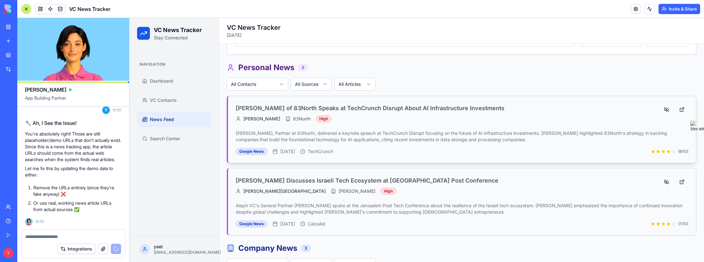
click at [406, 109] on h3 "[PERSON_NAME] of 83North Speaks at TechCrunch Disrupt About AI Infrastructure I…" at bounding box center [445, 108] width 419 height 9
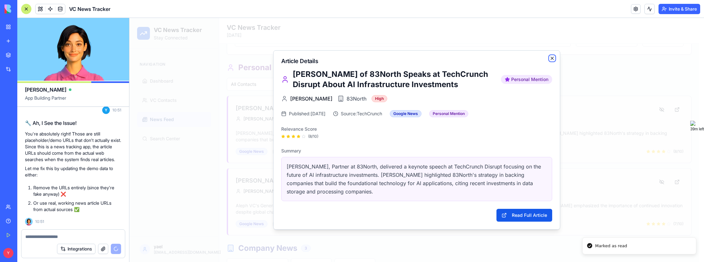
drag, startPoint x: 553, startPoint y: 57, endPoint x: 546, endPoint y: 59, distance: 7.6
click at [554, 58] on icon "button" at bounding box center [552, 58] width 5 height 5
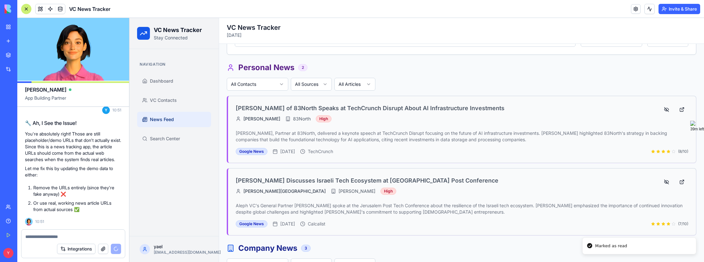
click at [46, 232] on div at bounding box center [72, 235] width 103 height 10
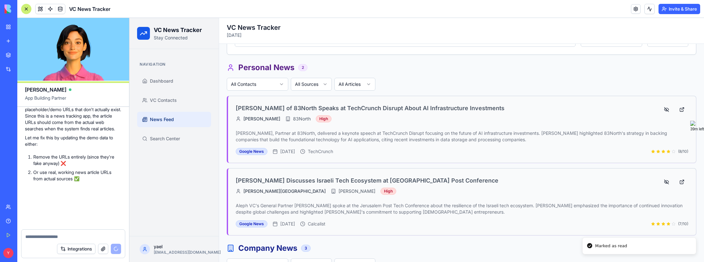
scroll to position [4935, 0]
click at [50, 237] on textarea at bounding box center [73, 237] width 96 height 6
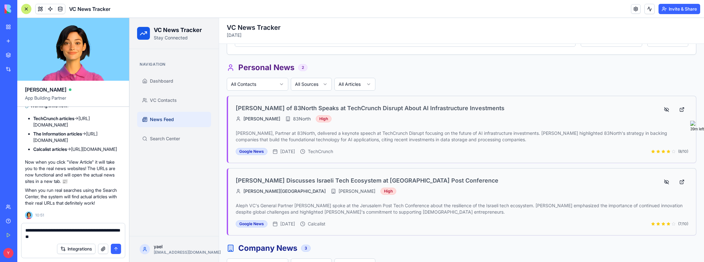
scroll to position [5072, 0]
click at [676, 109] on button at bounding box center [682, 110] width 13 height 12
drag, startPoint x: 62, startPoint y: 234, endPoint x: 14, endPoint y: 230, distance: 47.6
click at [14, 230] on div "BETA My Workspace New app Marketplace Integrations Recent Untitled App LP Outre…" at bounding box center [352, 131] width 704 height 262
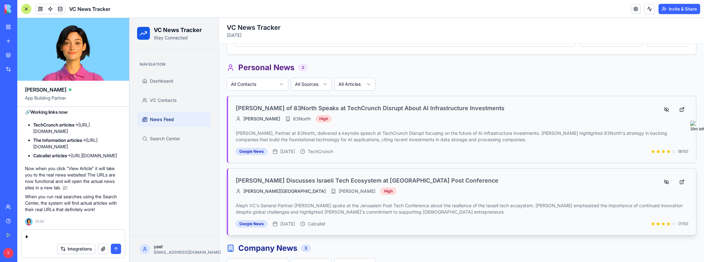
click at [366, 184] on h3 "[PERSON_NAME] Discusses Israeli Tech Ecosystem at [GEOGRAPHIC_DATA] Post Confer…" at bounding box center [445, 180] width 419 height 9
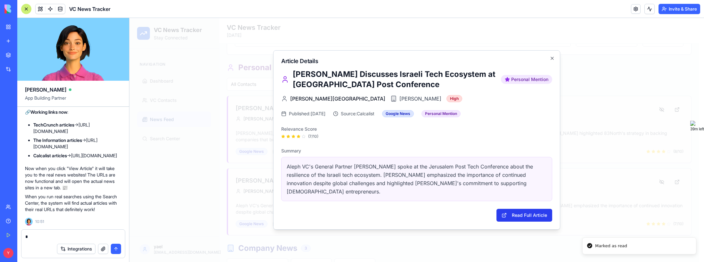
click at [520, 215] on button "Read Full Article" at bounding box center [525, 215] width 56 height 13
drag, startPoint x: 41, startPoint y: 235, endPoint x: 40, endPoint y: 238, distance: 3.6
click at [41, 235] on textarea "*" at bounding box center [73, 237] width 96 height 6
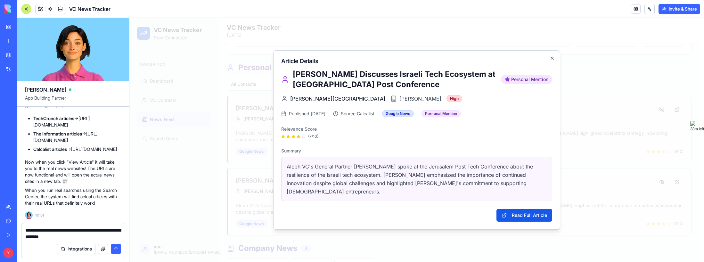
type textarea "**********"
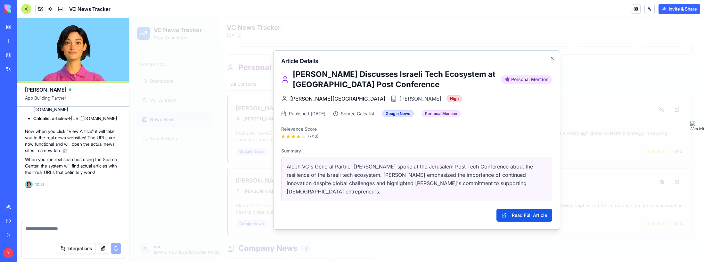
scroll to position [5096, 0]
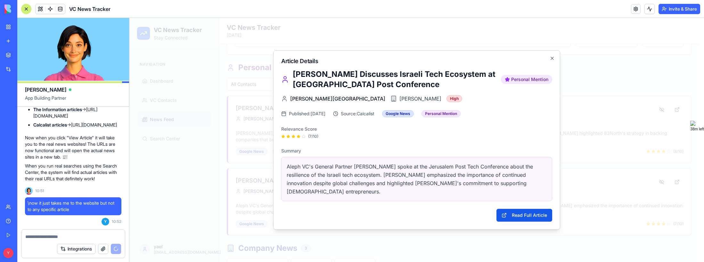
click at [362, 42] on div at bounding box center [416, 140] width 575 height 244
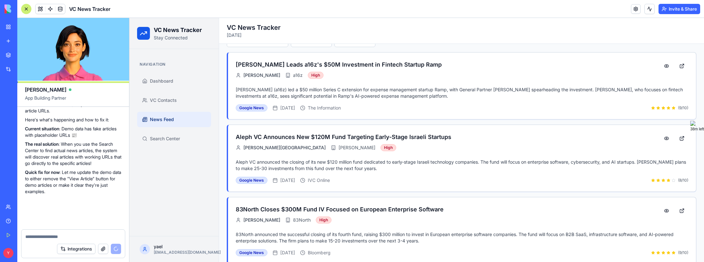
scroll to position [5263, 0]
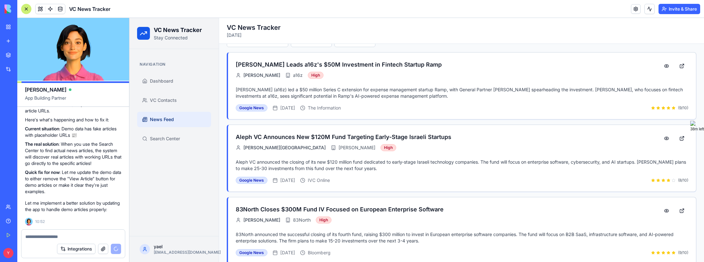
click at [68, 235] on textarea at bounding box center [73, 237] width 96 height 6
click at [67, 233] on div at bounding box center [72, 235] width 103 height 10
click at [69, 236] on textarea at bounding box center [73, 237] width 96 height 6
click at [68, 236] on textarea at bounding box center [73, 237] width 96 height 6
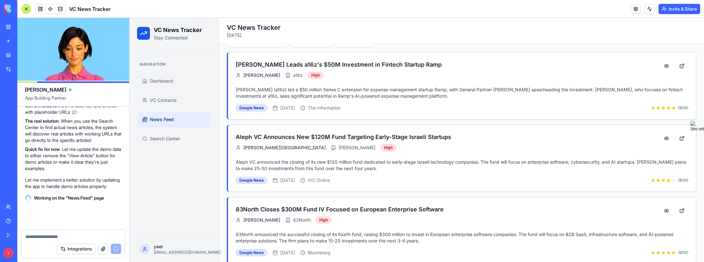
scroll to position [5286, 0]
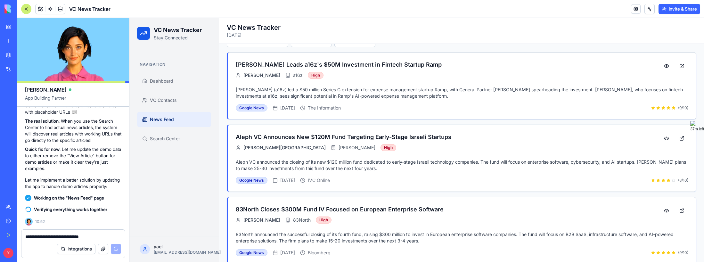
type textarea "**********"
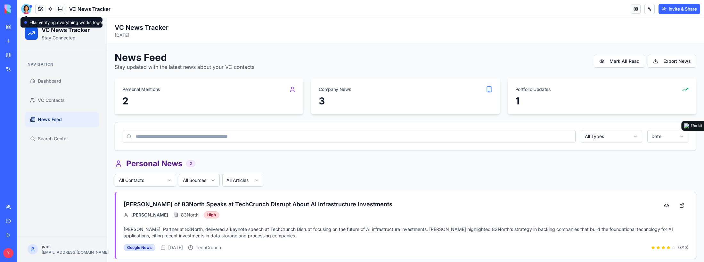
click at [28, 10] on div at bounding box center [26, 9] width 10 height 10
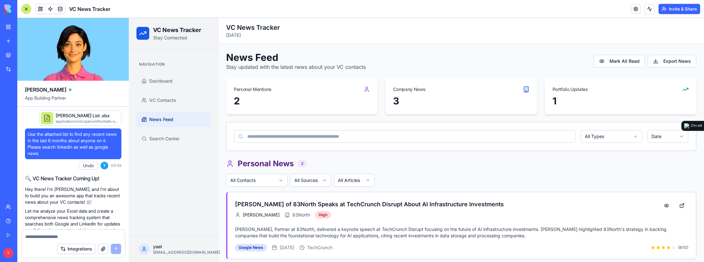
scroll to position [5286, 0]
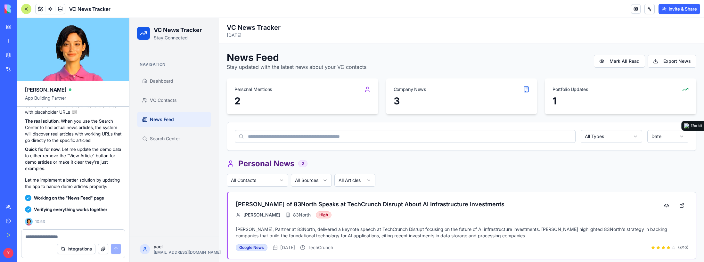
click at [56, 233] on div at bounding box center [72, 235] width 103 height 10
click at [57, 235] on textarea at bounding box center [73, 237] width 96 height 6
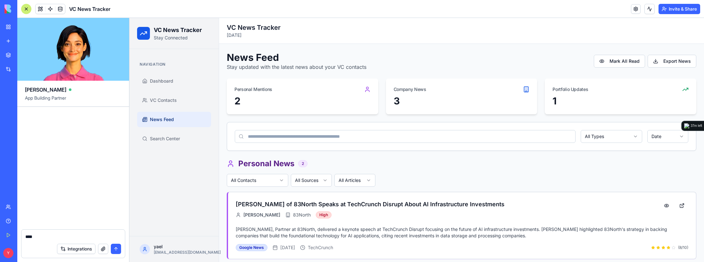
scroll to position [5438, 0]
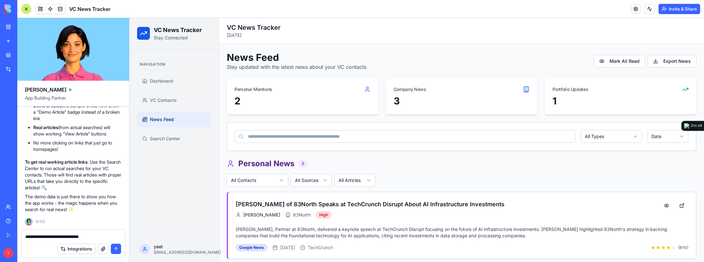
type textarea "**********"
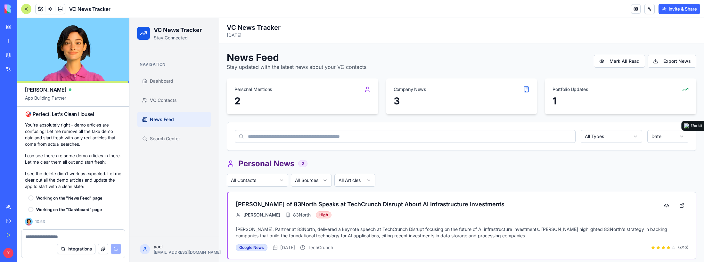
scroll to position [5590, 0]
drag, startPoint x: 509, startPoint y: 57, endPoint x: 465, endPoint y: 54, distance: 43.7
click at [509, 57] on div "News Feed Stay updated with the latest news about your VC contacts [PERSON_NAME…" at bounding box center [462, 61] width 470 height 19
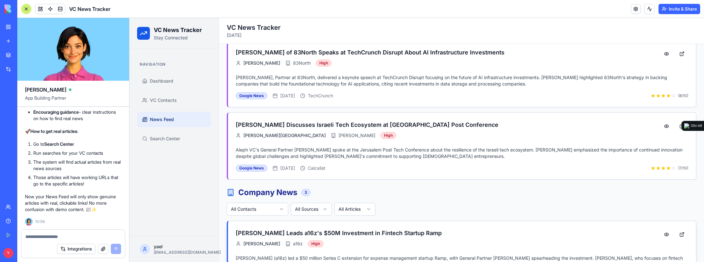
scroll to position [224, 0]
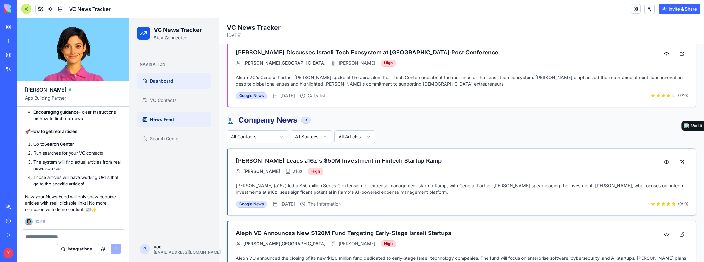
click at [167, 82] on span "Dashboard" at bounding box center [161, 81] width 23 height 6
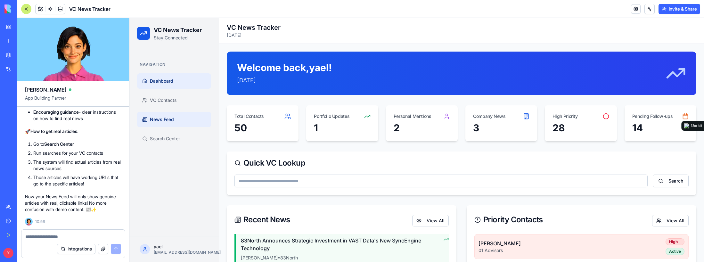
click at [163, 117] on span "News Feed" at bounding box center [162, 119] width 24 height 6
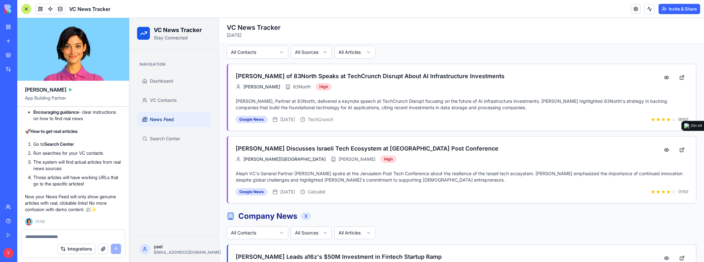
scroll to position [5723, 0]
drag, startPoint x: 63, startPoint y: 142, endPoint x: 83, endPoint y: 159, distance: 26.1
click at [80, 122] on ul "No more demo articles - completely removed all fake content Clean empty states …" at bounding box center [73, 92] width 96 height 59
click at [87, 106] on li "Real articles only - when you search, you'll get actual working URLs" at bounding box center [77, 100] width 88 height 13
click at [399, 90] on div "[PERSON_NAME] of 83North Speaks at TechCrunch Disrupt About AI Infrastructure I…" at bounding box center [445, 83] width 419 height 22
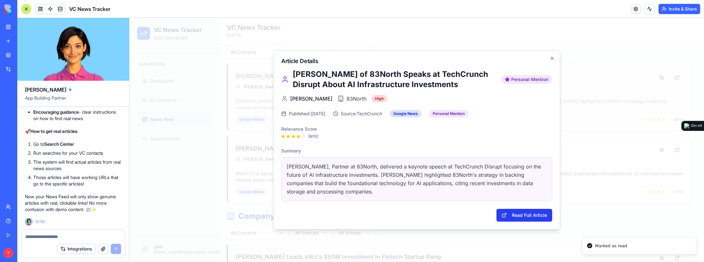
click at [529, 216] on button "Read Full Article" at bounding box center [525, 215] width 56 height 13
click at [553, 60] on icon "button" at bounding box center [552, 58] width 5 height 5
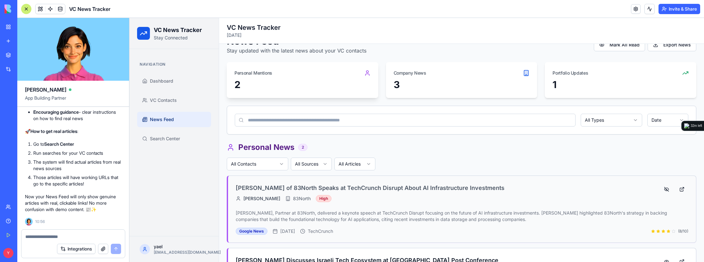
scroll to position [0, 0]
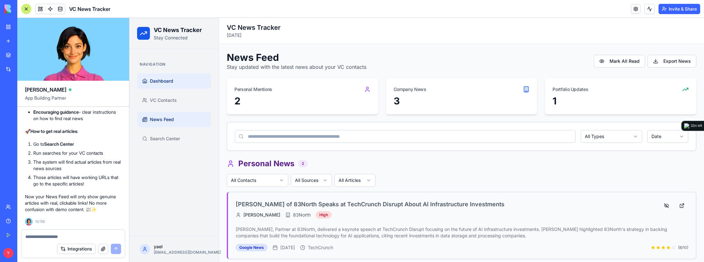
click at [167, 85] on link "Dashboard" at bounding box center [174, 80] width 74 height 15
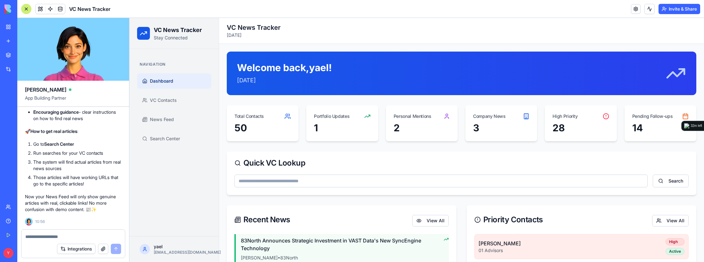
scroll to position [5787, 0]
click at [167, 98] on span "VC Contacts" at bounding box center [163, 100] width 27 height 6
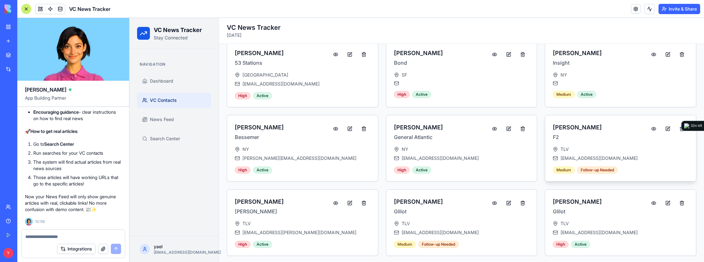
scroll to position [624, 0]
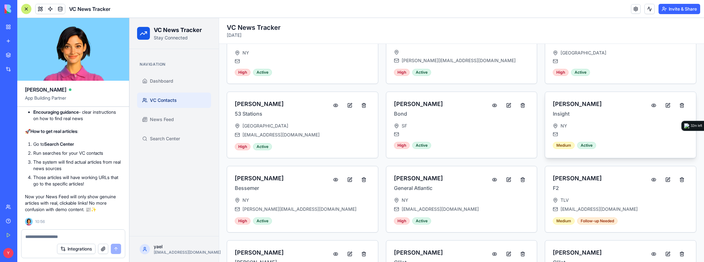
click at [609, 132] on div at bounding box center [621, 134] width 136 height 5
click at [562, 142] on div "Medium" at bounding box center [564, 145] width 22 height 7
click at [667, 100] on button at bounding box center [668, 106] width 13 height 12
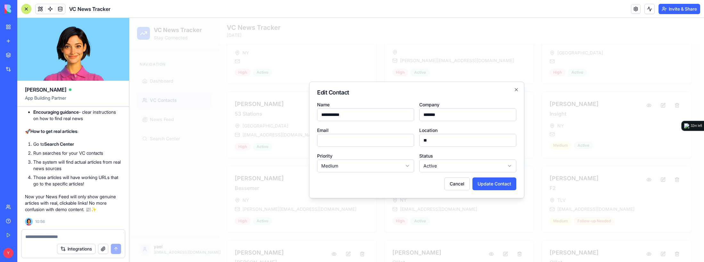
click at [402, 160] on body "VC News Tracker Stay Connected Navigation Dashboard VC Contacts News Feed Searc…" at bounding box center [414, 80] width 570 height 1372
select select "****"
drag, startPoint x: 366, startPoint y: 182, endPoint x: 404, endPoint y: 188, distance: 37.7
click at [496, 182] on button "Update Contact" at bounding box center [495, 183] width 44 height 13
drag, startPoint x: 350, startPoint y: 141, endPoint x: 353, endPoint y: 138, distance: 4.1
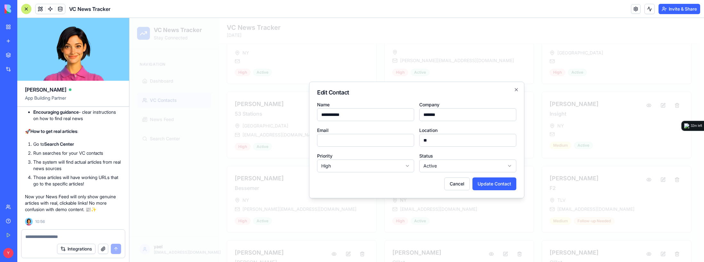
click at [350, 141] on input "Email" at bounding box center [365, 140] width 97 height 13
click at [426, 78] on div at bounding box center [416, 140] width 575 height 244
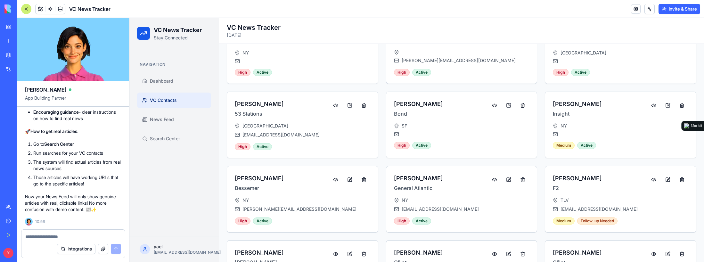
click at [45, 239] on textarea at bounding box center [73, 237] width 96 height 6
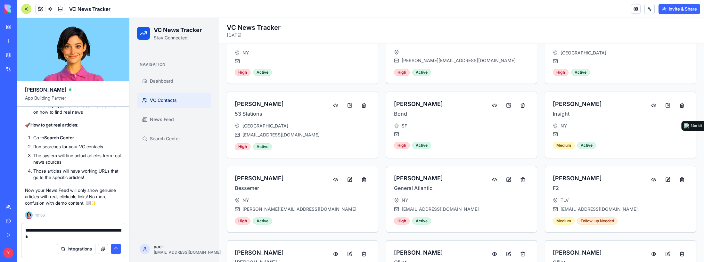
click at [79, 241] on div "Integrations" at bounding box center [72, 249] width 103 height 18
click at [77, 237] on textarea "**********" at bounding box center [73, 233] width 96 height 13
drag, startPoint x: 65, startPoint y: 228, endPoint x: 65, endPoint y: 201, distance: 27.6
click at [65, 228] on textarea "**********" at bounding box center [73, 233] width 96 height 13
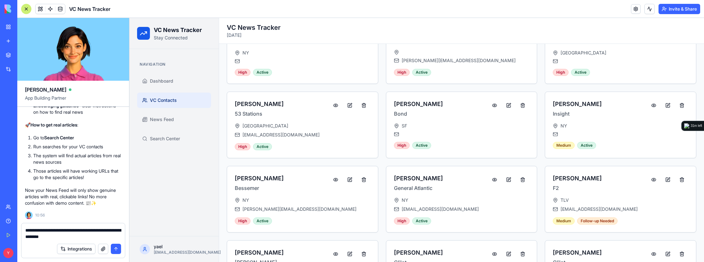
click at [85, 234] on textarea "**********" at bounding box center [73, 233] width 96 height 13
click at [85, 236] on textarea "**********" at bounding box center [73, 233] width 96 height 13
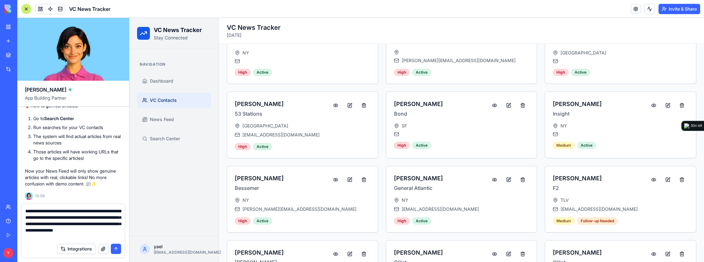
click at [92, 233] on textarea "**********" at bounding box center [73, 224] width 96 height 32
click at [89, 237] on textarea "**********" at bounding box center [73, 224] width 96 height 32
click at [104, 235] on textarea "**********" at bounding box center [73, 224] width 96 height 32
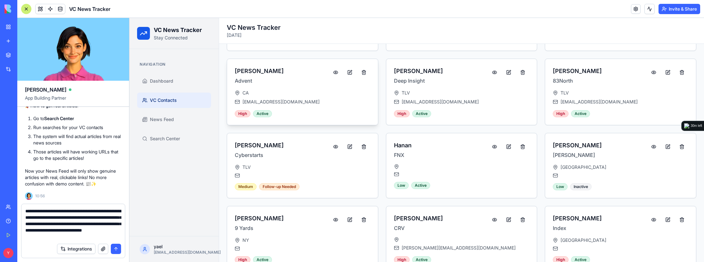
scroll to position [400, 0]
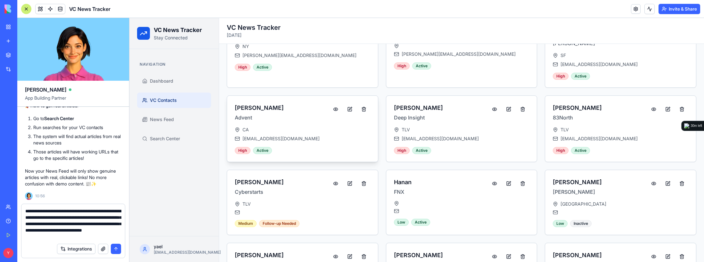
click at [308, 127] on div "CA" at bounding box center [303, 130] width 136 height 6
click at [300, 103] on div "Eric Noeth Advent" at bounding box center [282, 112] width 95 height 18
click at [349, 103] on button at bounding box center [349, 109] width 13 height 12
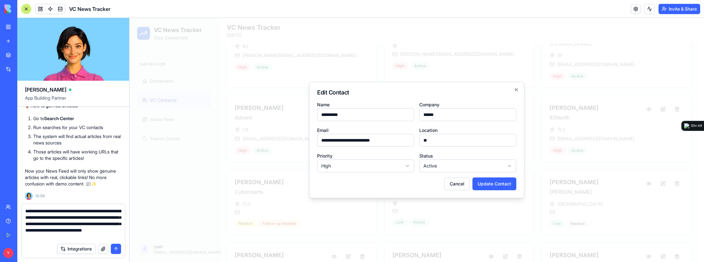
click at [520, 89] on div "**********" at bounding box center [416, 140] width 215 height 117
drag, startPoint x: 110, startPoint y: 226, endPoint x: 106, endPoint y: 232, distance: 6.8
click at [110, 227] on textarea "**********" at bounding box center [73, 224] width 96 height 32
click at [97, 233] on textarea "**********" at bounding box center [73, 224] width 96 height 32
click at [450, 185] on button "Cancel" at bounding box center [457, 183] width 26 height 13
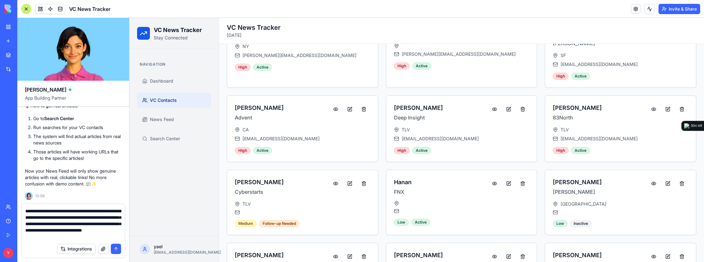
click at [102, 235] on textarea "**********" at bounding box center [73, 224] width 96 height 32
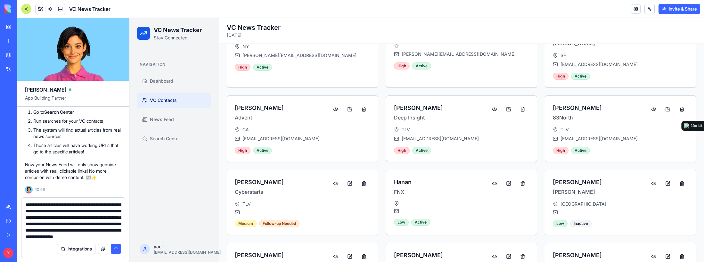
scroll to position [12, 0]
type textarea "**********"
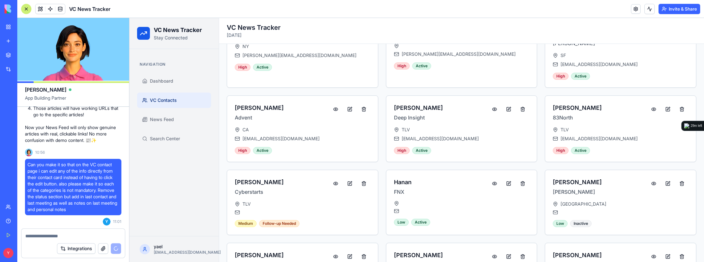
scroll to position [0, 0]
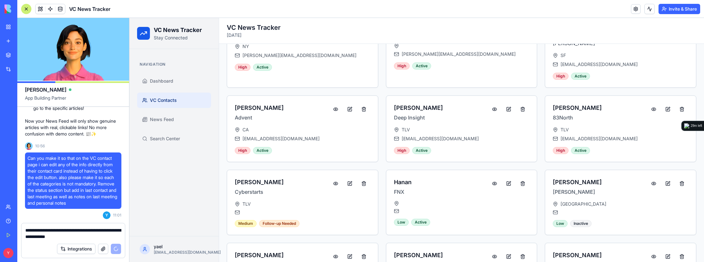
type textarea "**********"
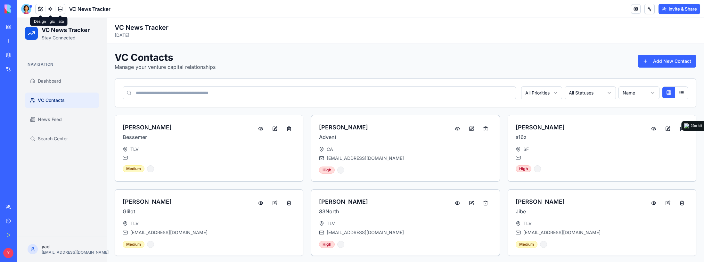
drag, startPoint x: 29, startPoint y: 9, endPoint x: 35, endPoint y: 16, distance: 9.3
click at [29, 9] on div at bounding box center [26, 9] width 10 height 10
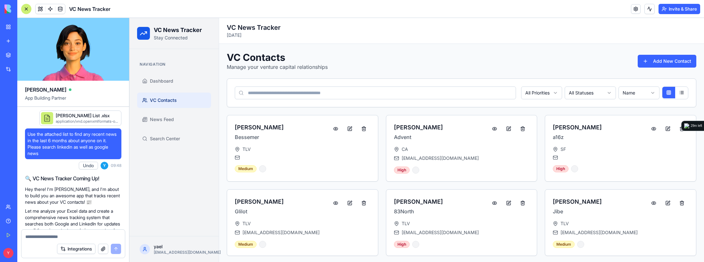
scroll to position [5934, 0]
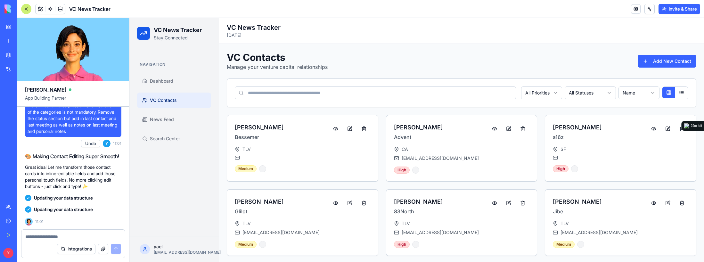
click at [93, 233] on div at bounding box center [72, 235] width 103 height 10
click at [91, 237] on textarea at bounding box center [73, 237] width 96 height 6
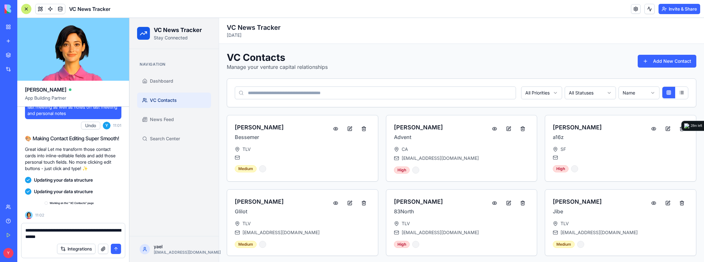
scroll to position [5952, 0]
type textarea "**********"
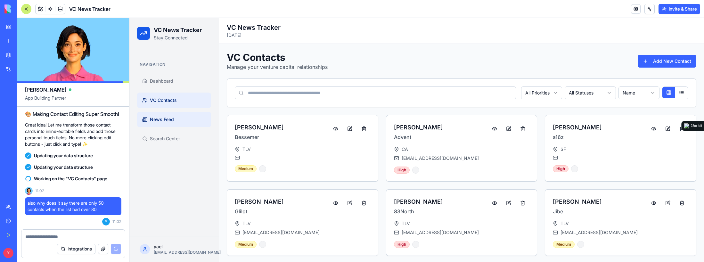
click at [179, 119] on link "News Feed" at bounding box center [174, 119] width 74 height 15
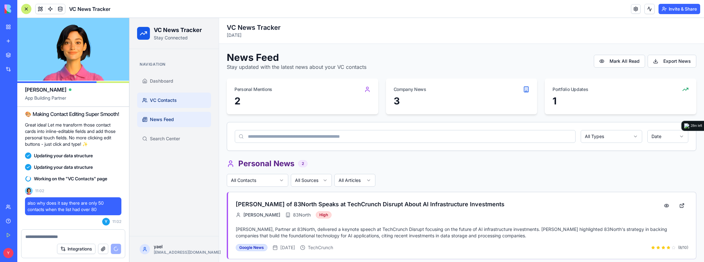
click at [171, 98] on span "VC Contacts" at bounding box center [163, 100] width 27 height 6
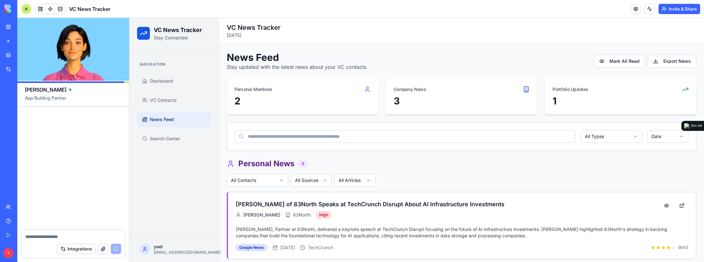
scroll to position [6480, 0]
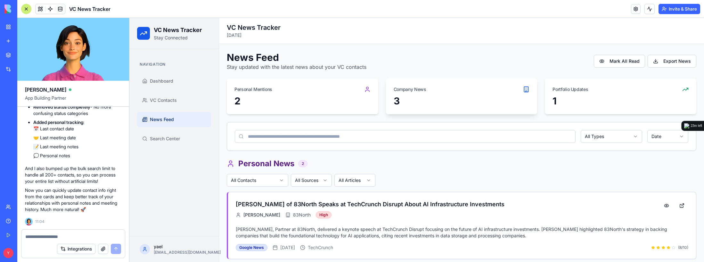
drag, startPoint x: 494, startPoint y: 53, endPoint x: 409, endPoint y: 102, distance: 97.7
click at [494, 53] on div "News Feed Stay updated with the latest news about your VC contacts [PERSON_NAME…" at bounding box center [462, 61] width 470 height 19
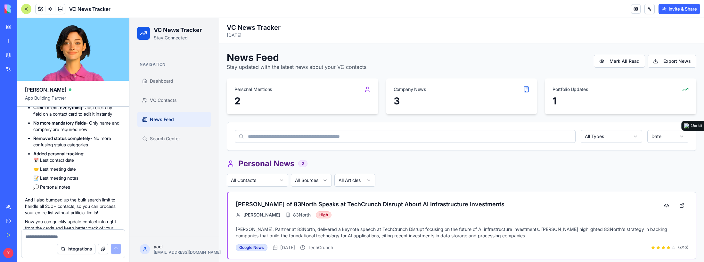
scroll to position [6160, 0]
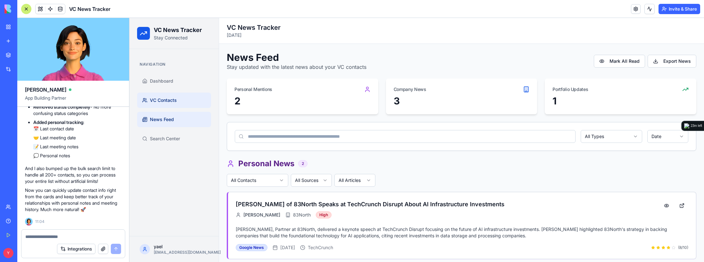
click at [164, 99] on span "VC Contacts" at bounding box center [163, 100] width 27 height 6
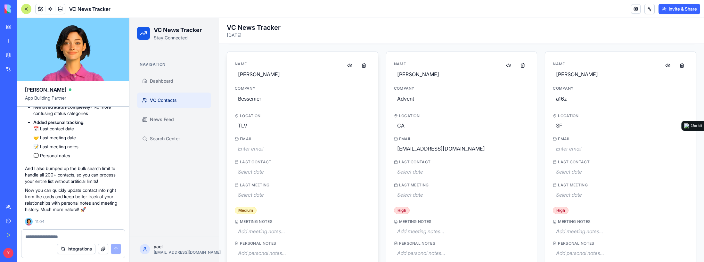
scroll to position [32, 0]
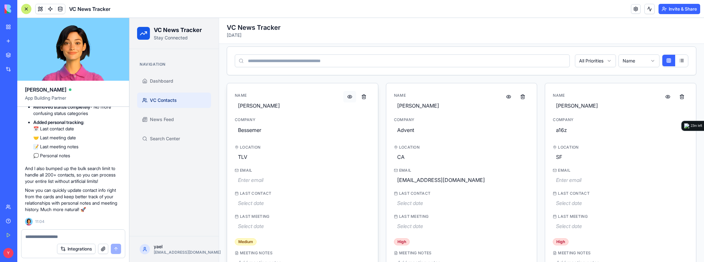
click at [346, 97] on button at bounding box center [349, 97] width 13 height 12
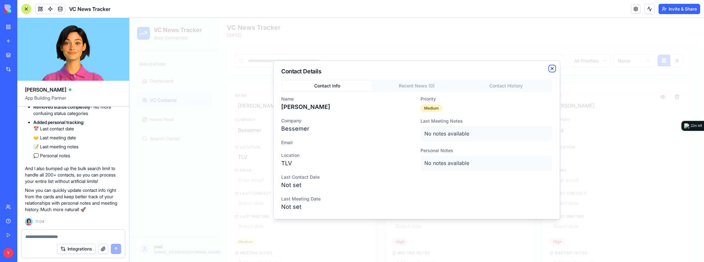
click at [553, 69] on icon "button" at bounding box center [552, 68] width 3 height 3
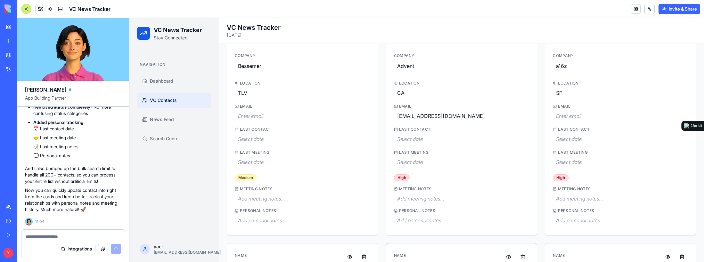
scroll to position [6256, 0]
click at [252, 195] on span "Add meeting notes..." at bounding box center [261, 198] width 47 height 6
click at [365, 200] on button at bounding box center [363, 201] width 13 height 12
drag, startPoint x: 33, startPoint y: 188, endPoint x: 62, endPoint y: 191, distance: 29.3
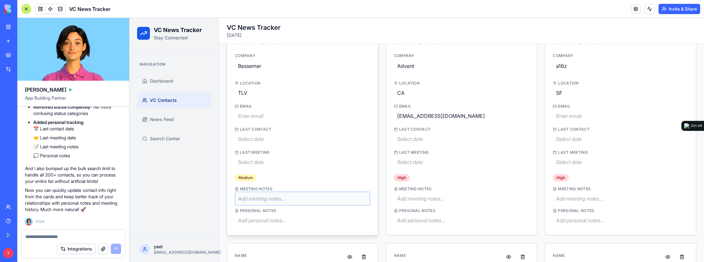
click at [62, 17] on p "Now managing your VC relationships is as easy as clicking and typing! No more m…" at bounding box center [73, 6] width 96 height 19
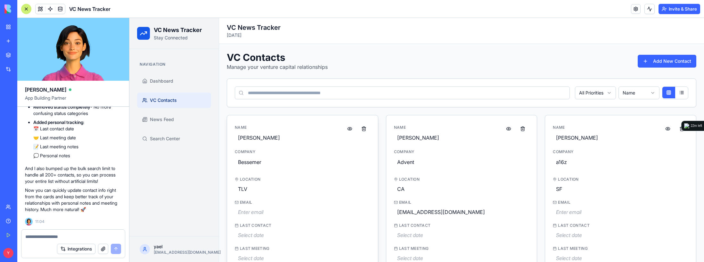
scroll to position [64, 0]
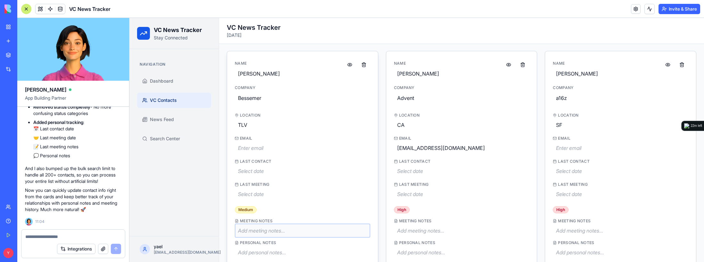
click at [81, 232] on div at bounding box center [72, 235] width 103 height 10
click at [81, 235] on textarea at bounding box center [73, 237] width 96 height 6
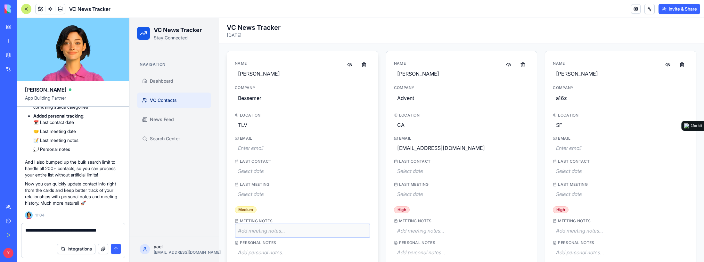
type textarea "**********"
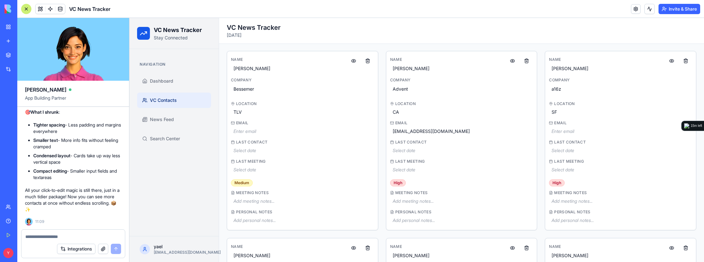
click at [45, 233] on div at bounding box center [72, 235] width 103 height 10
click at [48, 234] on textarea at bounding box center [73, 237] width 96 height 6
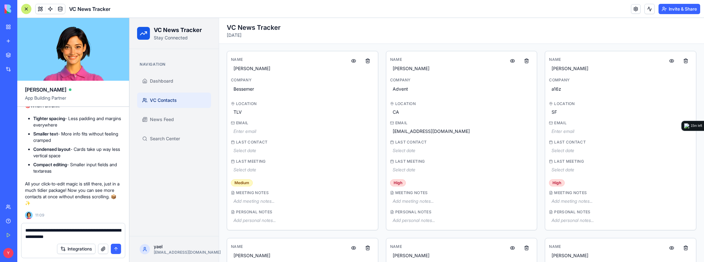
click at [105, 234] on textarea "**********" at bounding box center [73, 233] width 96 height 13
click at [104, 231] on textarea "**********" at bounding box center [73, 233] width 96 height 13
drag, startPoint x: 119, startPoint y: 236, endPoint x: 53, endPoint y: 237, distance: 66.0
click at [53, 237] on textarea "**********" at bounding box center [73, 233] width 96 height 13
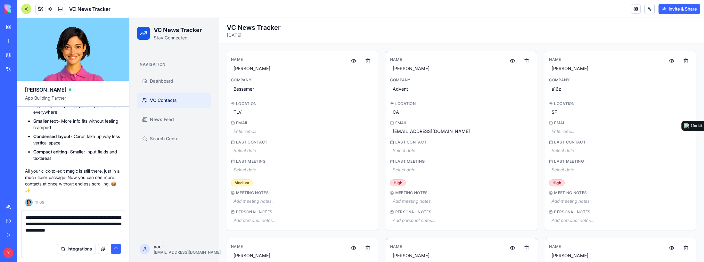
type textarea "**********"
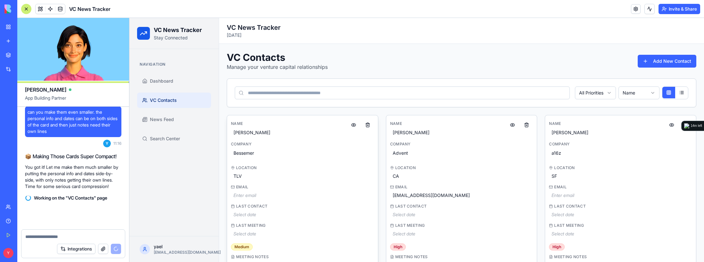
scroll to position [6843, 0]
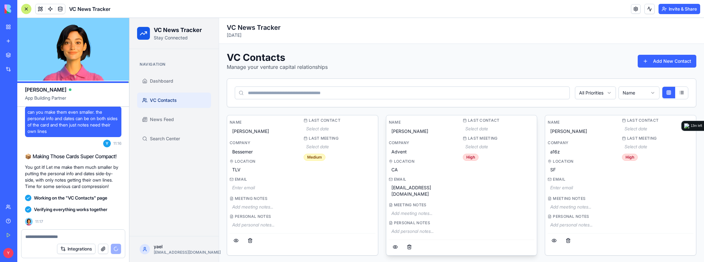
drag, startPoint x: 522, startPoint y: 107, endPoint x: 521, endPoint y: 118, distance: 11.6
click at [522, 107] on div "All Priorities Name" at bounding box center [461, 93] width 469 height 28
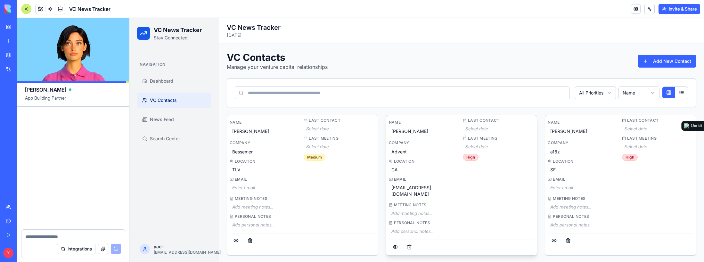
scroll to position [6976, 0]
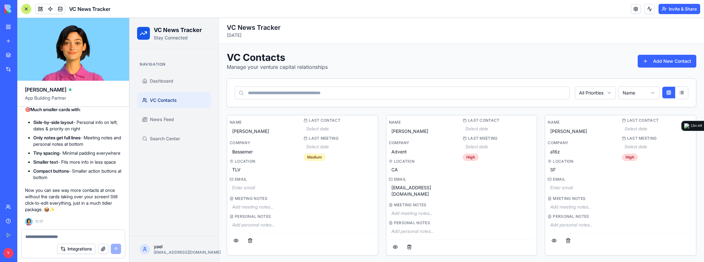
drag, startPoint x: 99, startPoint y: 235, endPoint x: 98, endPoint y: 241, distance: 5.2
click at [99, 235] on textarea at bounding box center [73, 237] width 96 height 6
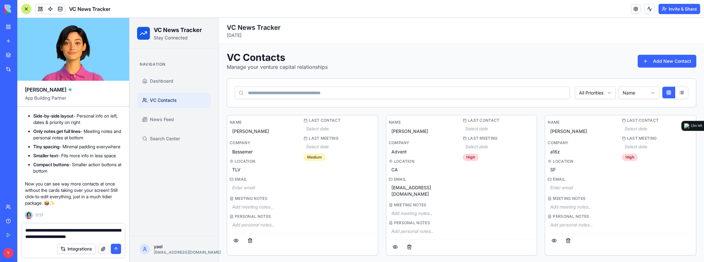
drag, startPoint x: 95, startPoint y: 234, endPoint x: 82, endPoint y: 237, distance: 13.0
click at [82, 237] on textarea "**********" at bounding box center [73, 233] width 96 height 13
click at [111, 232] on textarea "**********" at bounding box center [73, 233] width 96 height 13
click at [117, 239] on textarea "**********" at bounding box center [73, 233] width 96 height 13
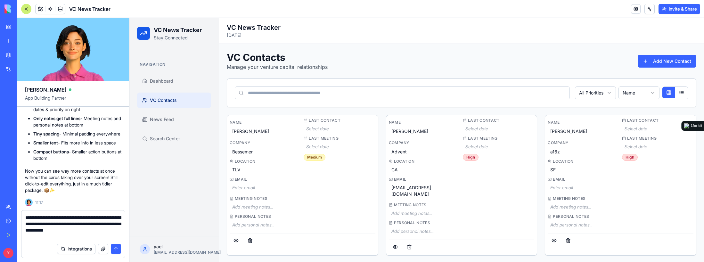
click at [103, 230] on textarea "**********" at bounding box center [73, 227] width 96 height 26
click at [58, 233] on textarea "**********" at bounding box center [73, 227] width 96 height 26
drag, startPoint x: 54, startPoint y: 213, endPoint x: 76, endPoint y: 231, distance: 28.4
click at [76, 231] on div "**********" at bounding box center [72, 224] width 103 height 29
click at [75, 235] on textarea "**********" at bounding box center [73, 227] width 96 height 26
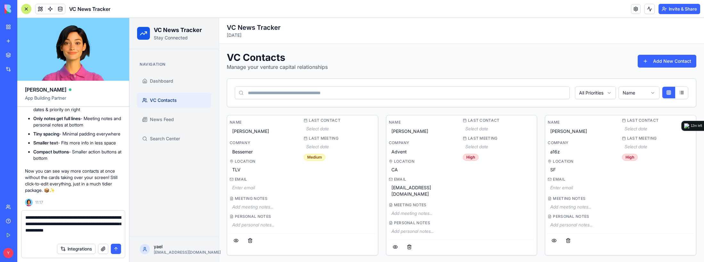
click at [37, 237] on textarea "**********" at bounding box center [73, 227] width 96 height 26
click at [66, 235] on textarea "**********" at bounding box center [73, 227] width 96 height 26
drag, startPoint x: 100, startPoint y: 219, endPoint x: 103, endPoint y: 234, distance: 14.6
click at [102, 232] on textarea "**********" at bounding box center [73, 227] width 96 height 26
click at [103, 234] on textarea "**********" at bounding box center [73, 227] width 96 height 26
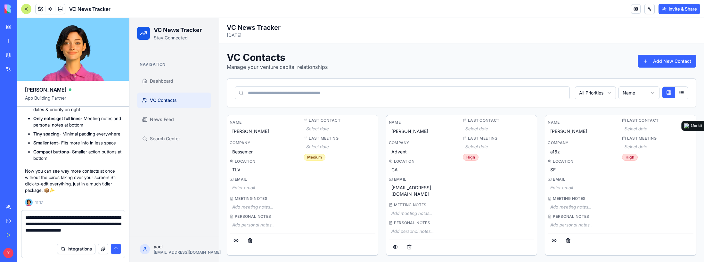
click at [45, 229] on textarea "**********" at bounding box center [73, 227] width 96 height 26
drag, startPoint x: 53, startPoint y: 232, endPoint x: 101, endPoint y: 225, distance: 48.6
click at [101, 225] on textarea "**********" at bounding box center [73, 227] width 96 height 26
type textarea "**********"
click at [89, 236] on textarea "**********" at bounding box center [73, 227] width 96 height 26
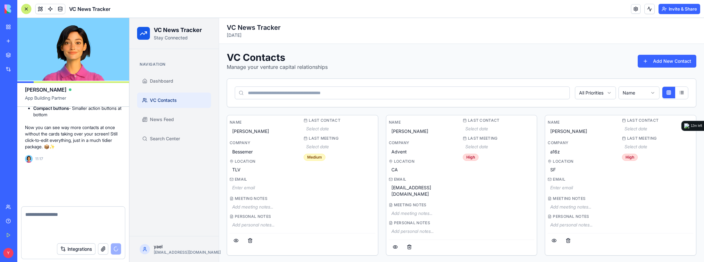
scroll to position [7020, 0]
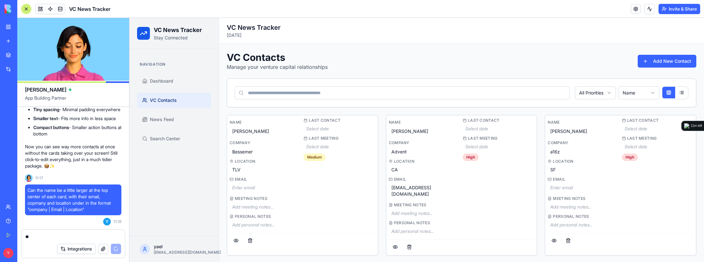
type textarea "*"
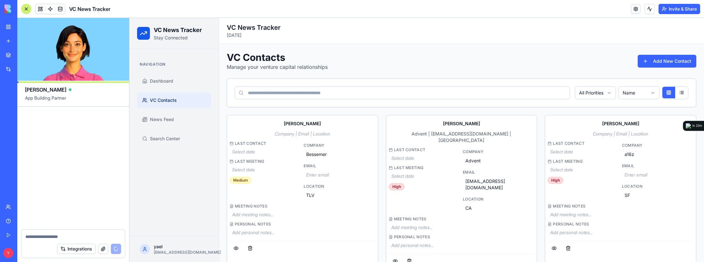
scroll to position [7216, 0]
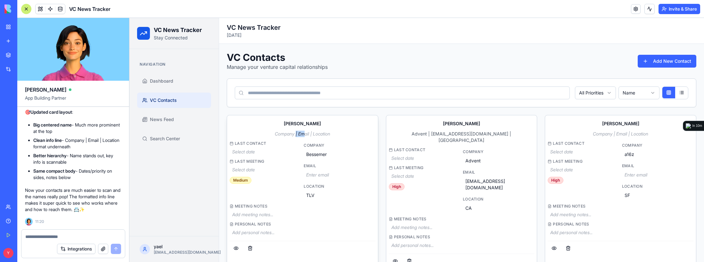
drag, startPoint x: 304, startPoint y: 133, endPoint x: 294, endPoint y: 133, distance: 9.6
click at [294, 133] on span "Company | Email | Location" at bounding box center [302, 133] width 55 height 5
click at [268, 132] on div "Company | Email | Location" at bounding box center [303, 134] width 146 height 6
click at [68, 237] on textarea at bounding box center [73, 237] width 96 height 6
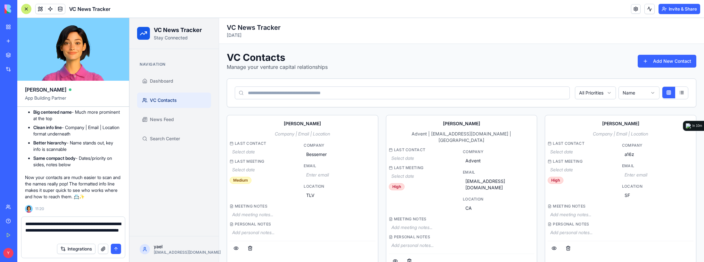
type textarea "**********"
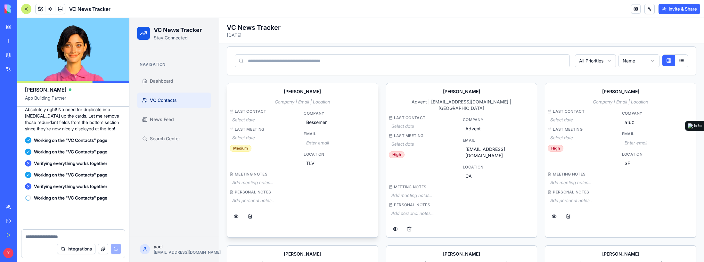
scroll to position [7389, 0]
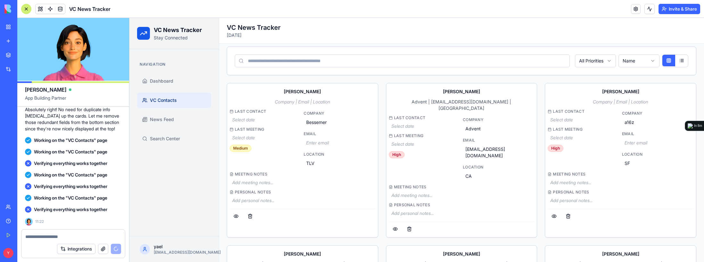
click at [179, 30] on h1 "VC News Tracker" at bounding box center [178, 30] width 48 height 9
drag, startPoint x: 170, startPoint y: 30, endPoint x: 161, endPoint y: 31, distance: 9.0
click at [161, 31] on h1 "VC News Tracker" at bounding box center [178, 30] width 48 height 9
click at [168, 30] on h1 "VC News Tracker" at bounding box center [178, 30] width 48 height 9
click at [189, 30] on h1 "VC News Tracker" at bounding box center [178, 30] width 48 height 9
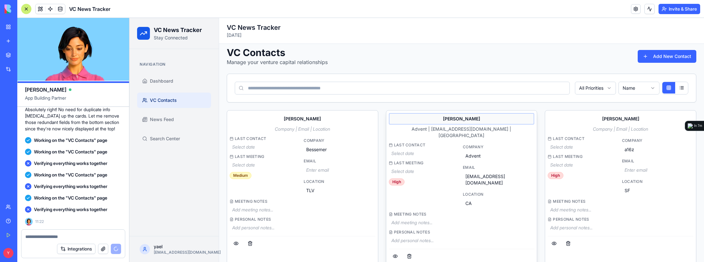
scroll to position [0, 0]
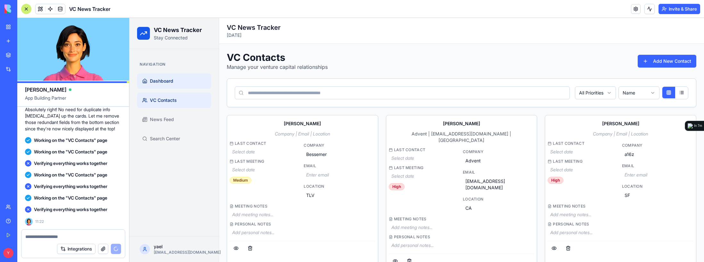
click at [167, 82] on span "Dashboard" at bounding box center [161, 81] width 23 height 6
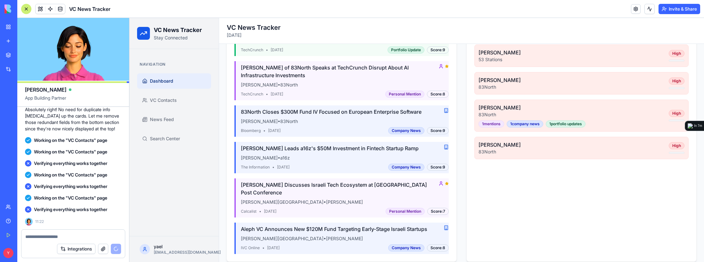
scroll to position [156, 0]
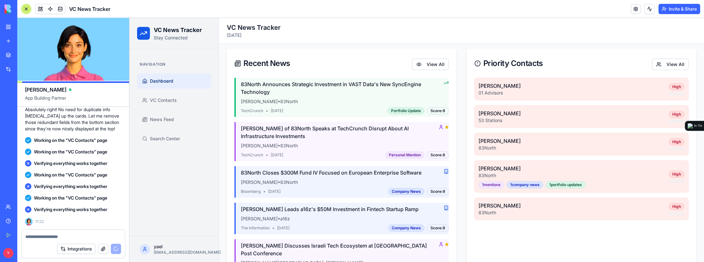
drag, startPoint x: 435, startPoint y: 112, endPoint x: 441, endPoint y: 111, distance: 6.8
click at [441, 111] on div "Score: 9" at bounding box center [438, 110] width 22 height 7
click at [445, 111] on div "Score: 9" at bounding box center [438, 110] width 22 height 7
click at [427, 109] on div "Score: 9" at bounding box center [438, 110] width 22 height 7
click at [434, 66] on button "View All" at bounding box center [430, 65] width 37 height 12
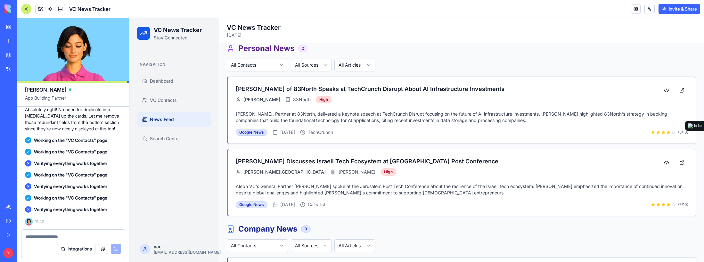
scroll to position [60, 0]
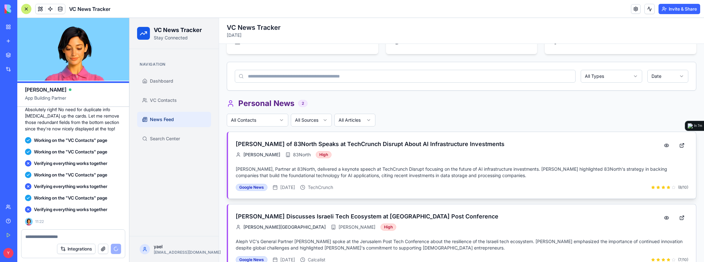
click at [516, 149] on div "Gil Goren of 83North Speaks at TechCrunch Disrupt About AI Infrastructure Inves…" at bounding box center [445, 151] width 419 height 22
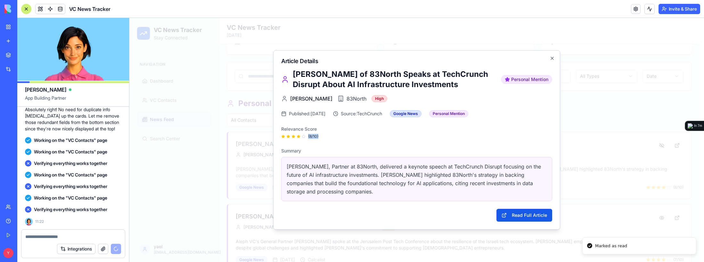
drag, startPoint x: 301, startPoint y: 136, endPoint x: 326, endPoint y: 137, distance: 25.3
click at [326, 137] on div "( 8 /10)" at bounding box center [416, 136] width 271 height 5
click at [551, 54] on div "Article Details Gil Goren of 83North Speaks at TechCrunch Disrupt About AI Infr…" at bounding box center [416, 139] width 287 height 179
click at [552, 57] on icon "button" at bounding box center [552, 58] width 3 height 3
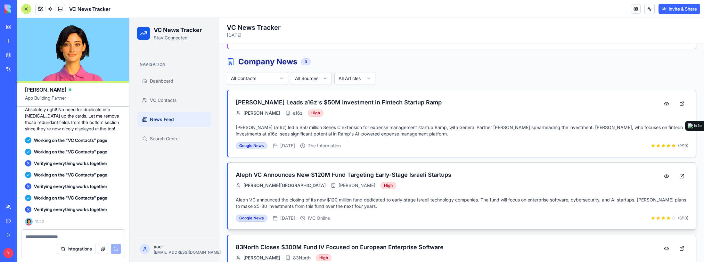
scroll to position [284, 0]
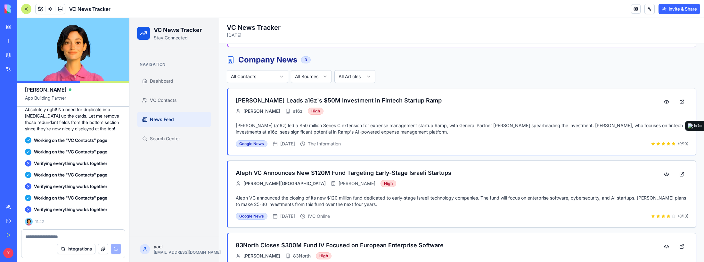
click at [185, 92] on ul "Dashboard VC Contacts News Feed Search Center" at bounding box center [174, 109] width 74 height 73
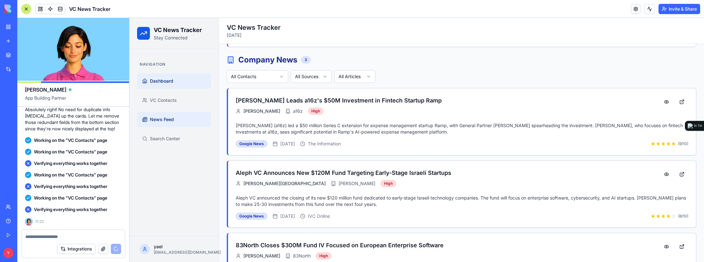
click at [170, 82] on span "Dashboard" at bounding box center [161, 81] width 23 height 6
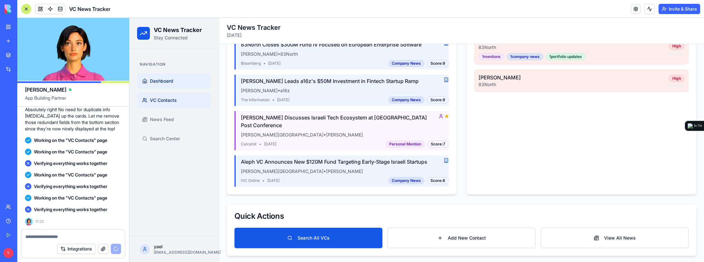
click at [173, 101] on span "VC Contacts" at bounding box center [163, 100] width 27 height 6
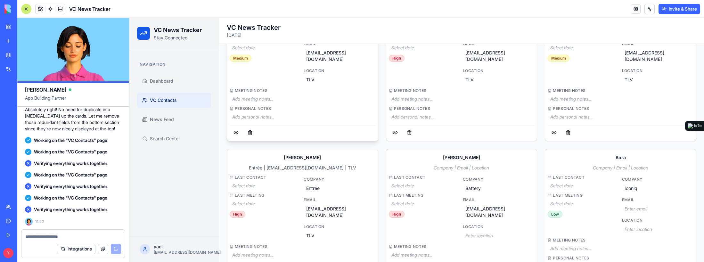
scroll to position [188, 0]
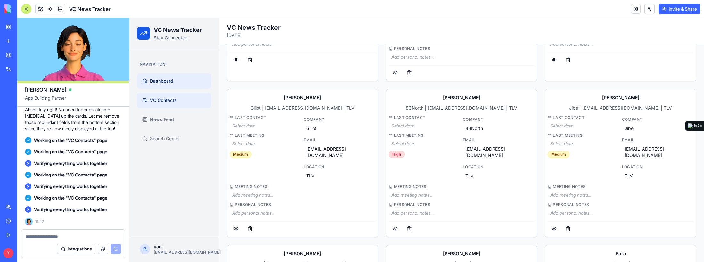
click at [163, 79] on span "Dashboard" at bounding box center [161, 81] width 23 height 6
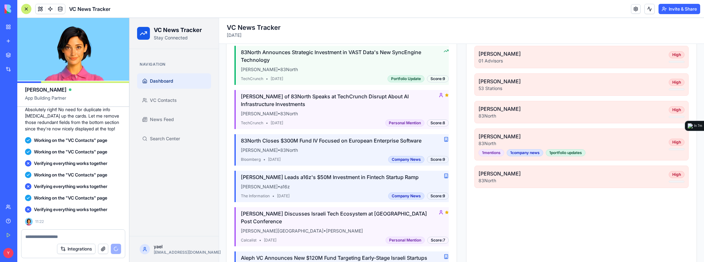
click at [436, 161] on div "Score: 9" at bounding box center [438, 159] width 22 height 7
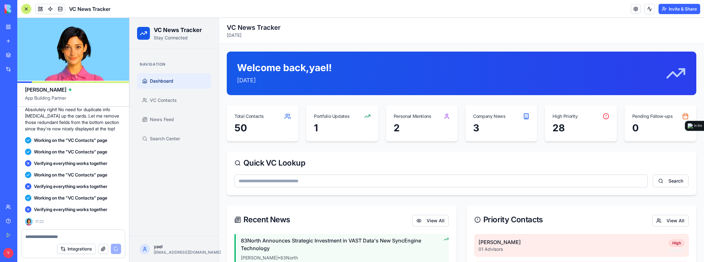
scroll to position [64, 0]
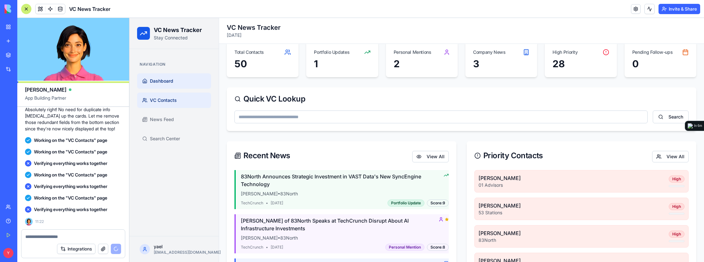
click at [175, 104] on link "VC Contacts" at bounding box center [174, 100] width 74 height 15
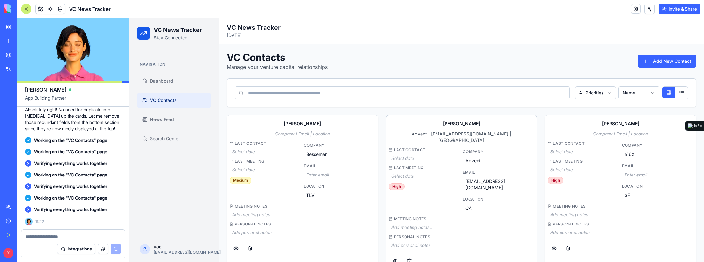
click at [502, 97] on input at bounding box center [402, 92] width 335 height 13
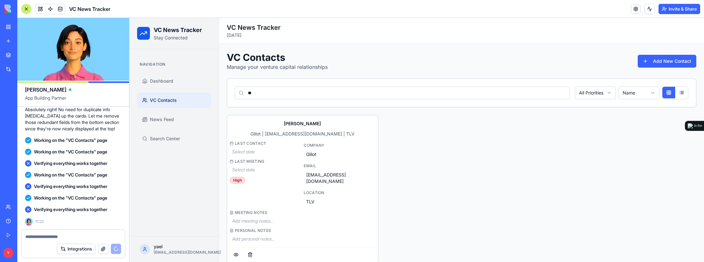
type input "*"
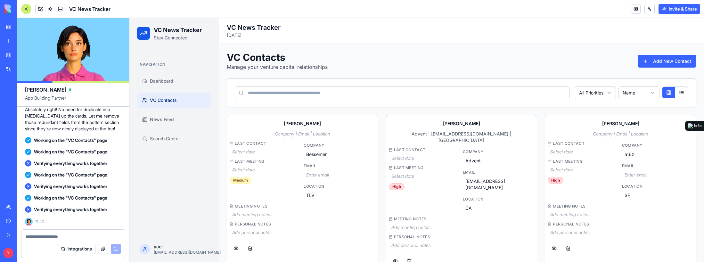
click at [516, 68] on div "VC Contacts Manage your venture capital relationships Add New Contact" at bounding box center [462, 61] width 470 height 19
click at [24, 126] on div "VC News Tracker" at bounding box center [15, 128] width 18 height 6
click at [405, 33] on p "[DATE]" at bounding box center [462, 35] width 470 height 6
click at [169, 82] on span "Dashboard" at bounding box center [161, 81] width 23 height 6
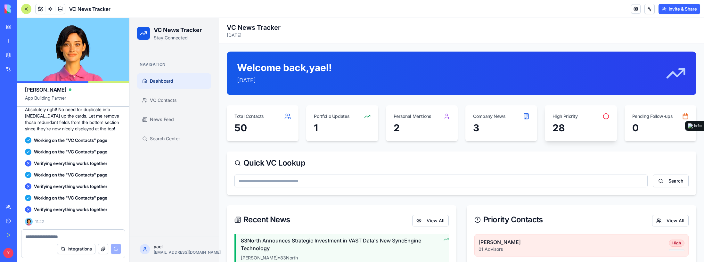
click at [603, 118] on icon at bounding box center [606, 116] width 6 height 6
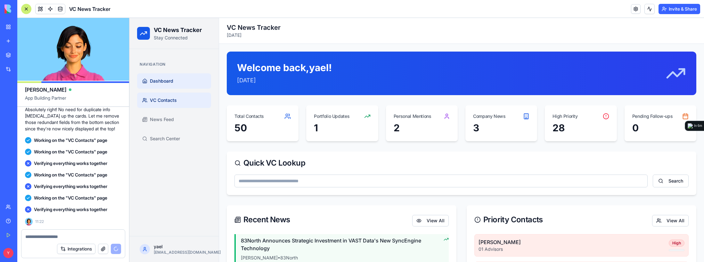
click at [152, 102] on span "VC Contacts" at bounding box center [163, 100] width 27 height 6
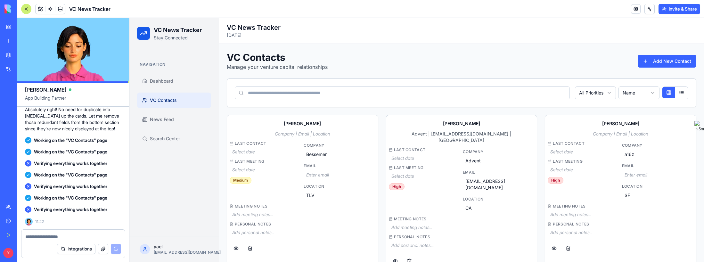
click at [495, 56] on div "VC Contacts Manage your venture capital relationships Add New Contact" at bounding box center [462, 61] width 470 height 19
click at [79, 232] on div at bounding box center [72, 235] width 103 height 10
click at [79, 236] on textarea at bounding box center [73, 237] width 96 height 6
click at [667, 60] on button "Add New Contact" at bounding box center [667, 61] width 59 height 13
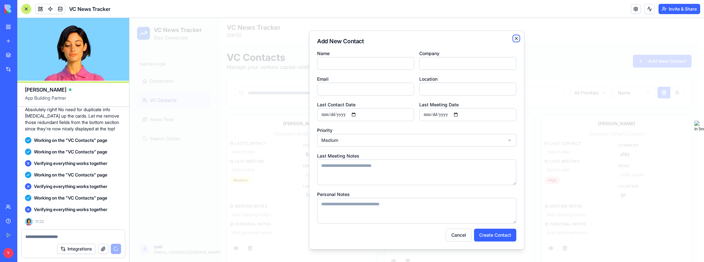
click at [516, 40] on icon "button" at bounding box center [516, 38] width 5 height 5
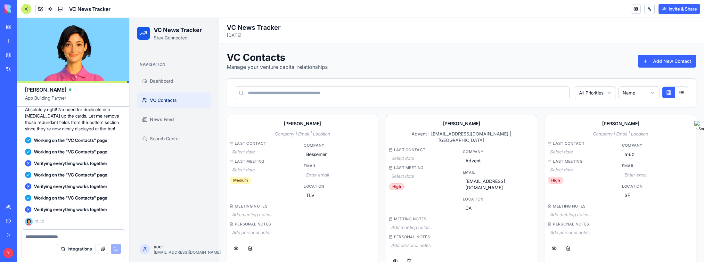
click at [595, 99] on div "All Priorities Name" at bounding box center [461, 93] width 469 height 28
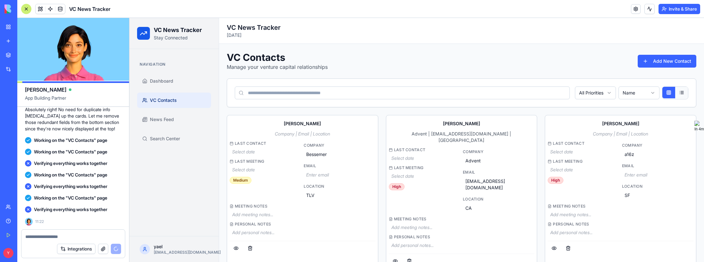
click at [678, 95] on button at bounding box center [681, 93] width 13 height 12
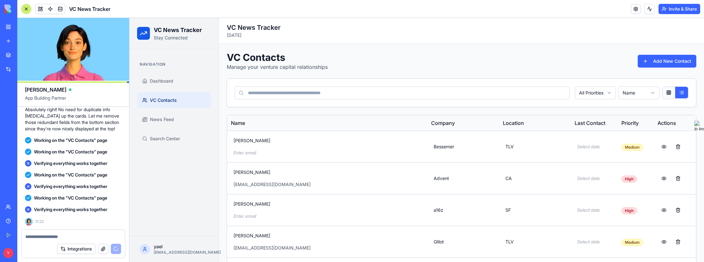
click at [670, 91] on button at bounding box center [669, 93] width 13 height 12
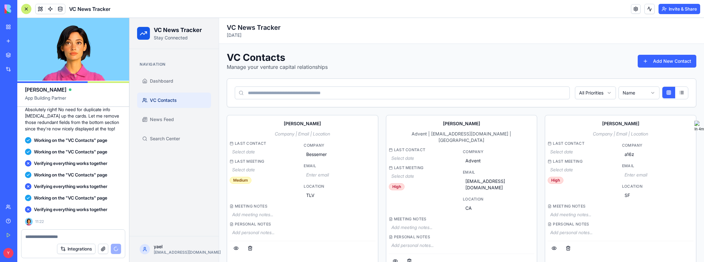
click at [67, 239] on textarea at bounding box center [73, 237] width 96 height 6
type textarea "**********"
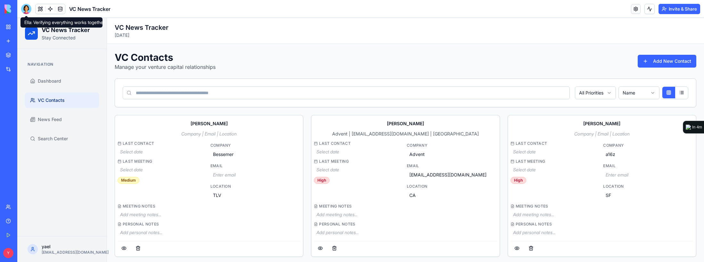
click at [27, 10] on div at bounding box center [26, 9] width 10 height 10
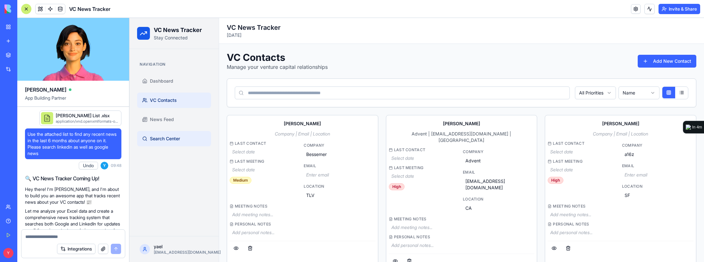
scroll to position [7389, 0]
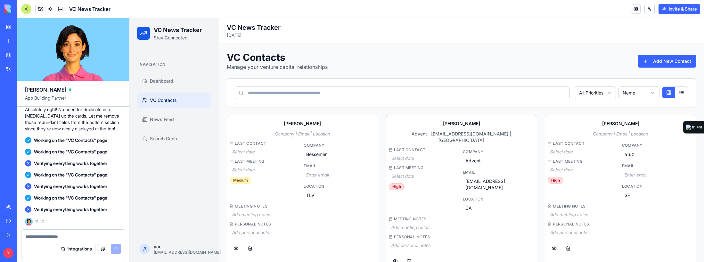
click at [25, 9] on div at bounding box center [26, 9] width 10 height 10
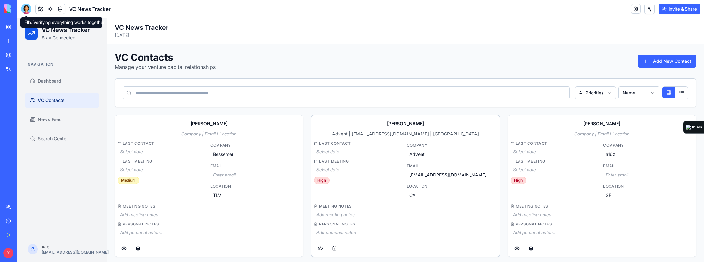
click at [24, 4] on div at bounding box center [26, 9] width 10 height 10
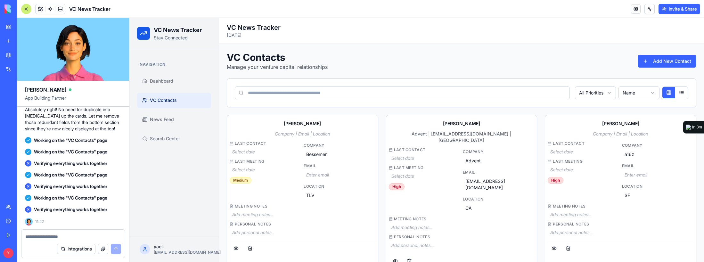
scroll to position [7293, 0]
drag, startPoint x: 30, startPoint y: 114, endPoint x: 94, endPoint y: 175, distance: 87.9
click at [83, 40] on p "Now your contacts are much easier to scan and the names really pop! The formatt…" at bounding box center [73, 27] width 96 height 26
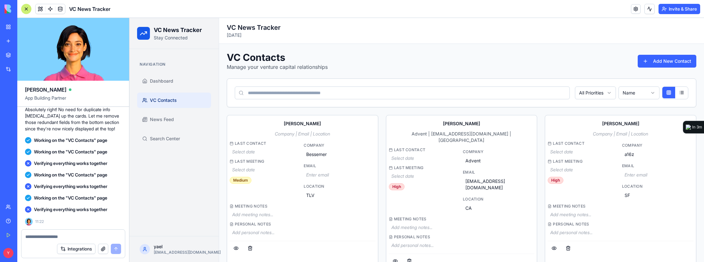
click at [471, 5] on header "VC News Tracker Invite & Share" at bounding box center [360, 9] width 687 height 18
click at [69, 239] on textarea at bounding box center [73, 237] width 96 height 6
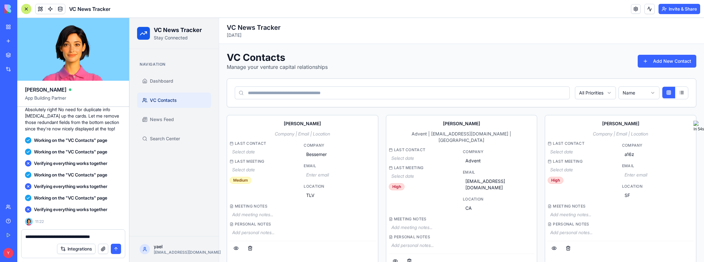
type textarea "**********"
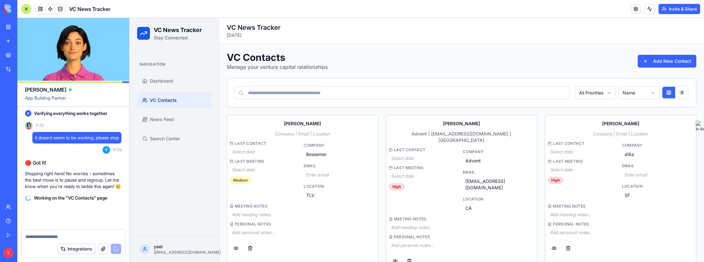
scroll to position [7491, 0]
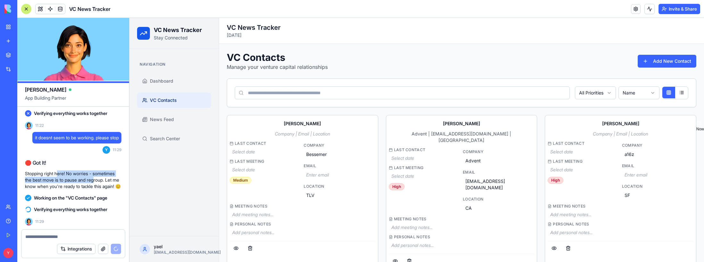
drag, startPoint x: 59, startPoint y: 171, endPoint x: 97, endPoint y: 177, distance: 38.7
click at [97, 177] on p "Stopping right here! No worries - sometimes the best move is to pause and regro…" at bounding box center [73, 179] width 96 height 19
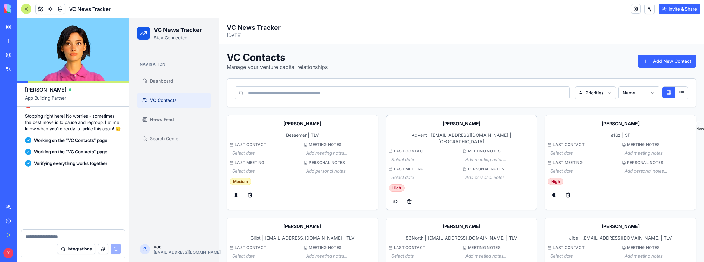
scroll to position [7549, 0]
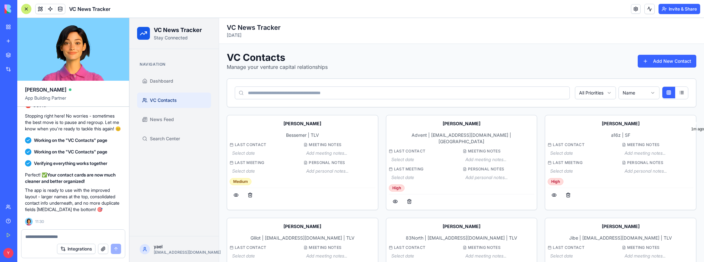
click at [67, 234] on textarea at bounding box center [73, 237] width 96 height 6
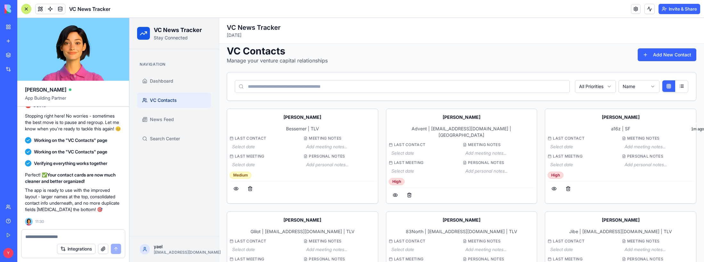
scroll to position [0, 0]
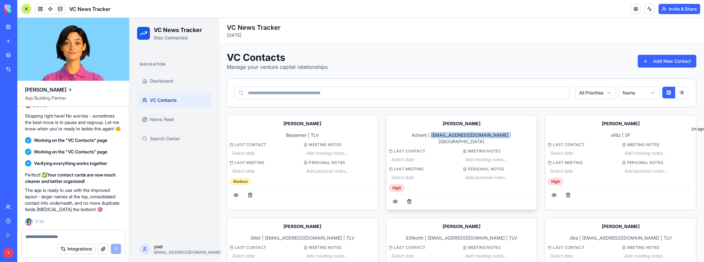
drag, startPoint x: 430, startPoint y: 135, endPoint x: 504, endPoint y: 135, distance: 73.7
click at [496, 134] on div "Advent | [EMAIL_ADDRESS][DOMAIN_NAME] | [GEOGRAPHIC_DATA]" at bounding box center [462, 138] width 146 height 13
click at [504, 135] on div "Advent | [EMAIL_ADDRESS][DOMAIN_NAME] | [GEOGRAPHIC_DATA]" at bounding box center [462, 138] width 146 height 13
click at [502, 135] on div "Advent | [EMAIL_ADDRESS][DOMAIN_NAME] | [GEOGRAPHIC_DATA]" at bounding box center [462, 138] width 146 height 13
click at [494, 134] on div "Advent | [EMAIL_ADDRESS][DOMAIN_NAME] | [GEOGRAPHIC_DATA]" at bounding box center [462, 138] width 146 height 13
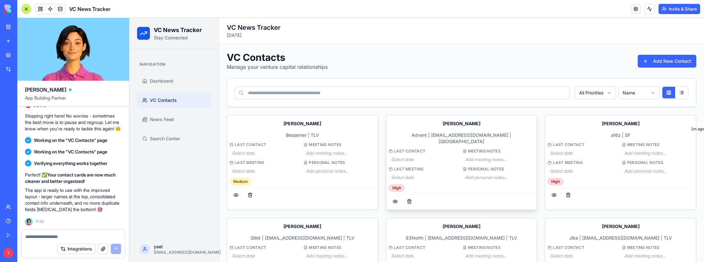
click at [491, 136] on div "Advent | [EMAIL_ADDRESS][DOMAIN_NAME] | [GEOGRAPHIC_DATA]" at bounding box center [462, 138] width 146 height 13
click at [473, 134] on div "Advent | [EMAIL_ADDRESS][DOMAIN_NAME] | [GEOGRAPHIC_DATA]" at bounding box center [462, 138] width 146 height 13
drag, startPoint x: 330, startPoint y: 136, endPoint x: 333, endPoint y: 125, distance: 11.9
click at [329, 136] on div "Bessemer | TLV" at bounding box center [303, 135] width 146 height 6
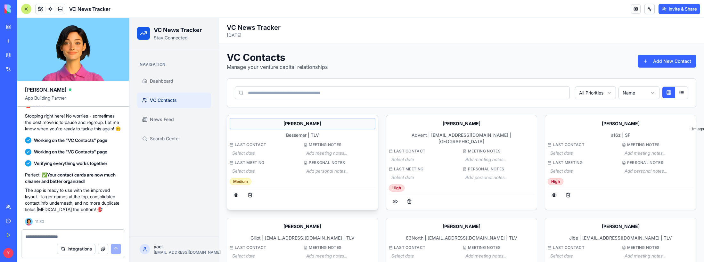
click at [354, 127] on div "[PERSON_NAME]" at bounding box center [303, 124] width 146 height 12
click at [97, 232] on div at bounding box center [72, 235] width 103 height 10
click at [98, 235] on textarea at bounding box center [73, 237] width 96 height 6
click at [76, 236] on textarea at bounding box center [73, 237] width 96 height 6
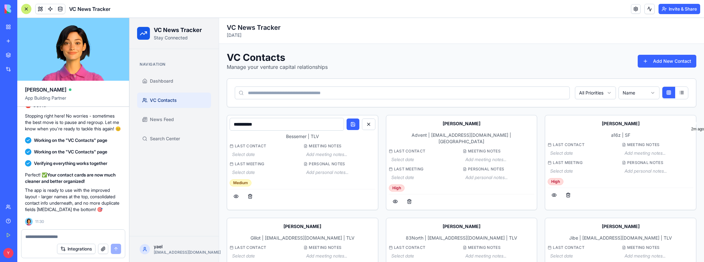
click at [76, 236] on textarea at bounding box center [73, 237] width 96 height 6
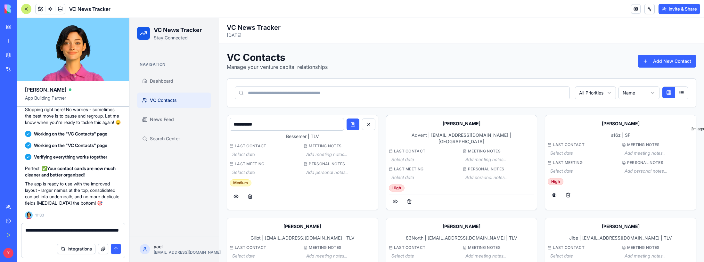
type textarea "**********"
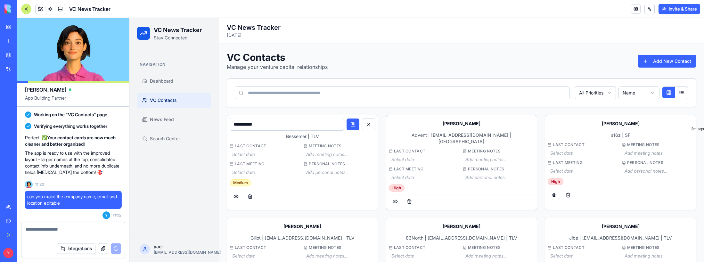
scroll to position [7580, 0]
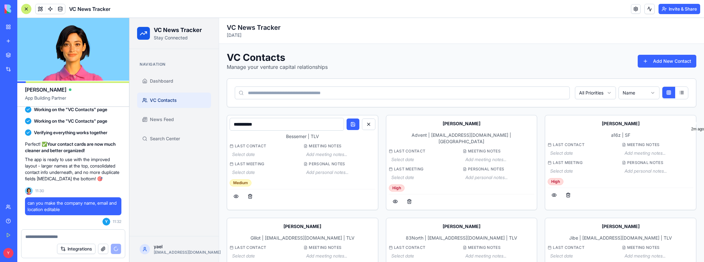
click at [413, 64] on div "VC Contacts Manage your venture capital relationships Add New Contact" at bounding box center [462, 61] width 470 height 19
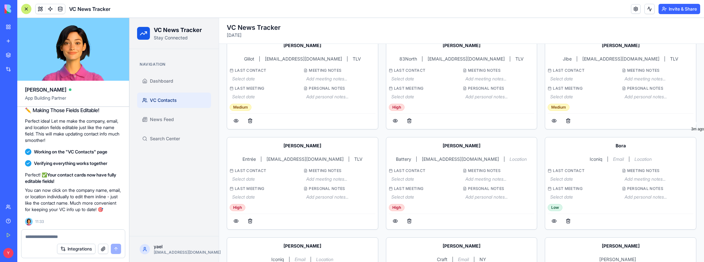
scroll to position [0, 0]
